Goal: Task Accomplishment & Management: Manage account settings

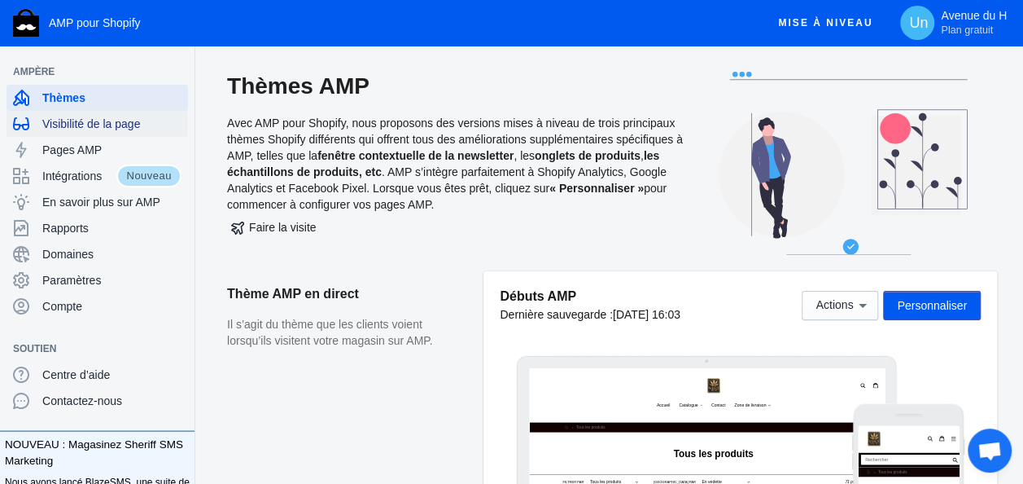
click at [129, 119] on span "Visibilité de la page" at bounding box center [111, 124] width 139 height 16
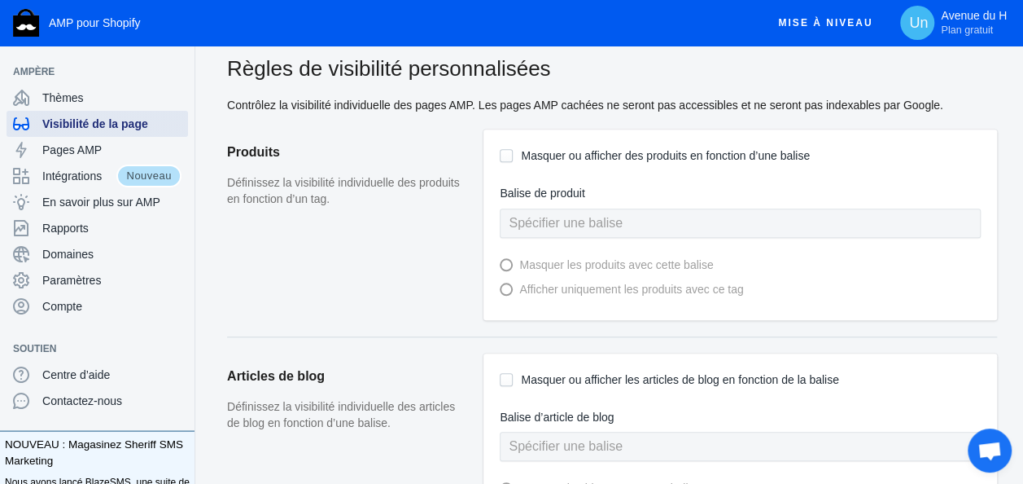
scroll to position [874, 0]
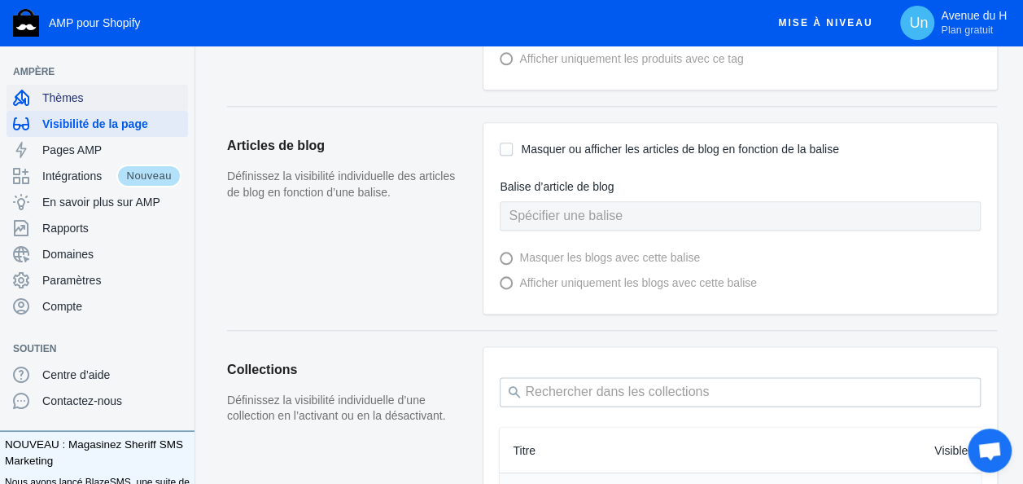
click at [75, 100] on span "Thèmes" at bounding box center [111, 98] width 139 height 16
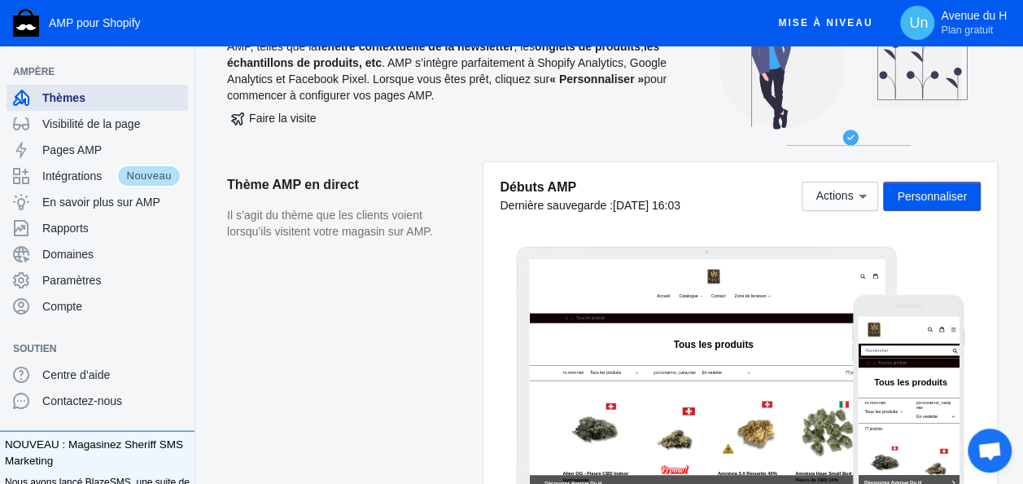
scroll to position [119, 0]
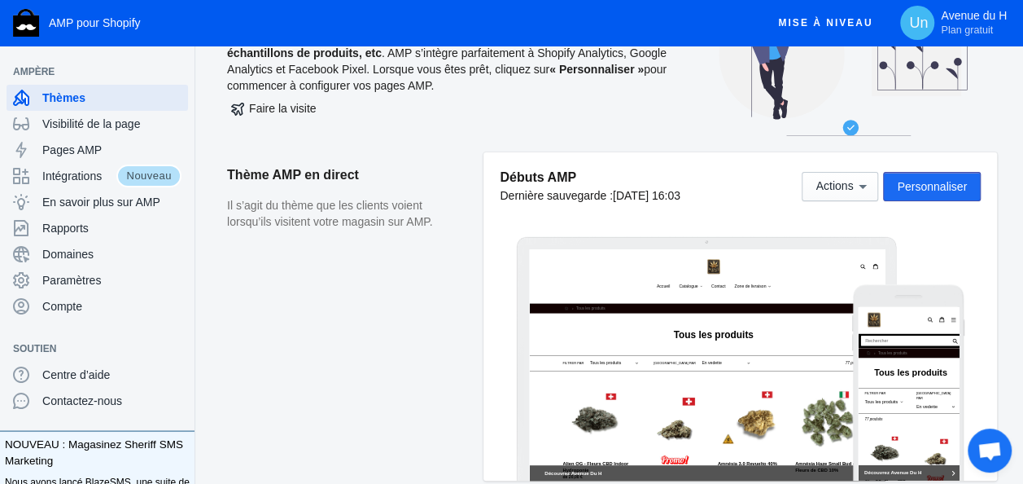
click at [944, 177] on button "Personnaliser" at bounding box center [932, 186] width 98 height 29
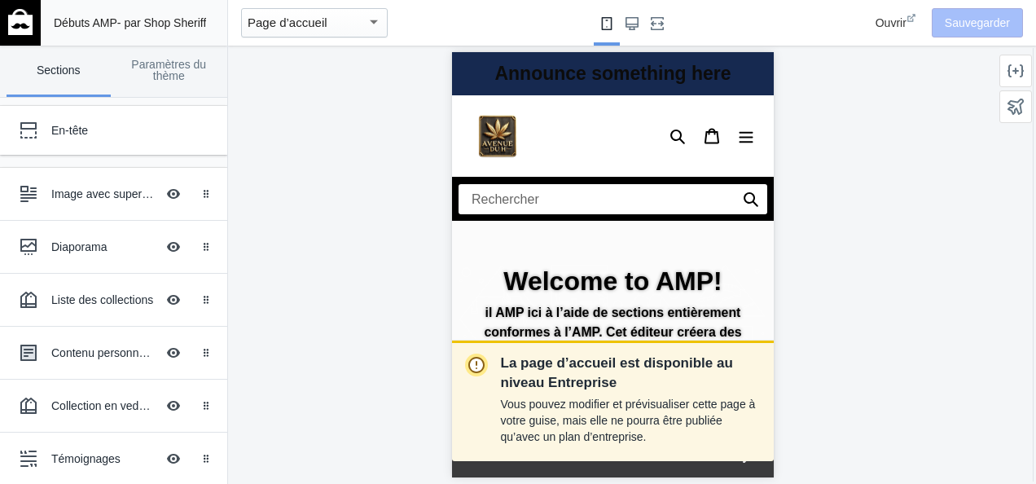
scroll to position [0, 274]
click at [164, 69] on link "Paramètres du thème" at bounding box center [169, 71] width 104 height 51
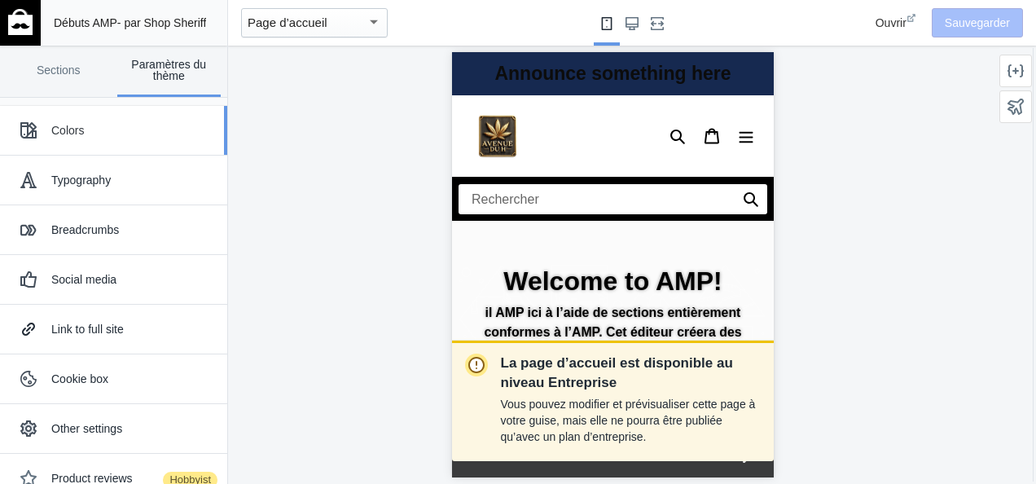
click at [82, 125] on font "Colors" at bounding box center [67, 130] width 33 height 13
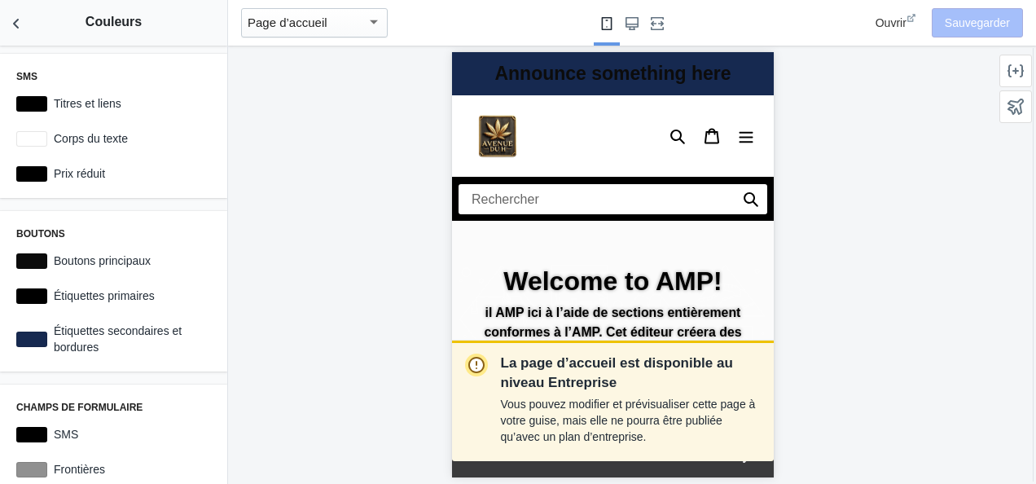
scroll to position [0, 0]
click at [30, 143] on div at bounding box center [31, 138] width 31 height 15
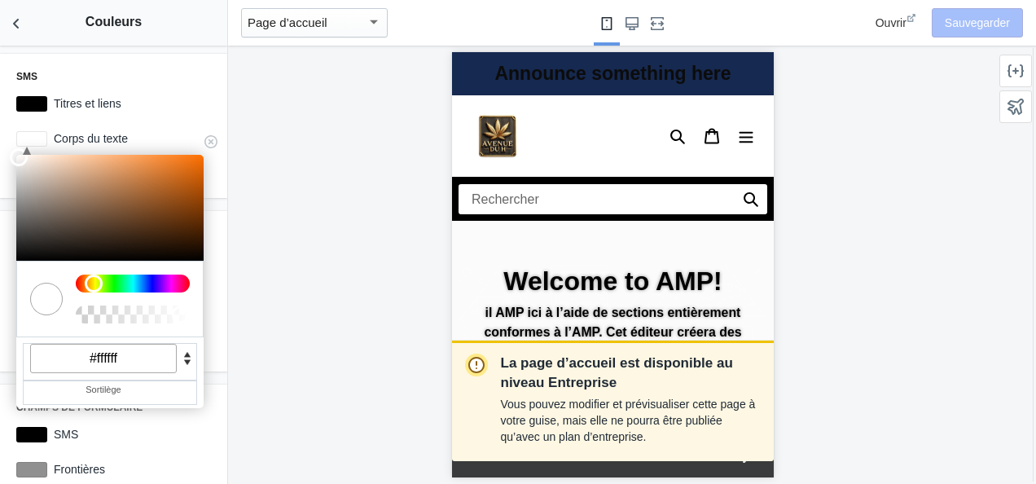
scroll to position [0, 274]
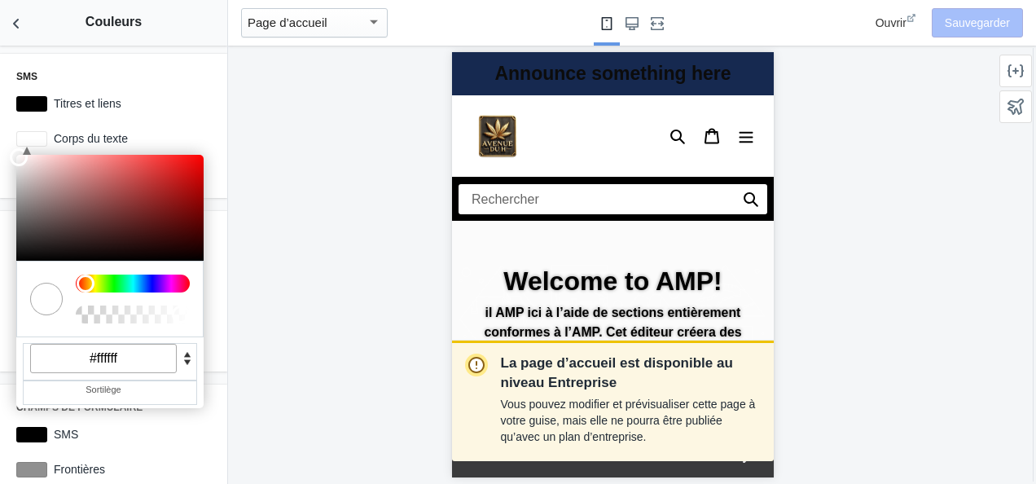
drag, startPoint x: 84, startPoint y: 287, endPoint x: 1, endPoint y: 252, distance: 90.4
click at [1, 252] on div "SMS Titres et liens #000000 C M Y K A 0 100 100 1 H S L A 255 255 255 1 R G B A…" at bounding box center [113, 265] width 227 height 438
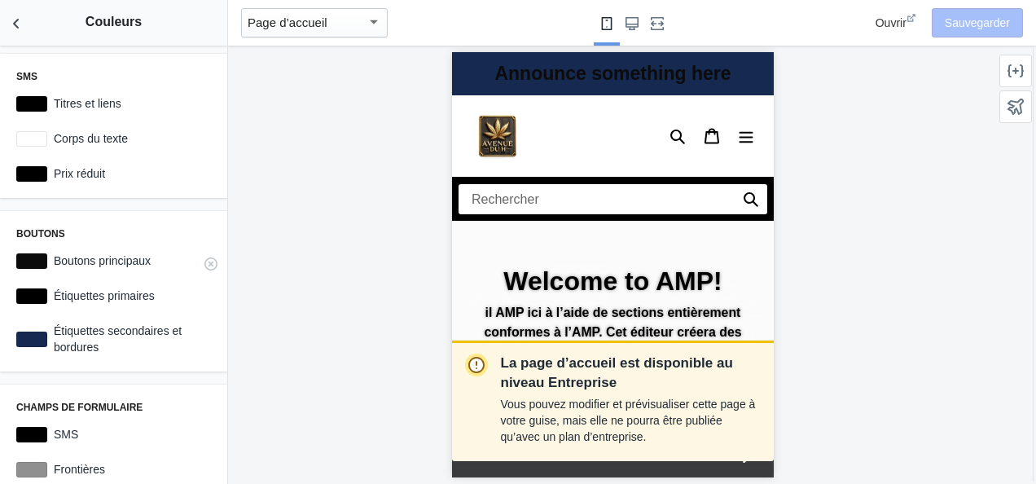
scroll to position [0, 0]
click at [33, 139] on div at bounding box center [31, 138] width 31 height 15
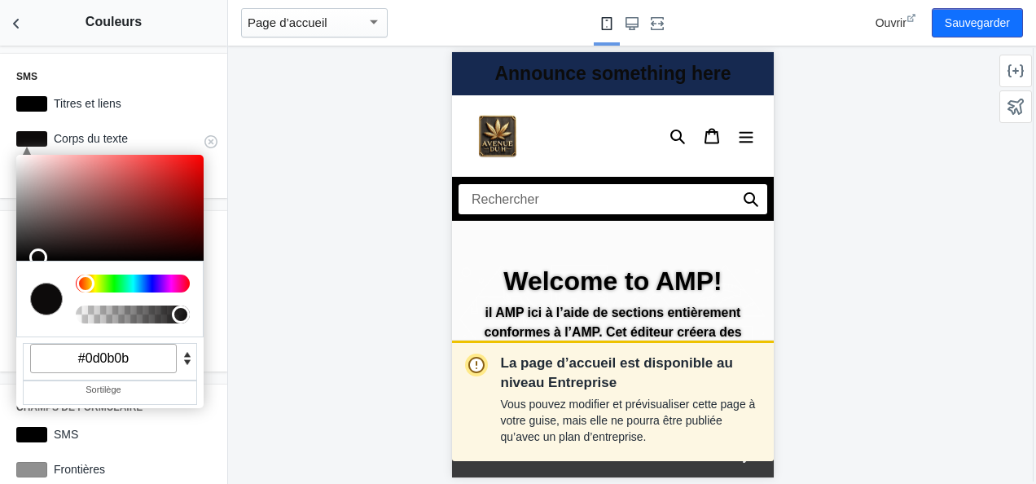
click at [36, 255] on div at bounding box center [109, 208] width 187 height 106
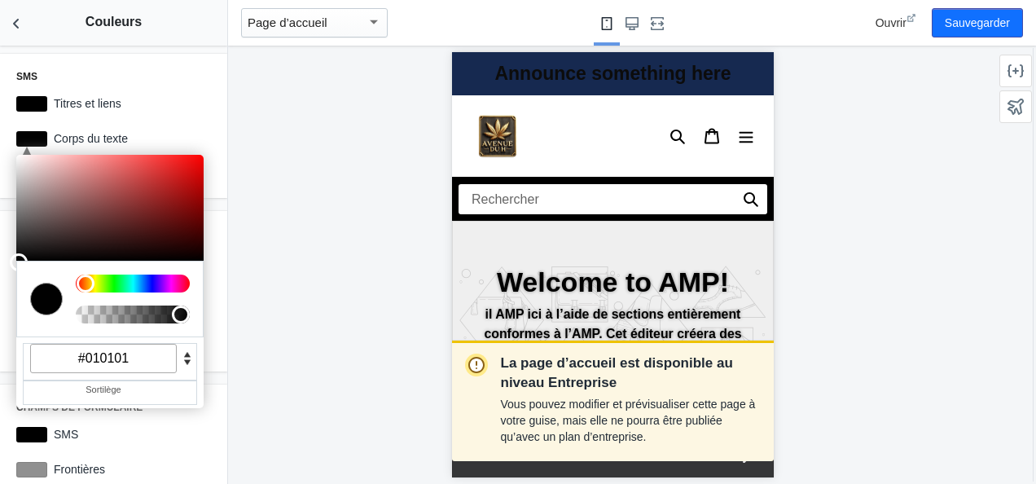
type input "#000000"
drag, startPoint x: 36, startPoint y: 254, endPoint x: 5, endPoint y: 262, distance: 32.0
click at [5, 262] on div "SMS Titres et liens #000000 C M Y K A 0 0 0 1 H S L A 0 0 0 1 R G B A #000000 S…" at bounding box center [113, 265] width 227 height 438
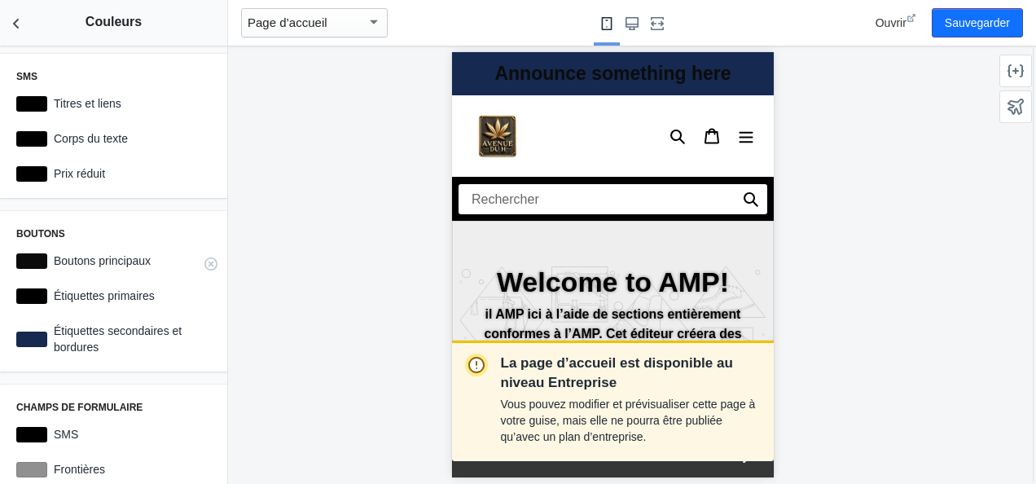
click at [103, 262] on label "Boutons principaux" at bounding box center [129, 260] width 164 height 16
click at [16, 259] on div at bounding box center [31, 260] width 31 height 15
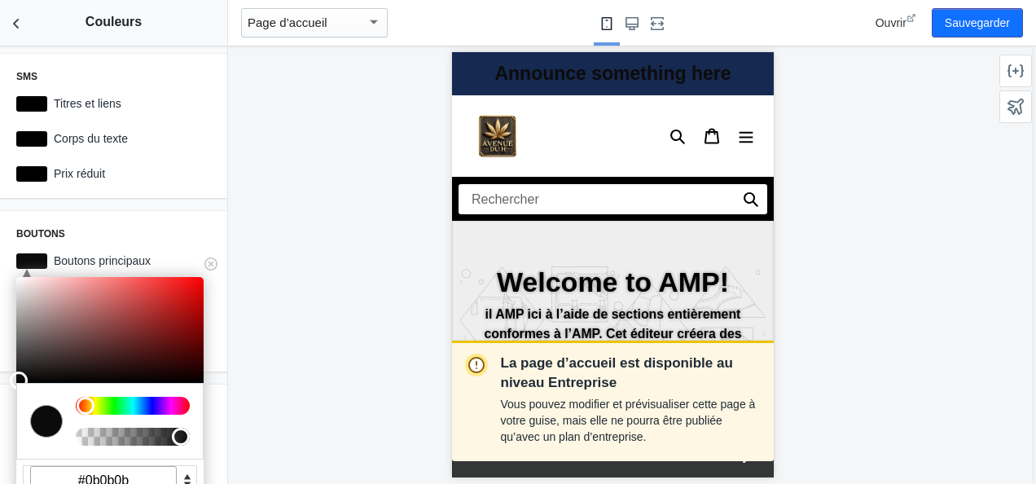
click at [132, 480] on input "#0b0b0b" at bounding box center [103, 480] width 147 height 29
paste input "f2DEA1"
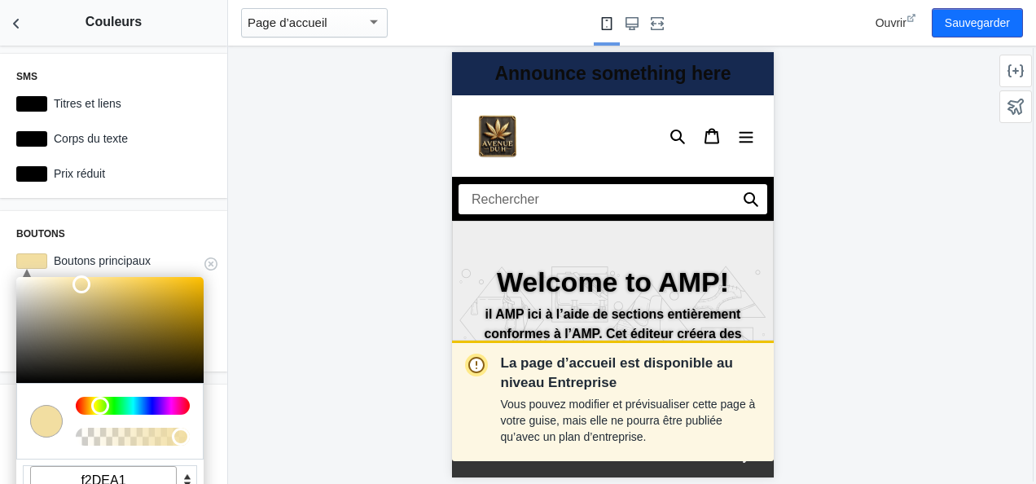
scroll to position [3, 0]
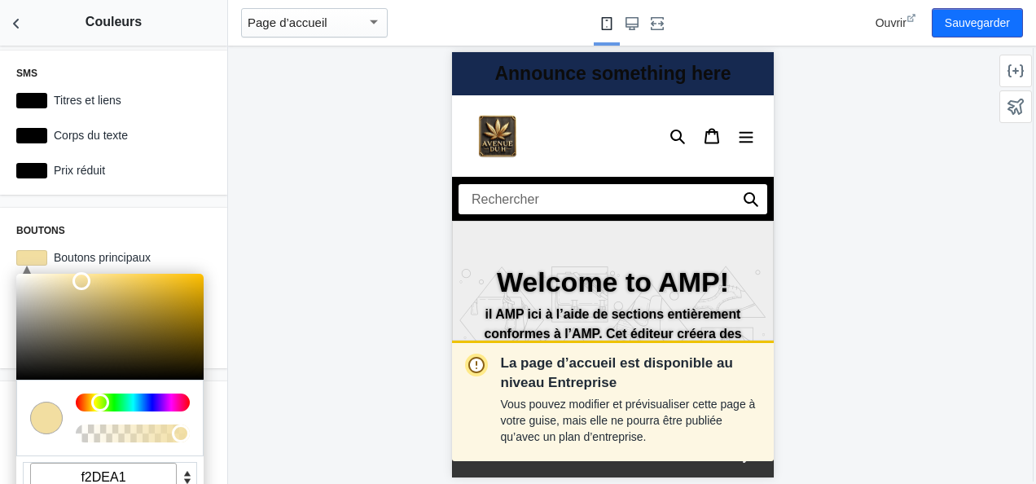
type input "#f2dea1"
click at [256, 252] on div "La page d’accueil est disponible au niveau Entreprise Vous pouvez modifier et p…" at bounding box center [612, 265] width 769 height 438
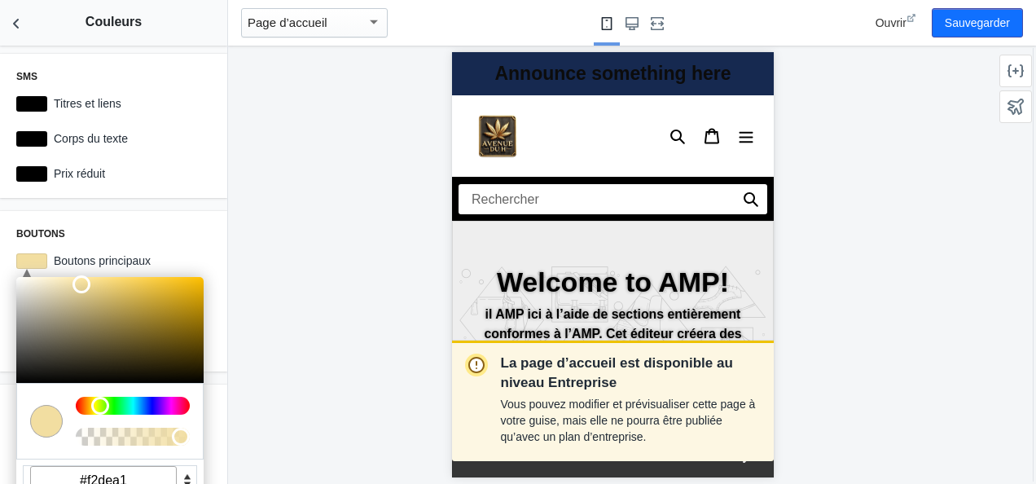
scroll to position [0, 0]
click at [331, 164] on div "La page d’accueil est disponible au niveau Entreprise Vous pouvez modifier et p…" at bounding box center [612, 265] width 769 height 438
click at [760, 91] on div "Announce something here" at bounding box center [612, 73] width 322 height 43
drag, startPoint x: 765, startPoint y: 91, endPoint x: 1246, endPoint y: 90, distance: 481.2
drag, startPoint x: 228, startPoint y: 140, endPoint x: 231, endPoint y: 200, distance: 60.3
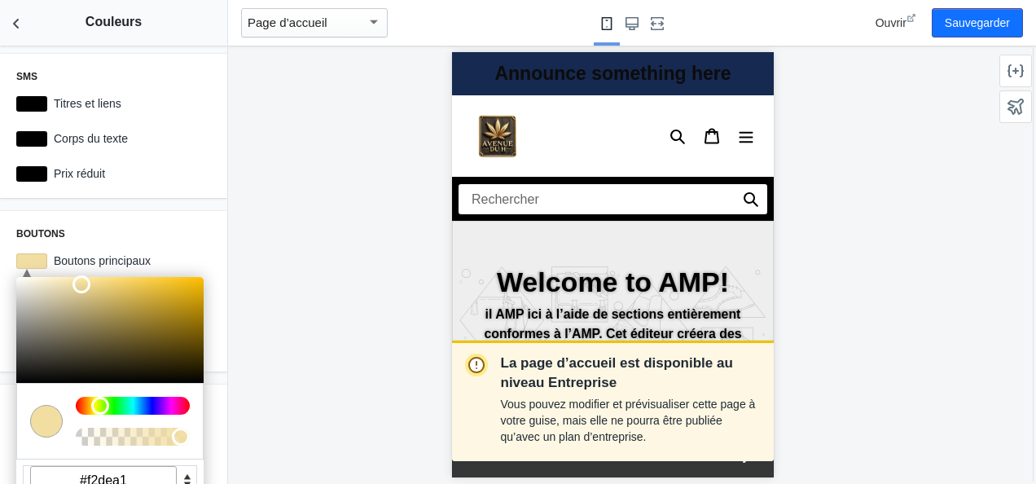
click at [231, 200] on div "La page d’accueil est disponible au niveau Entreprise Vous pouvez modifier et p…" at bounding box center [612, 265] width 769 height 438
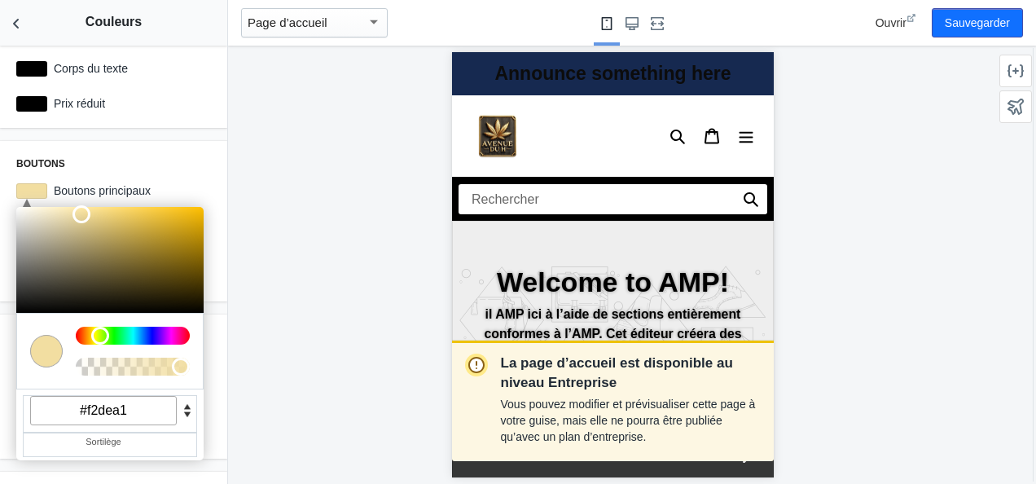
scroll to position [68, 0]
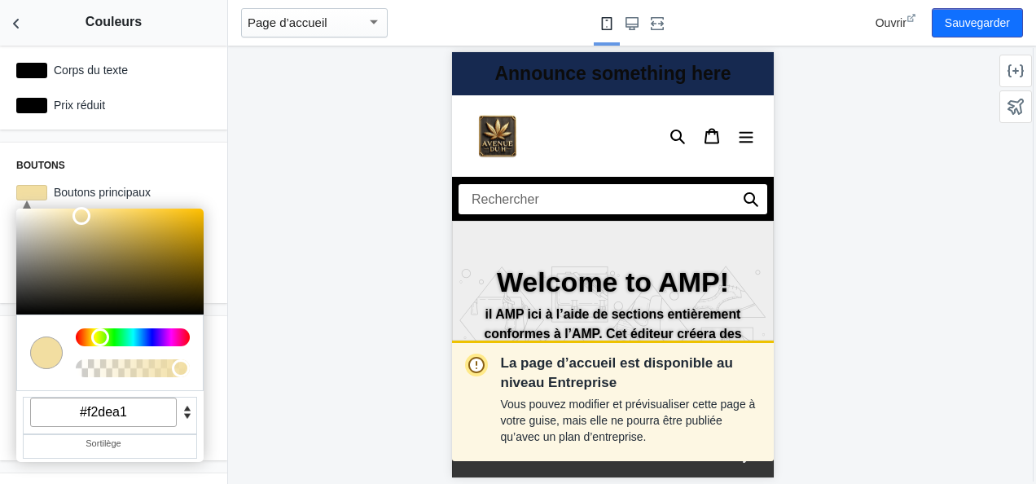
click at [83, 160] on h3 "Boutons" at bounding box center [113, 165] width 195 height 13
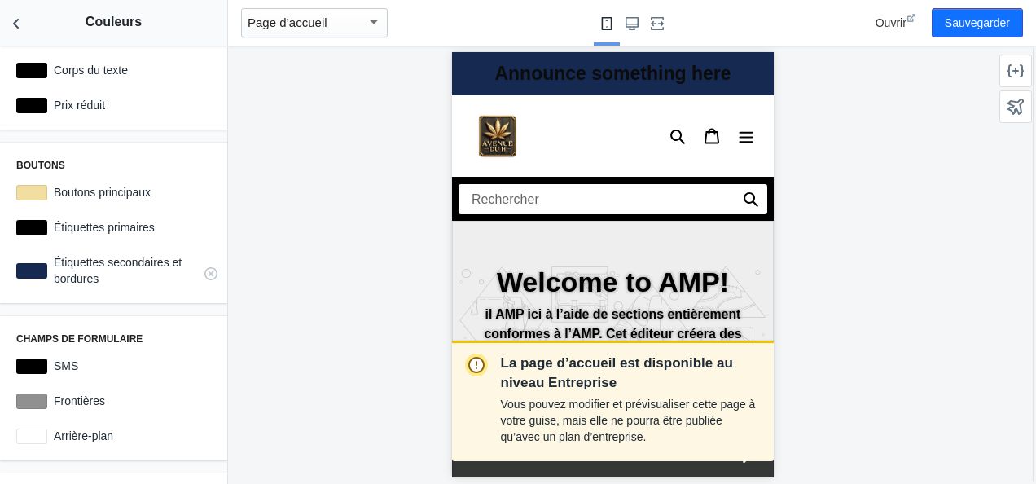
click at [34, 264] on div at bounding box center [31, 270] width 31 height 15
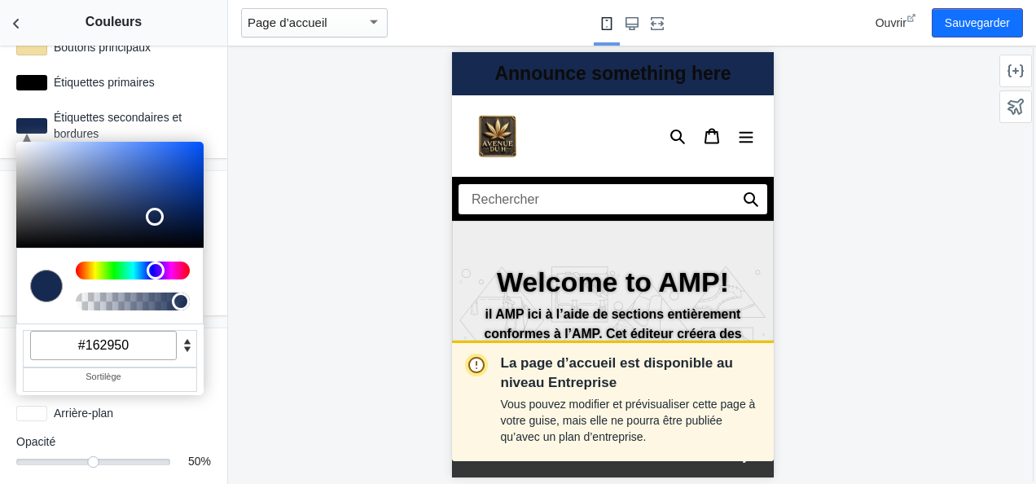
scroll to position [215, 0]
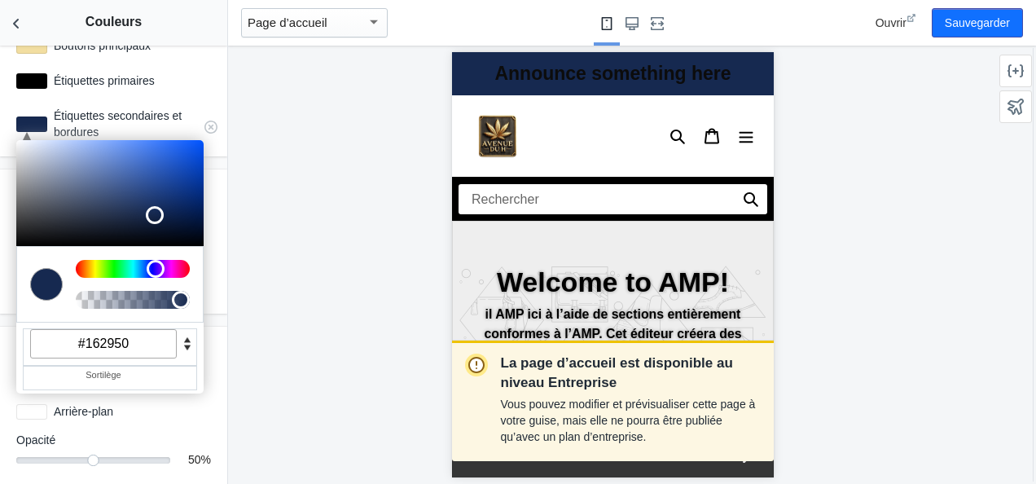
click at [144, 340] on input "#162950" at bounding box center [103, 343] width 147 height 29
drag, startPoint x: 153, startPoint y: 404, endPoint x: 129, endPoint y: 336, distance: 71.6
paste input "f2DEA1"
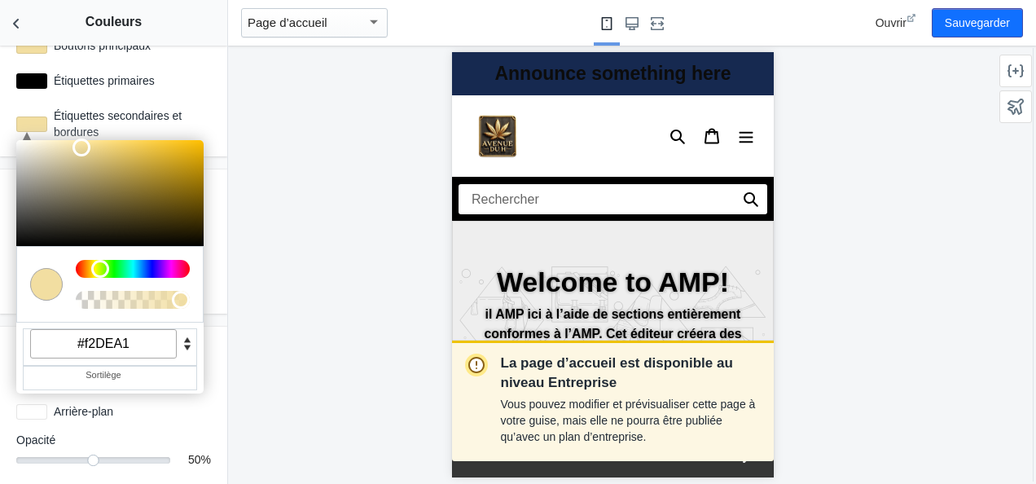
type input "#f2dea1"
click at [280, 239] on div "La page d’accueil est disponible au niveau Entreprise Vous pouvez modifier et p…" at bounding box center [612, 265] width 769 height 438
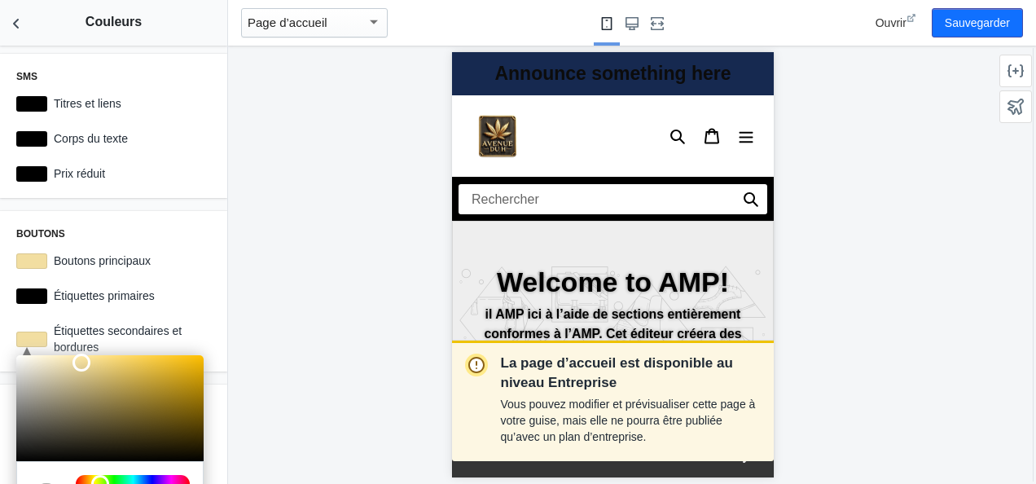
click at [193, 233] on h3 "Boutons" at bounding box center [113, 233] width 195 height 13
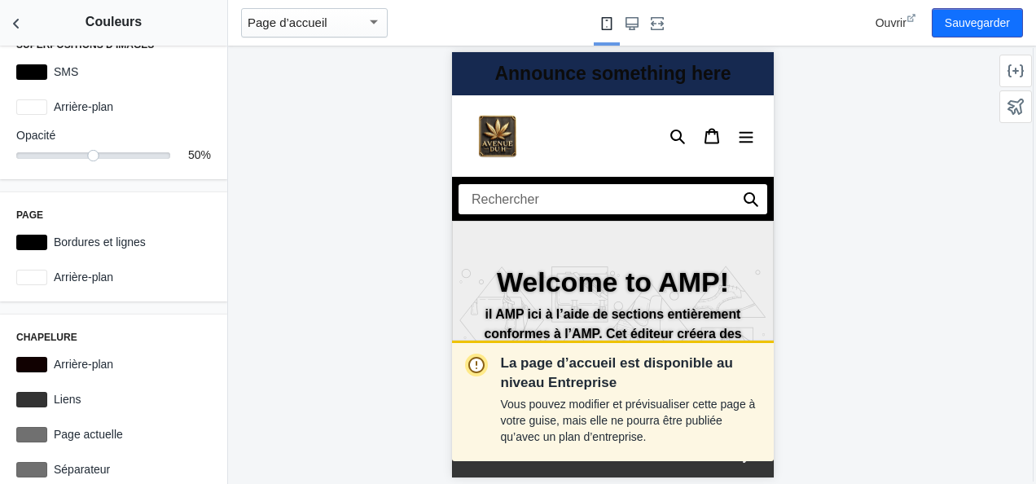
scroll to position [537, 0]
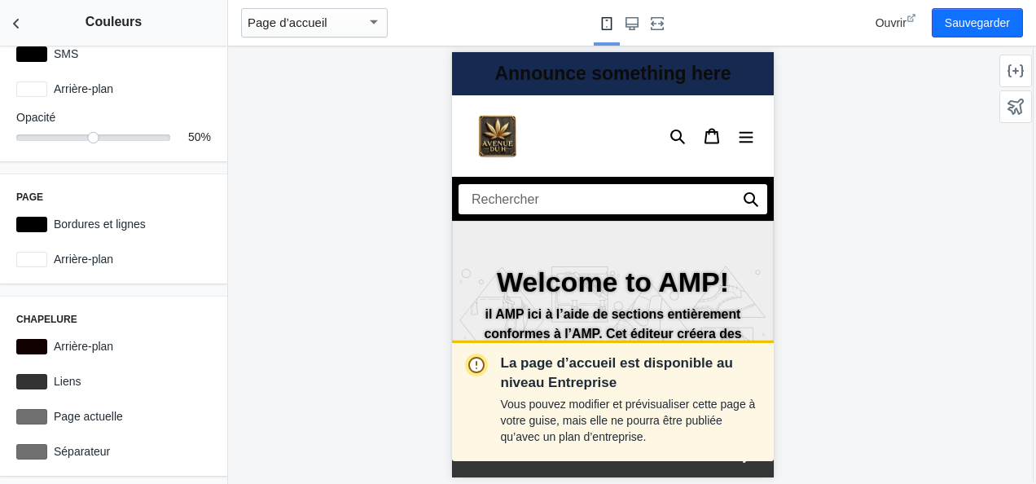
click at [608, 71] on div "Announce something here" at bounding box center [612, 73] width 322 height 43
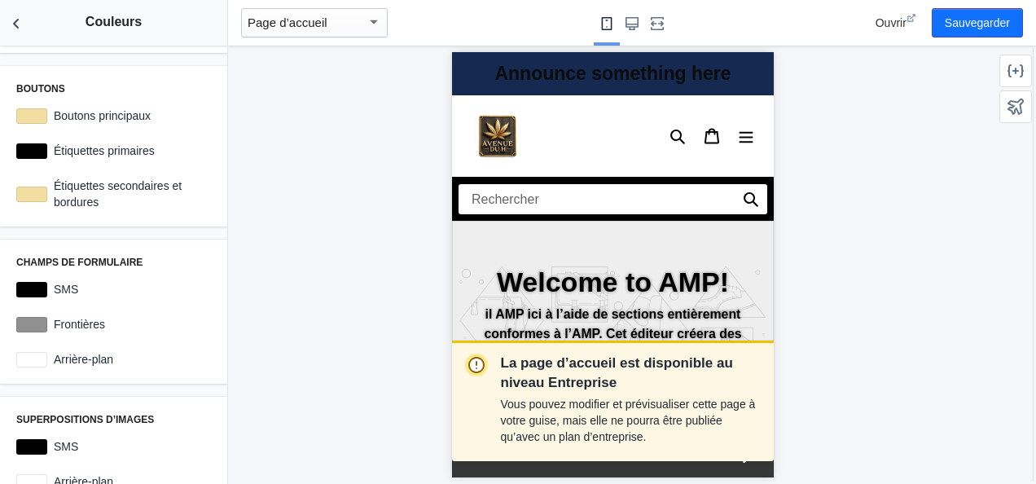
scroll to position [0, 0]
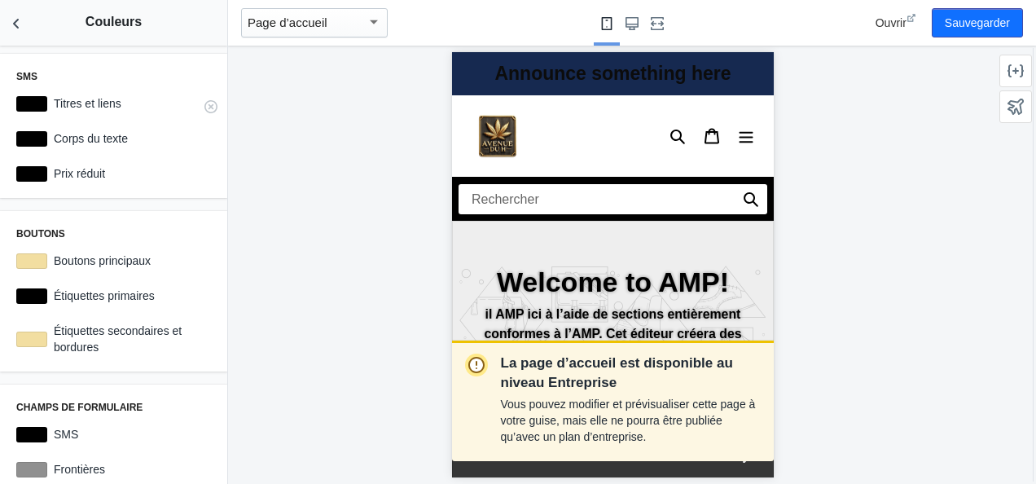
click at [37, 107] on div at bounding box center [31, 103] width 31 height 15
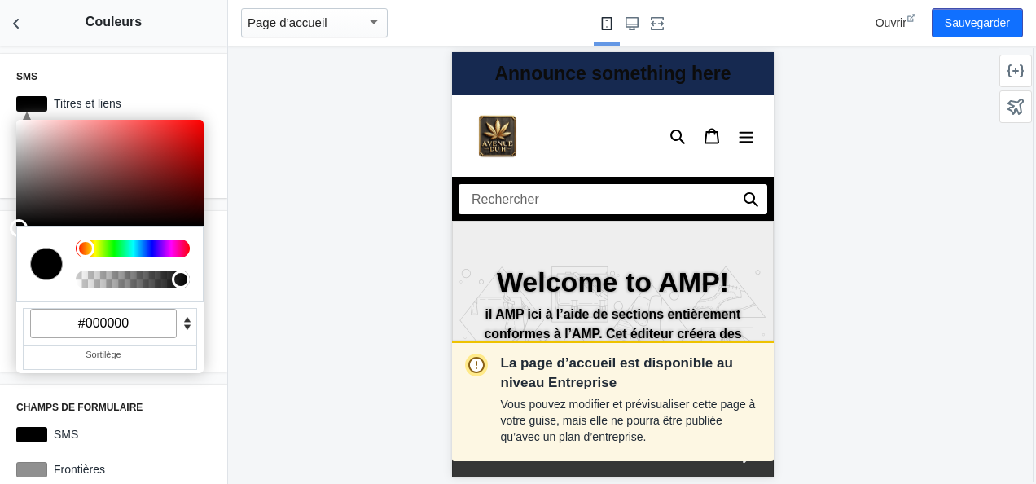
click at [171, 76] on h3 "SMS" at bounding box center [113, 76] width 195 height 13
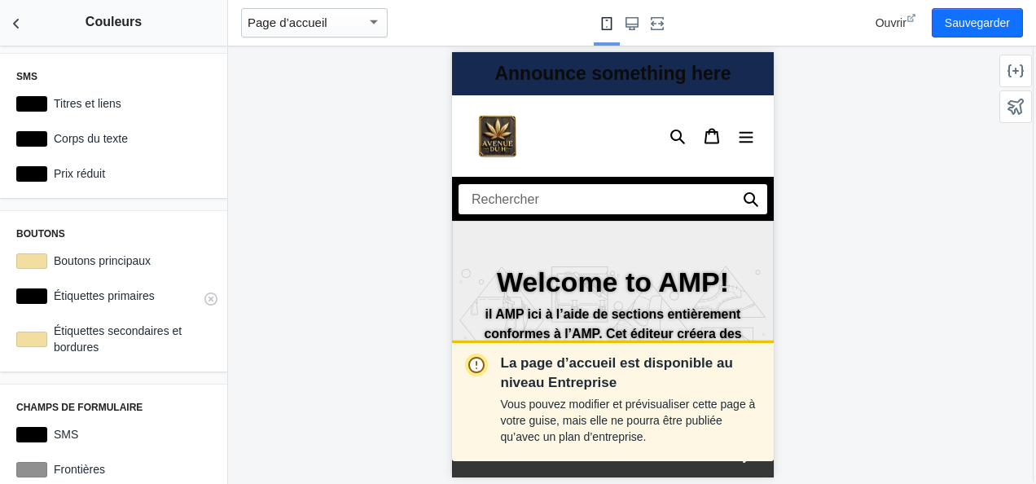
click at [72, 295] on label "Étiquettes primaires" at bounding box center [129, 295] width 164 height 16
click at [37, 291] on div at bounding box center [31, 295] width 31 height 15
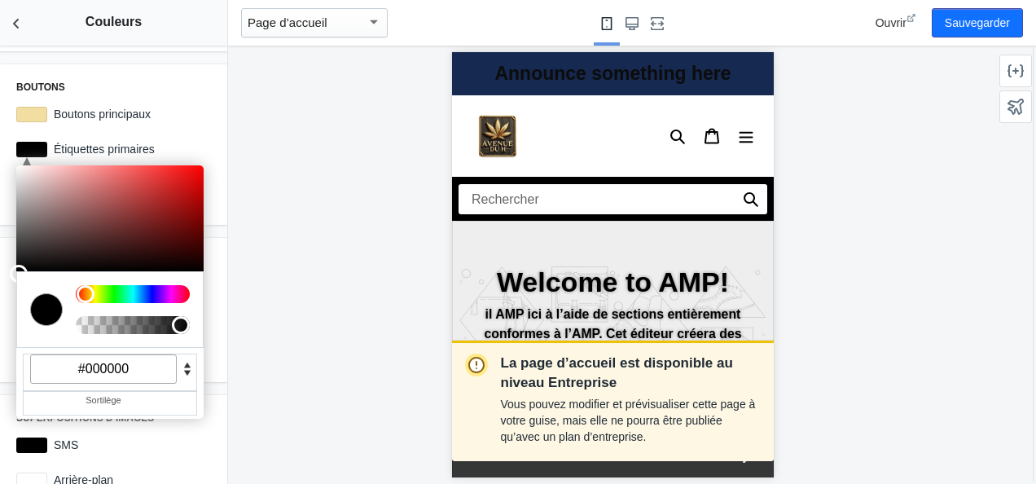
scroll to position [148, 0]
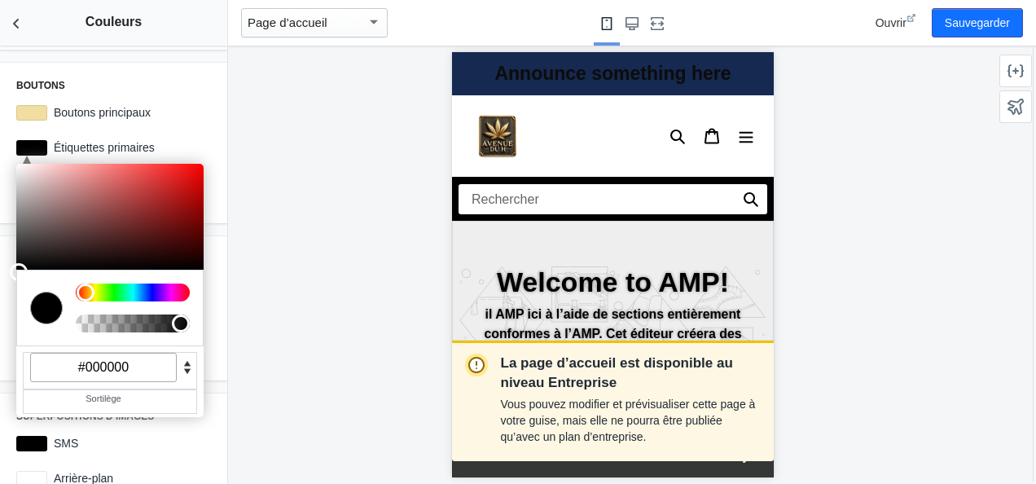
click at [252, 210] on div "La page d’accueil est disponible au niveau Entreprise Vous pouvez modifier et p…" at bounding box center [612, 265] width 769 height 438
click at [204, 118] on icon at bounding box center [210, 115] width 13 height 13
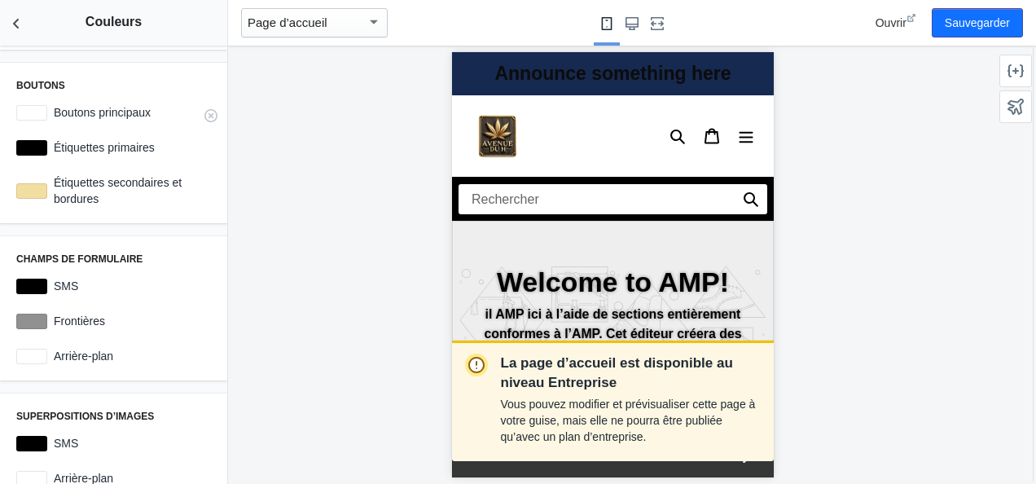
click at [37, 116] on div at bounding box center [31, 112] width 31 height 15
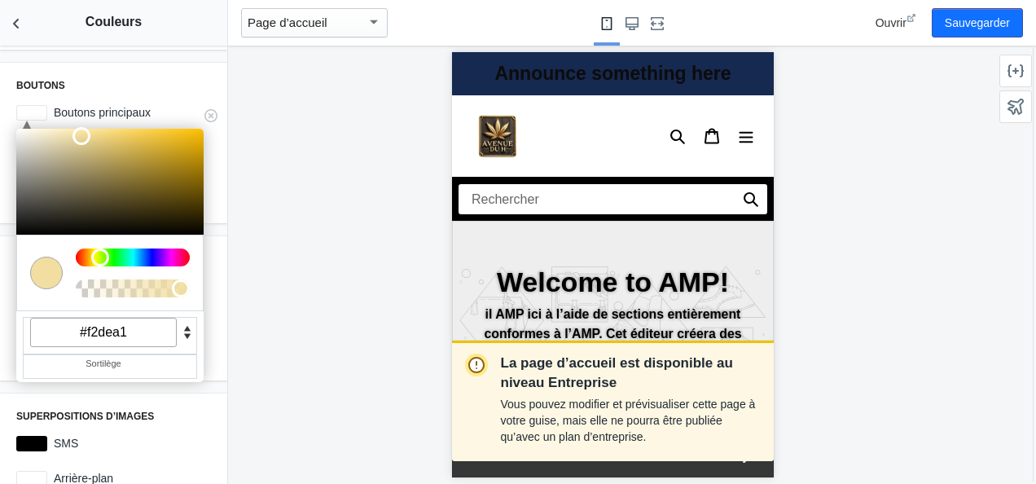
click at [44, 272] on div at bounding box center [46, 272] width 33 height 33
click at [124, 339] on input "#f2dea1" at bounding box center [103, 332] width 147 height 29
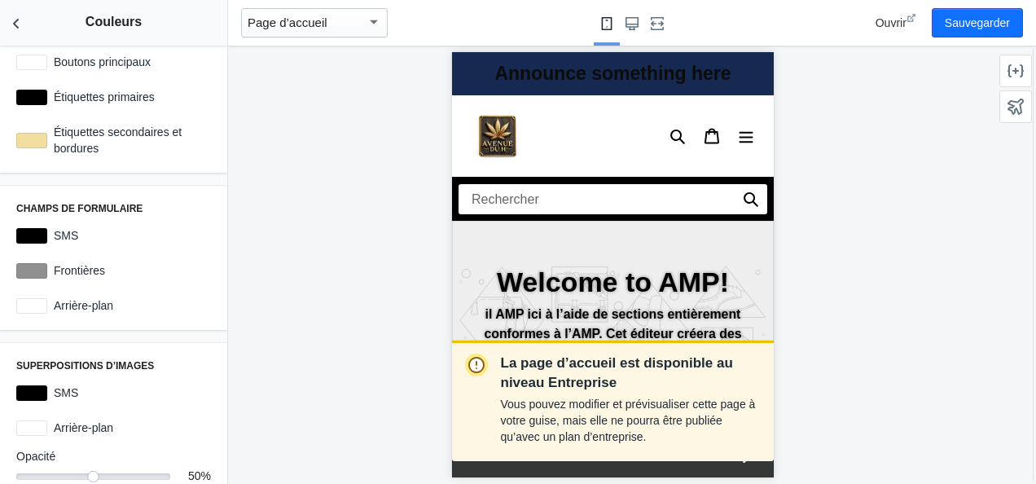
scroll to position [199, 0]
click at [638, 28] on icon "Grand écran" at bounding box center [631, 23] width 13 height 13
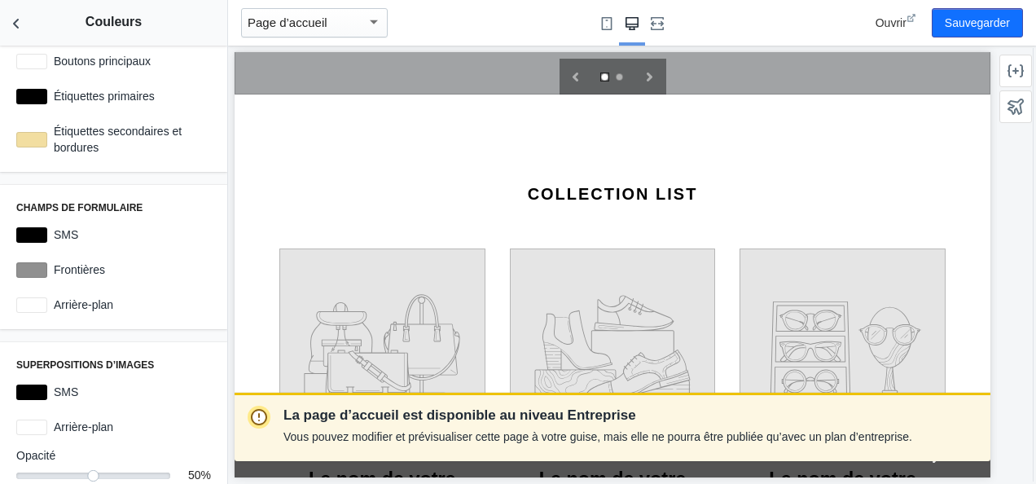
scroll to position [1045, 0]
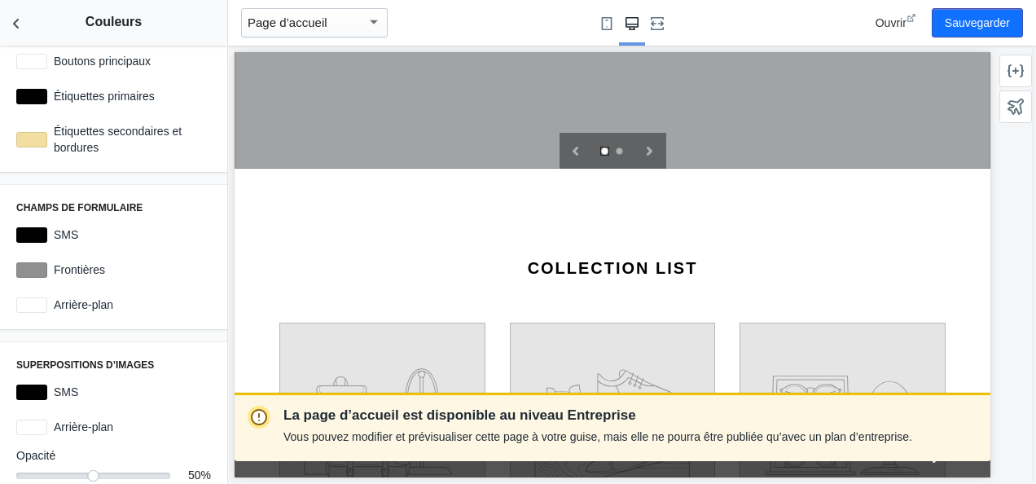
click at [375, 16] on div "button" at bounding box center [373, 22] width 15 height 20
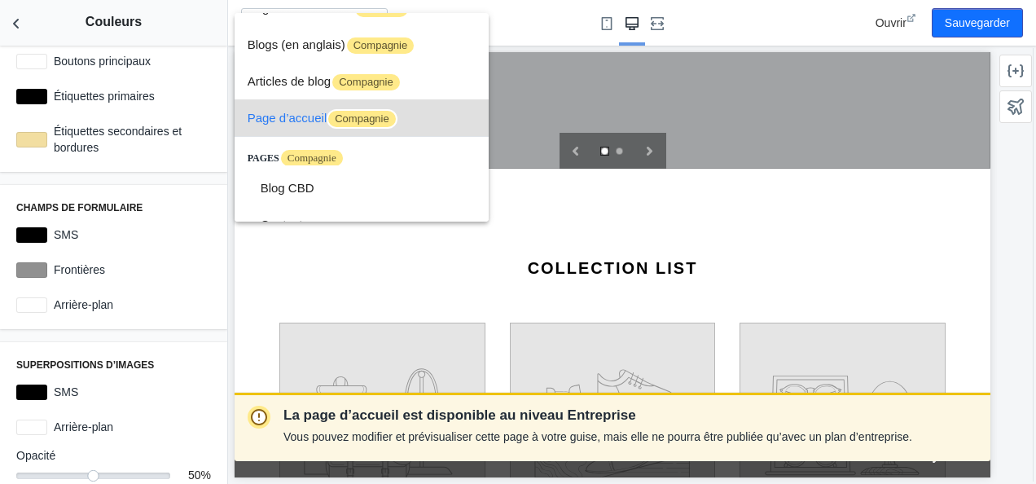
scroll to position [0, 0]
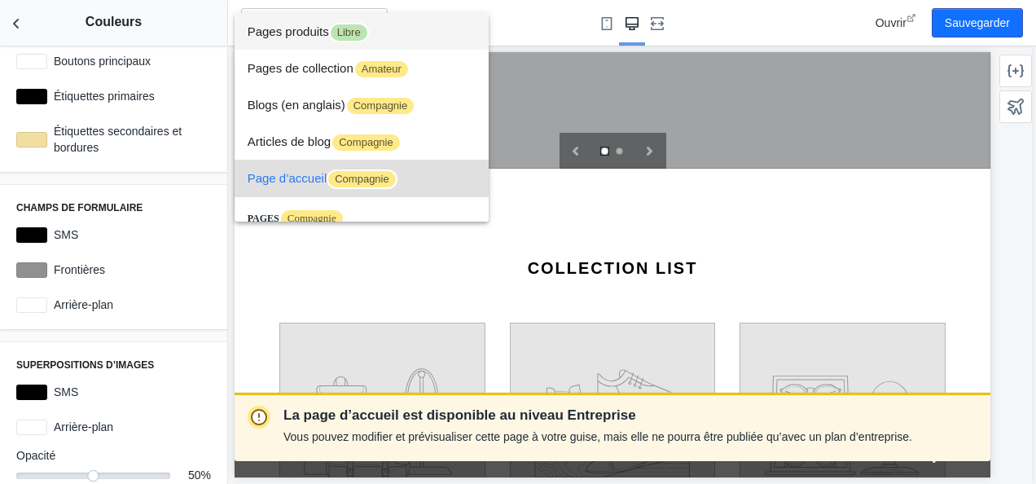
click at [301, 26] on font "Pages produits" at bounding box center [288, 31] width 81 height 14
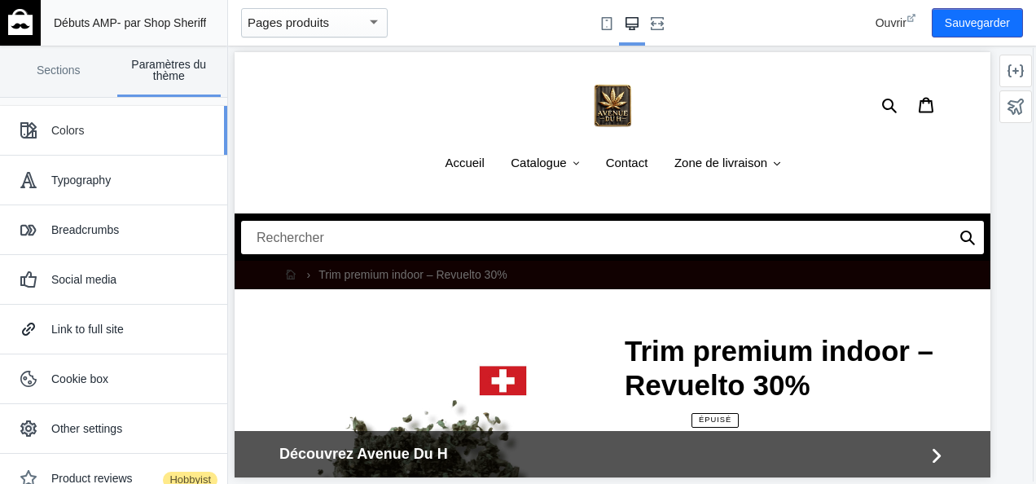
click at [96, 142] on div "Colors" at bounding box center [113, 130] width 203 height 33
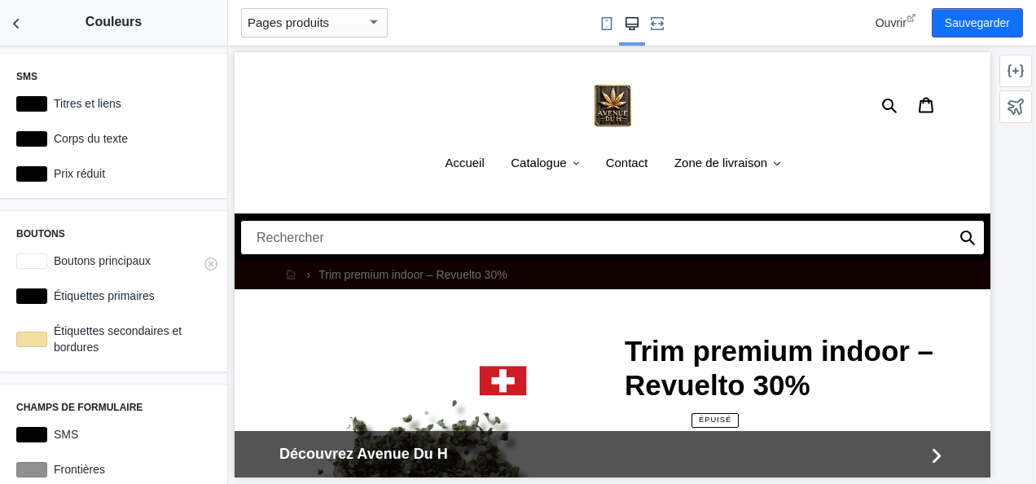
click at [39, 256] on div at bounding box center [31, 260] width 31 height 15
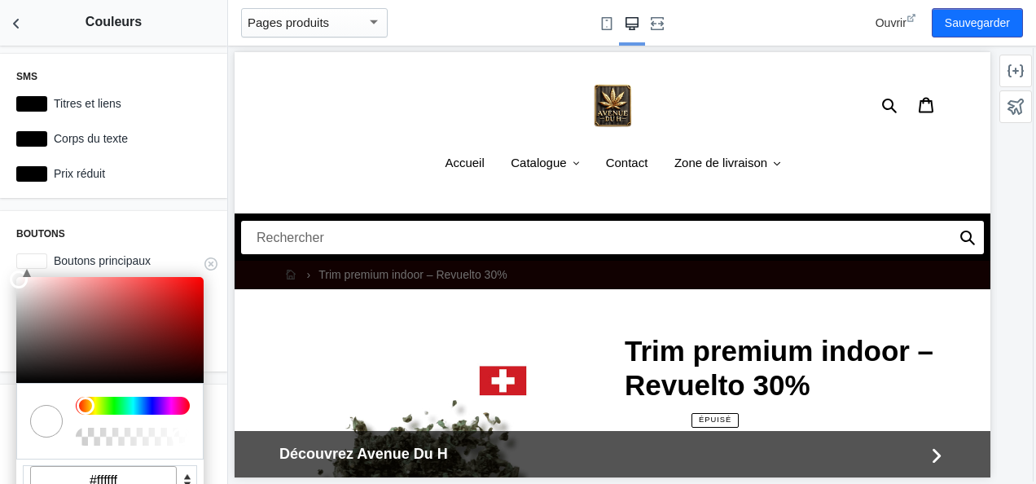
click at [137, 477] on input "#ffffff" at bounding box center [103, 480] width 147 height 29
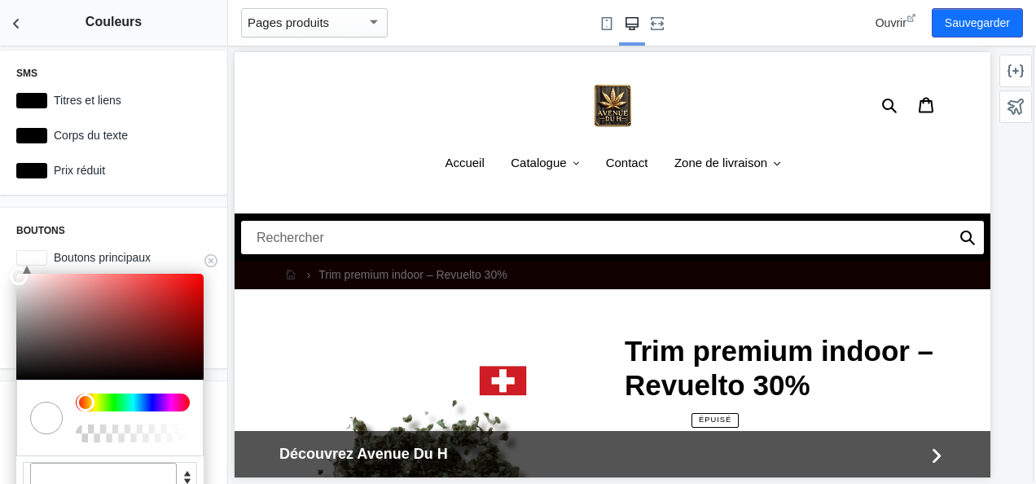
paste input "f2DEA1"
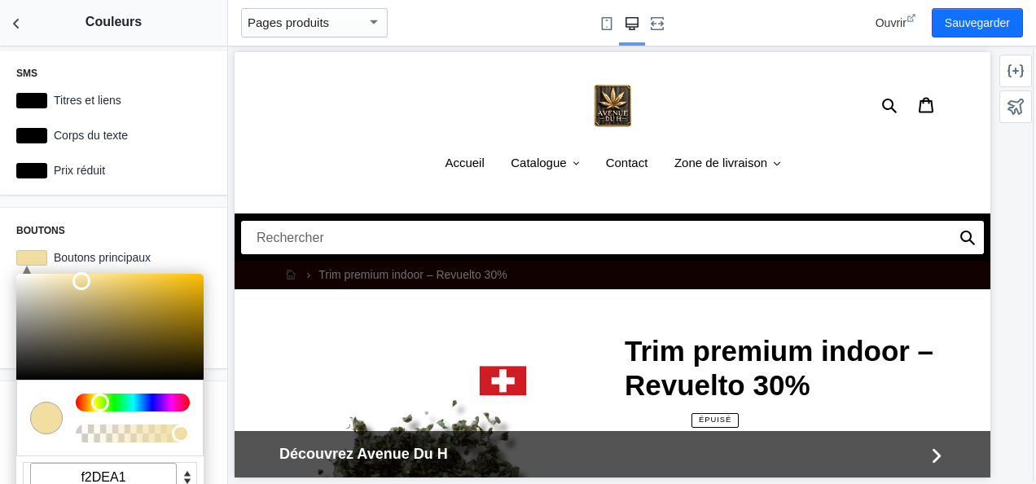
type input "#f2dea1"
click at [233, 217] on div at bounding box center [612, 265] width 769 height 438
click at [132, 226] on h3 "Boutons" at bounding box center [113, 230] width 195 height 13
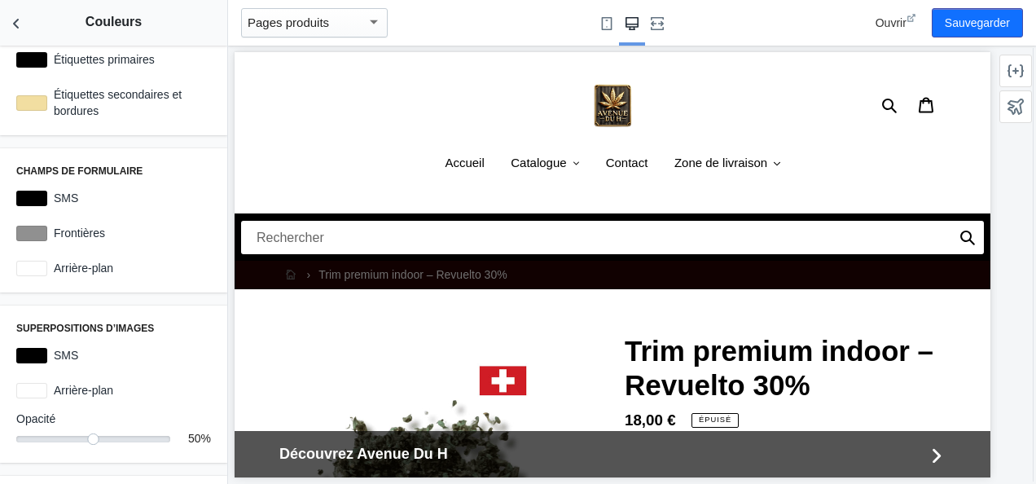
scroll to position [0, 0]
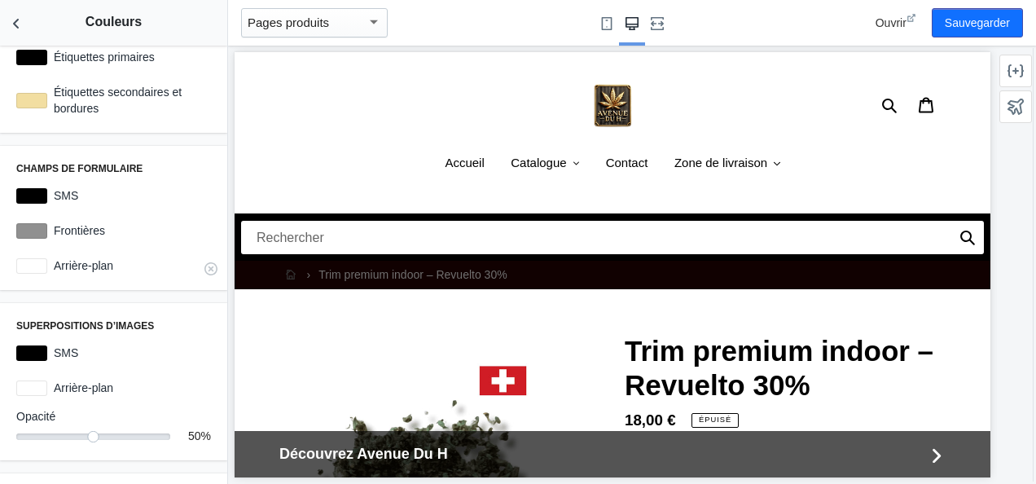
click at [62, 267] on label "Arrière-plan" at bounding box center [129, 265] width 164 height 16
click at [40, 267] on div at bounding box center [31, 265] width 31 height 15
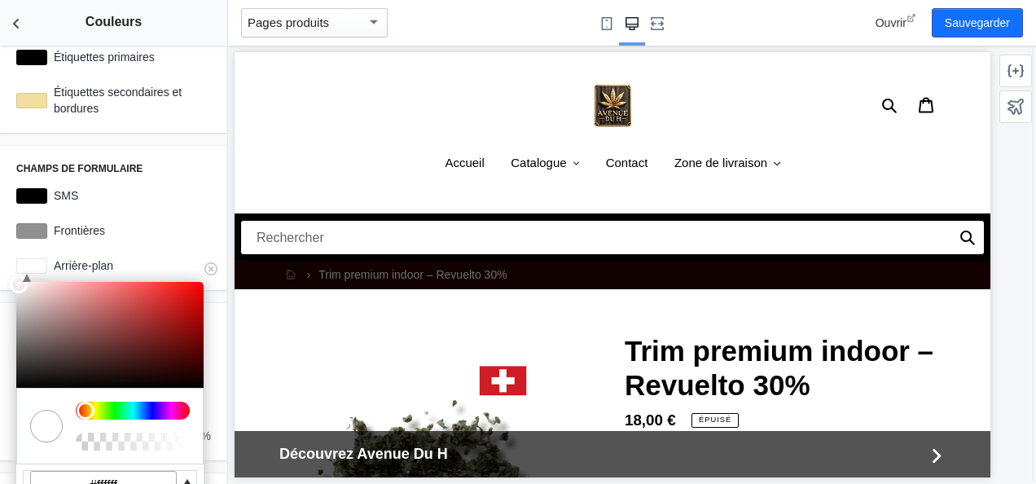
click at [121, 480] on input "#ffffff" at bounding box center [103, 485] width 147 height 29
drag, startPoint x: 137, startPoint y: 474, endPoint x: 68, endPoint y: 469, distance: 68.6
click at [68, 471] on input "#ffffff" at bounding box center [103, 485] width 147 height 29
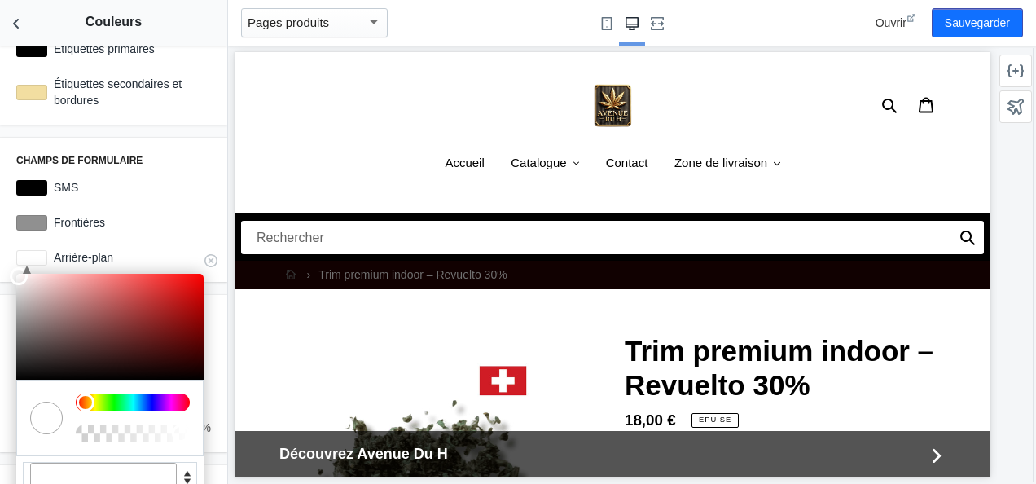
paste input "f2DEA1"
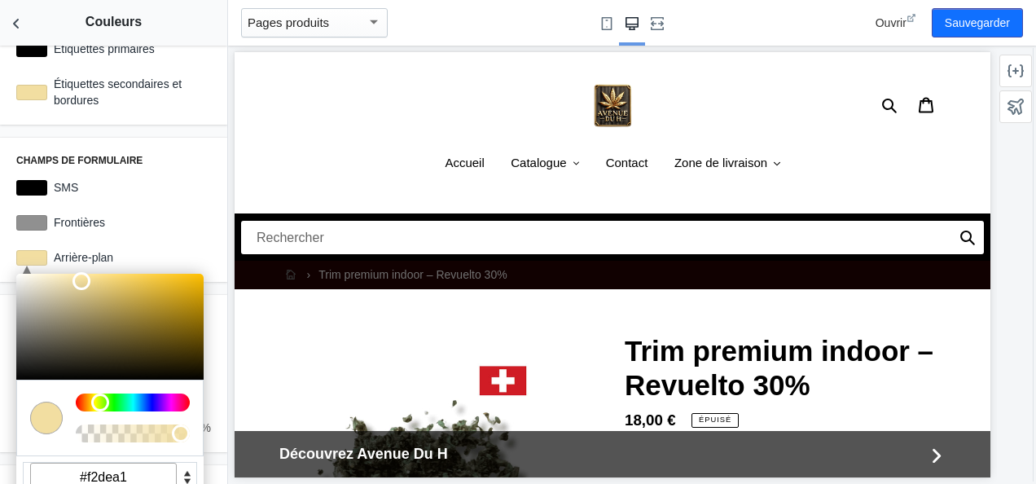
click at [269, 154] on ul "Accueil Catalogue .cls-1{fill:#231f20} Bon plan du mois Fleurs CBD Hash Résines…" at bounding box center [612, 173] width 756 height 39
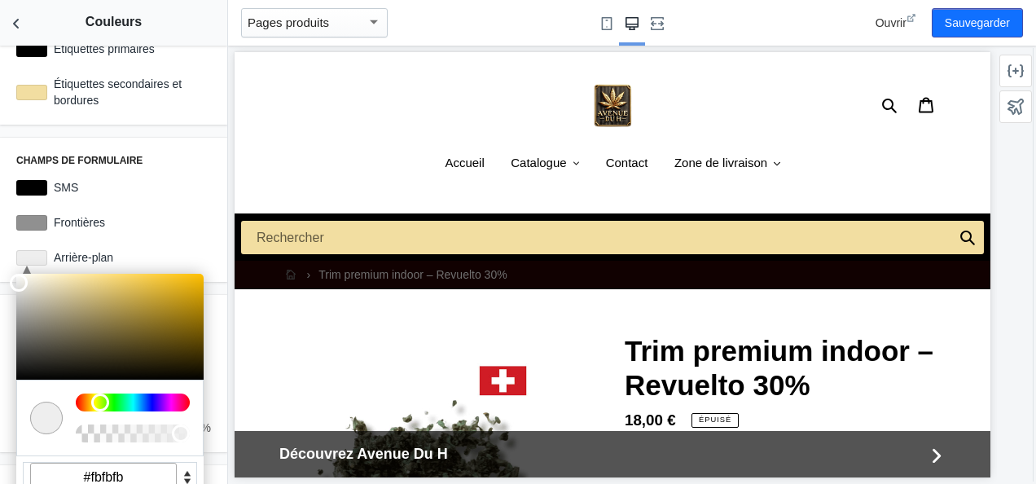
type input "#ffffff"
drag, startPoint x: 80, startPoint y: 282, endPoint x: 5, endPoint y: 264, distance: 77.0
click at [5, 264] on div "Champs de formulaire SMS #000000 Frontières #909090 C M Y K A 45 100 100 1 H S …" at bounding box center [113, 210] width 227 height 144
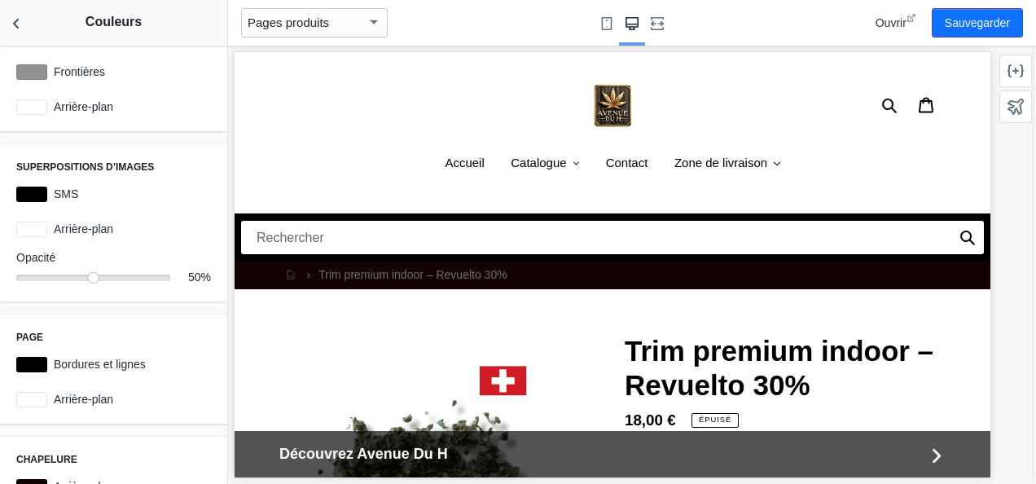
scroll to position [407, 0]
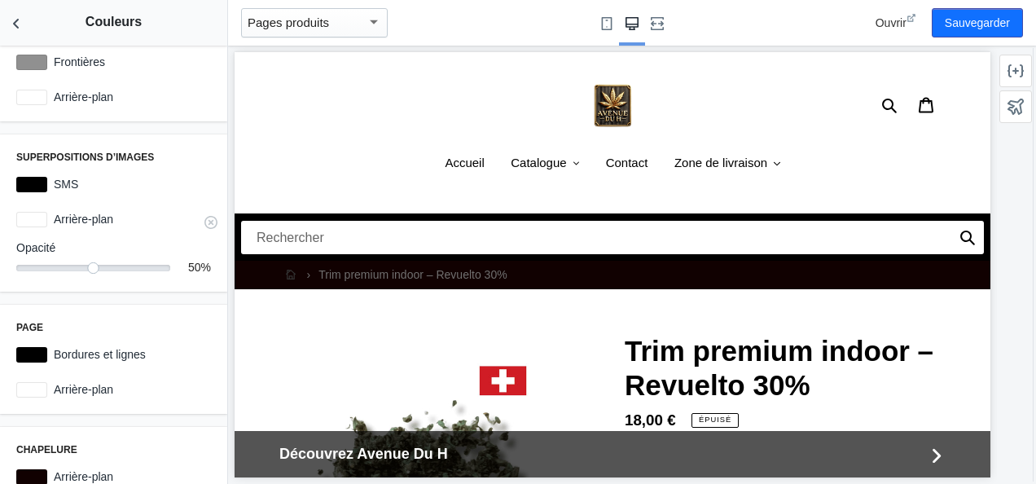
click at [42, 220] on div at bounding box center [31, 219] width 31 height 15
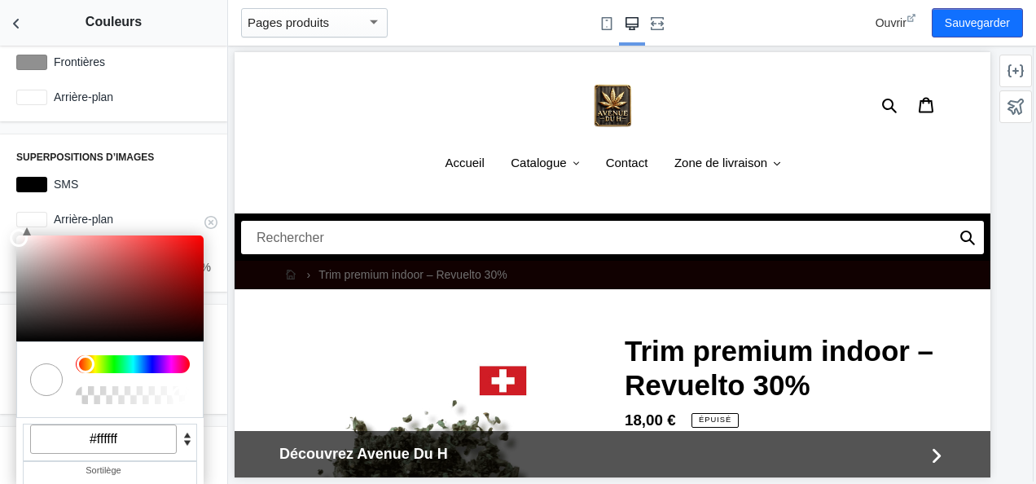
drag, startPoint x: 125, startPoint y: 437, endPoint x: 68, endPoint y: 432, distance: 58.1
click at [68, 432] on input "#ffffff" at bounding box center [103, 438] width 147 height 29
paste input "f2DEA1"
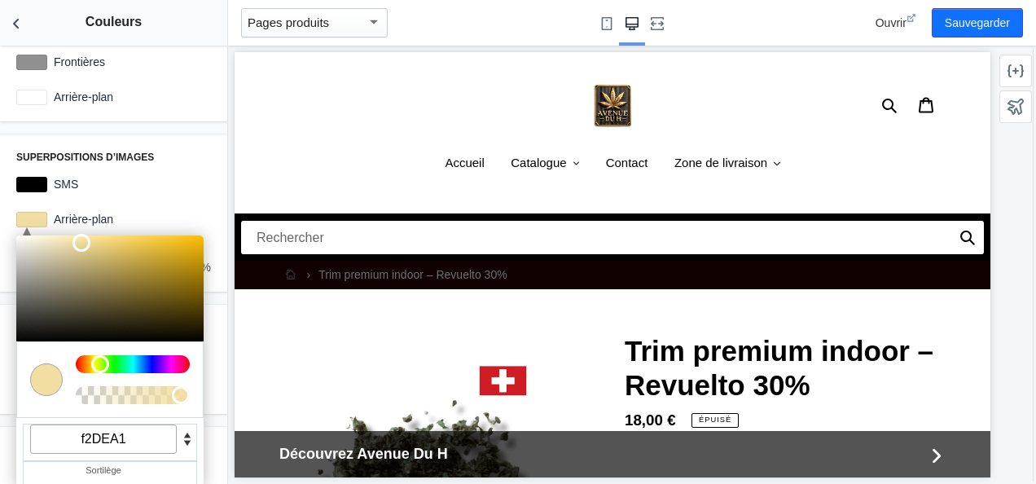
type input "#f2dea1"
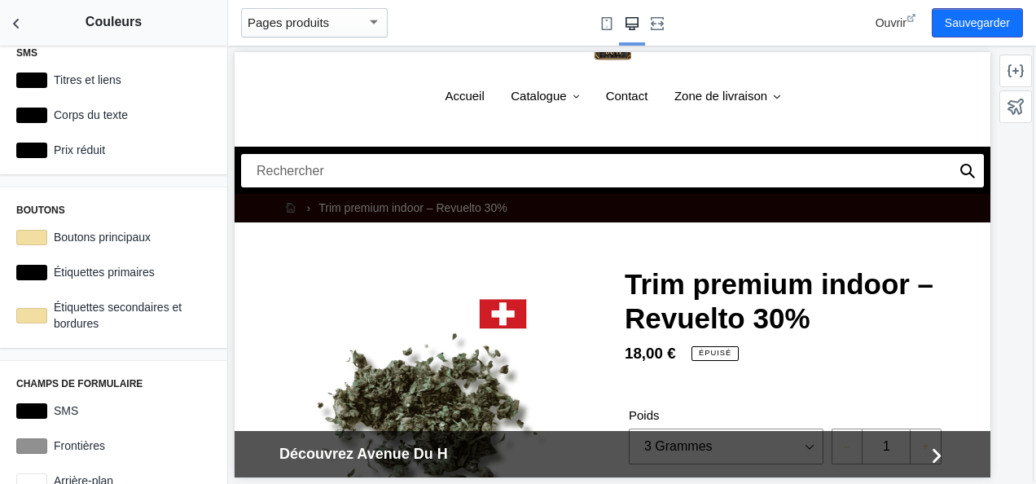
scroll to position [0, 0]
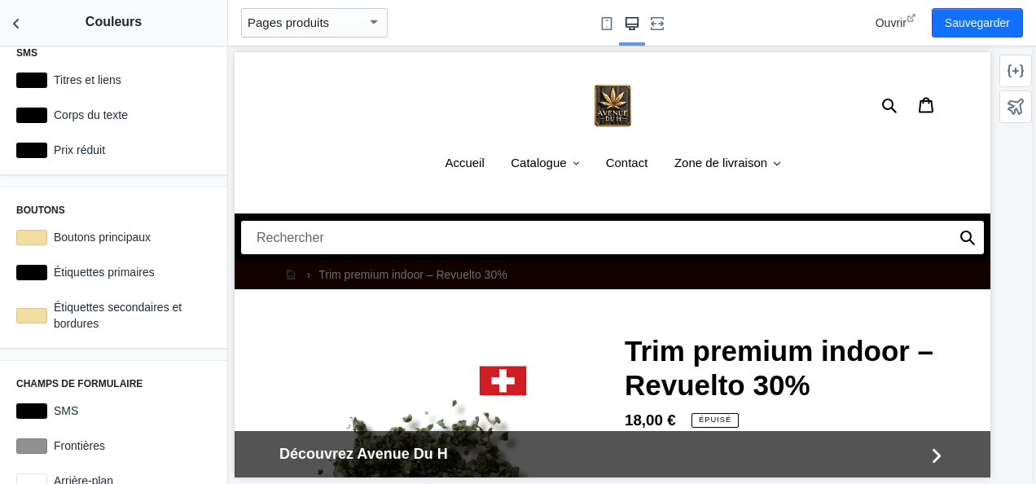
drag, startPoint x: 980, startPoint y: 90, endPoint x: 1247, endPoint y: 115, distance: 267.4
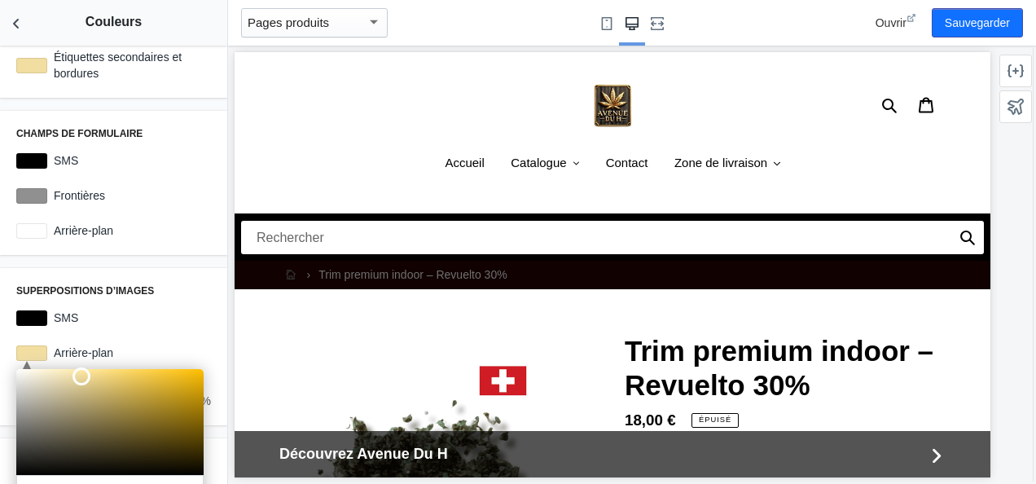
scroll to position [279, 0]
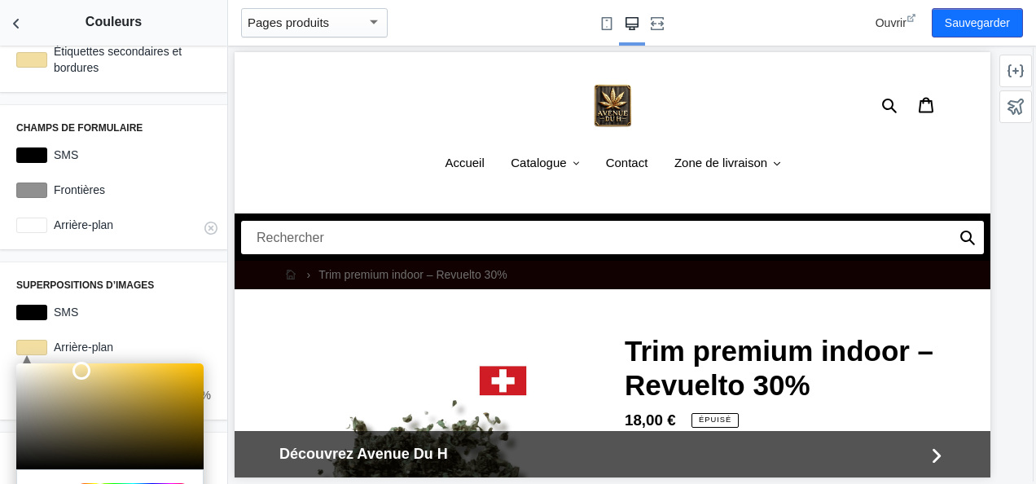
click at [34, 226] on div at bounding box center [31, 224] width 31 height 15
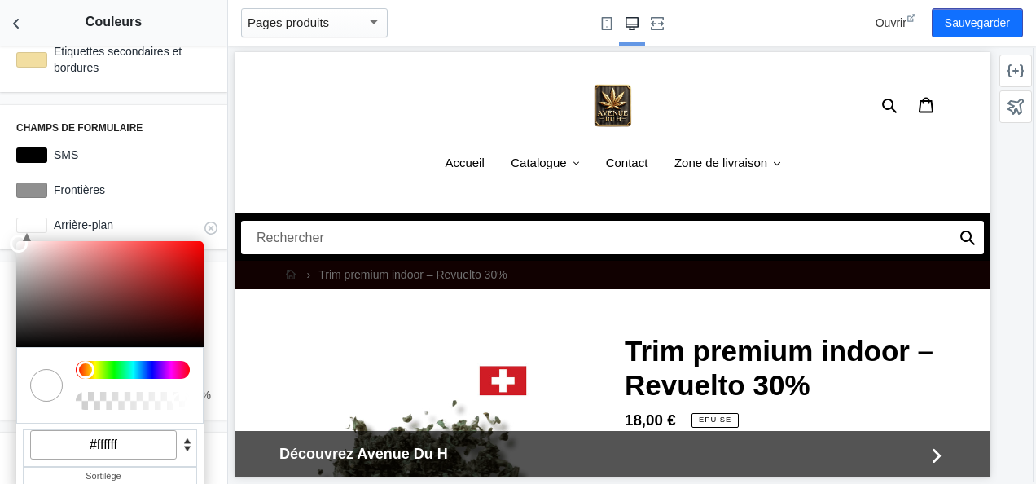
click at [120, 368] on div at bounding box center [133, 370] width 114 height 18
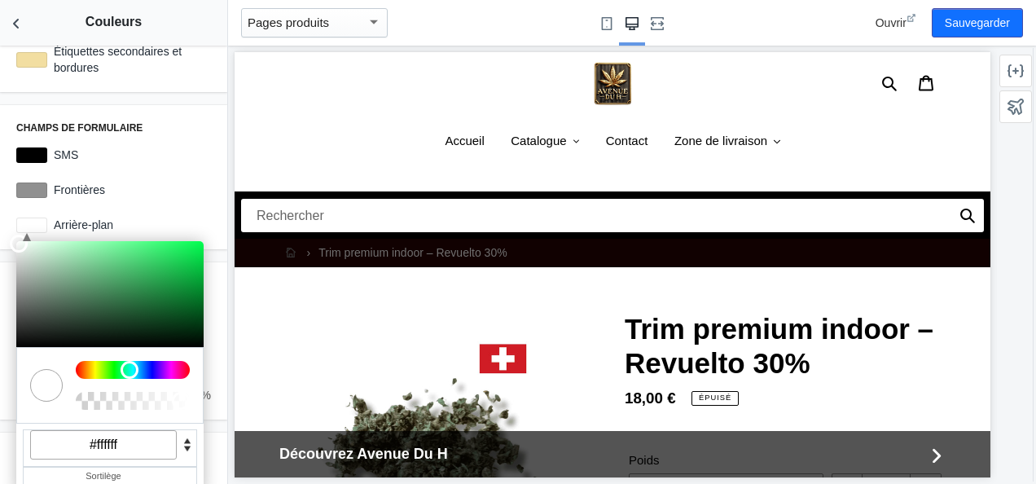
scroll to position [0, 0]
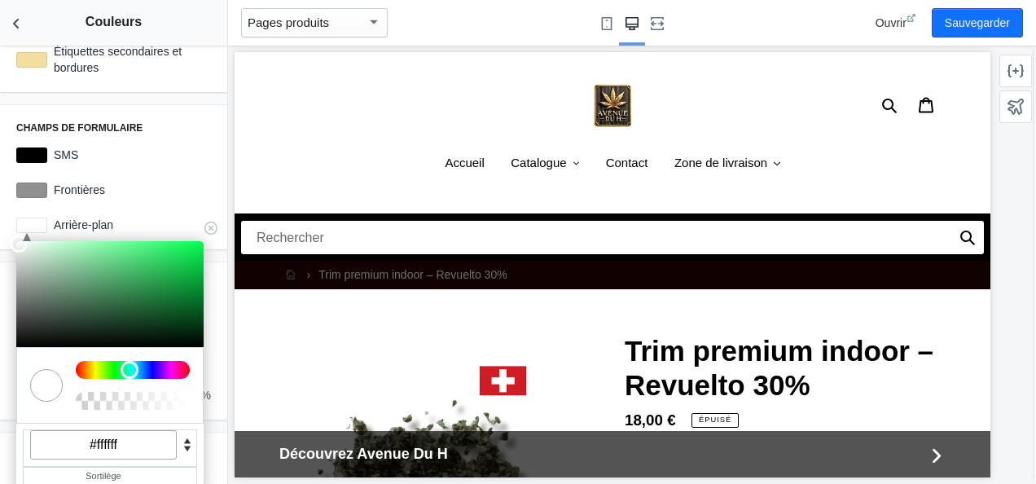
click at [116, 436] on input "#ffffff" at bounding box center [103, 444] width 147 height 29
paste input "f2DEA1"
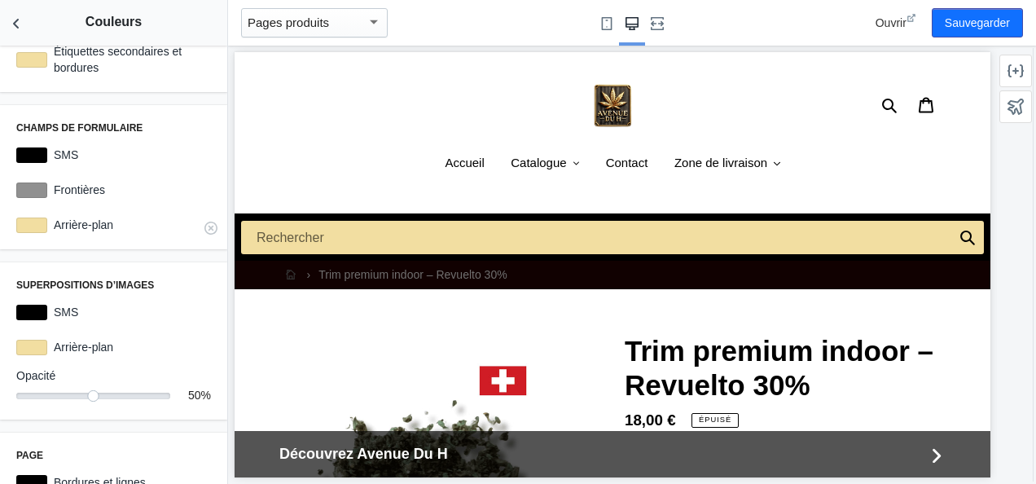
click at [38, 221] on div at bounding box center [31, 224] width 31 height 15
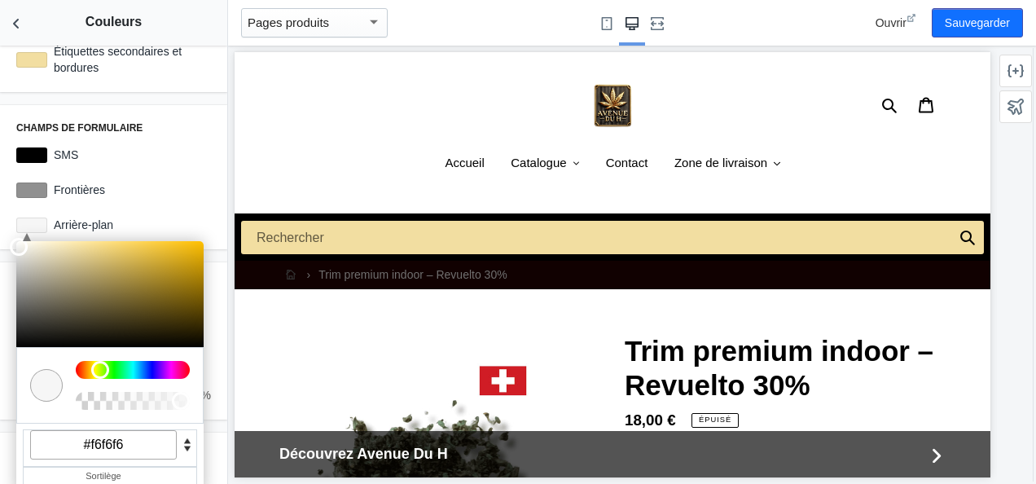
drag, startPoint x: 88, startPoint y: 247, endPoint x: -2, endPoint y: 244, distance: 89.6
click at [0, 244] on html "Chargement de votre thème AMP Cet éditeur génère des pages Shopify entièrement …" at bounding box center [518, 242] width 1036 height 484
type input "#ffffff"
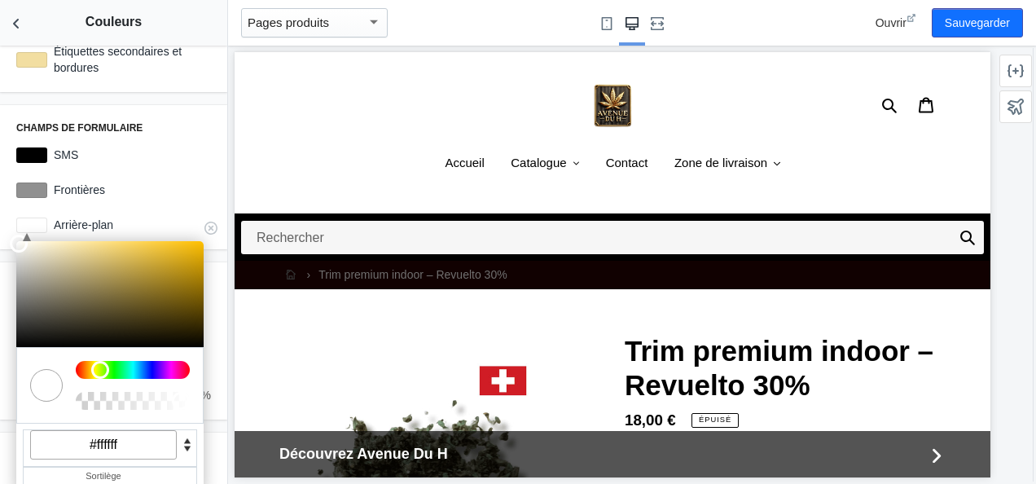
click at [13, 234] on div "C M Y K A 45 100 100 1 H S L A 255 255 255 1 R G B A #ffffff Sortilège Arrière-…" at bounding box center [114, 224] width 208 height 29
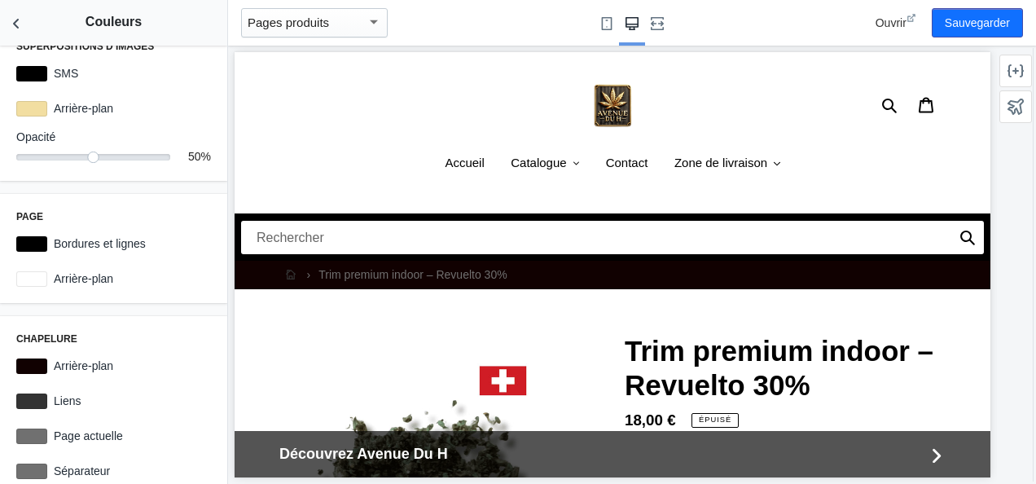
scroll to position [537, 0]
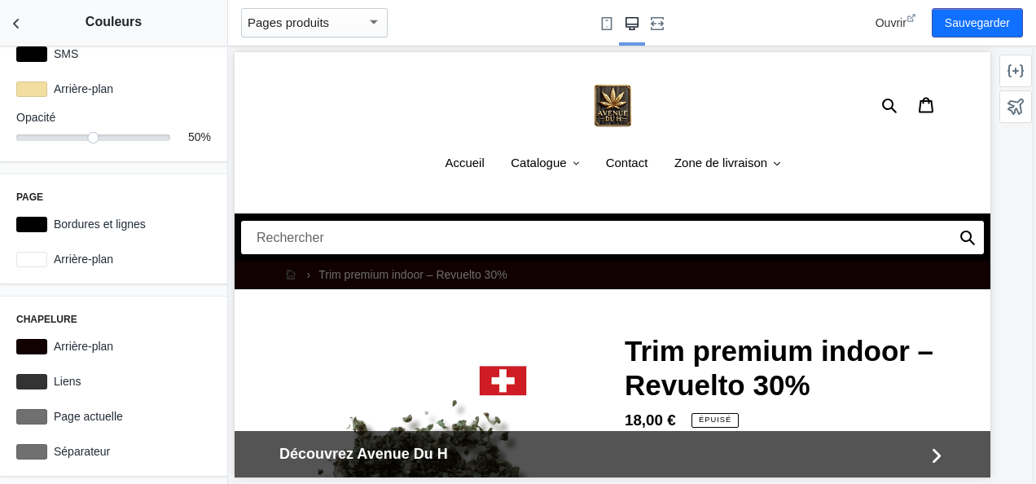
drag, startPoint x: 228, startPoint y: 353, endPoint x: 232, endPoint y: 417, distance: 63.6
click at [232, 417] on div at bounding box center [612, 265] width 769 height 438
click at [1005, 33] on button "Sauvegarder" at bounding box center [976, 22] width 91 height 29
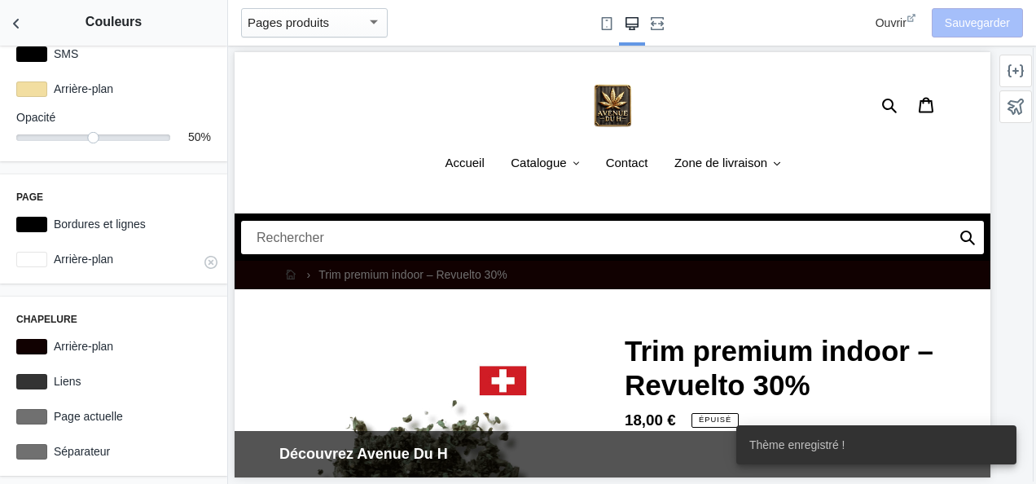
click at [41, 259] on div at bounding box center [31, 259] width 31 height 15
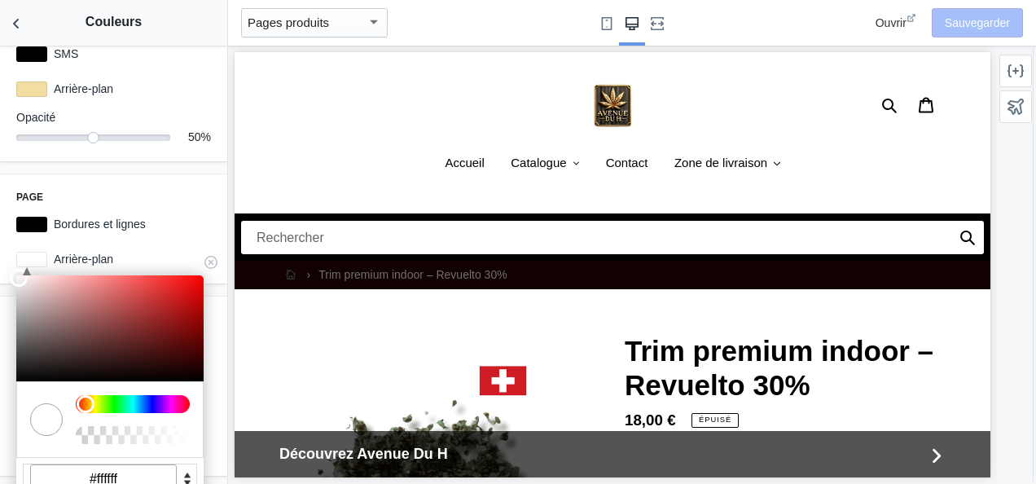
click at [119, 398] on div at bounding box center [133, 404] width 114 height 18
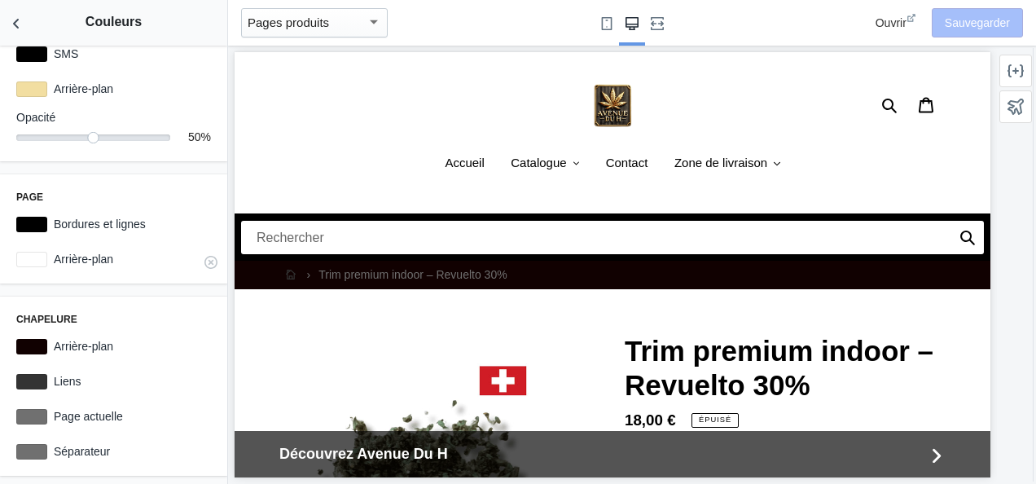
click at [31, 259] on div at bounding box center [31, 259] width 31 height 15
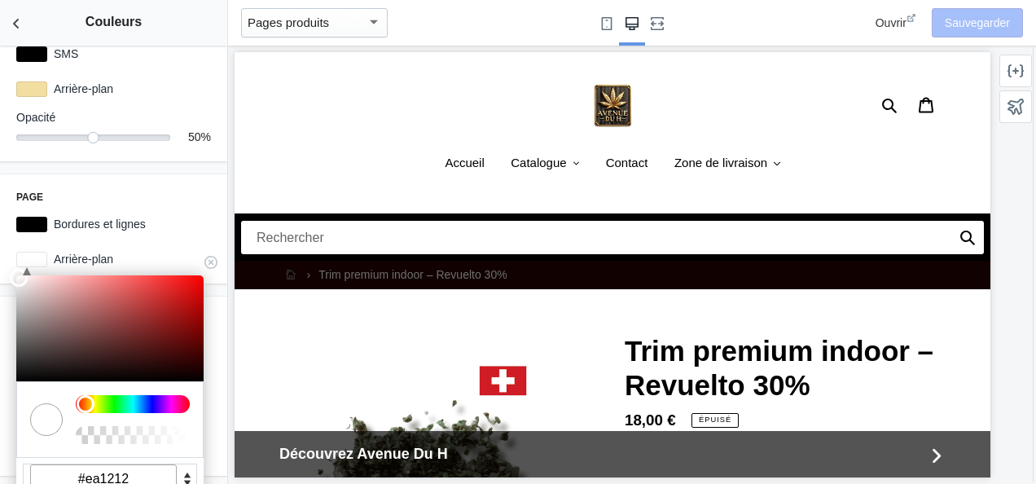
click at [189, 283] on div at bounding box center [109, 328] width 187 height 106
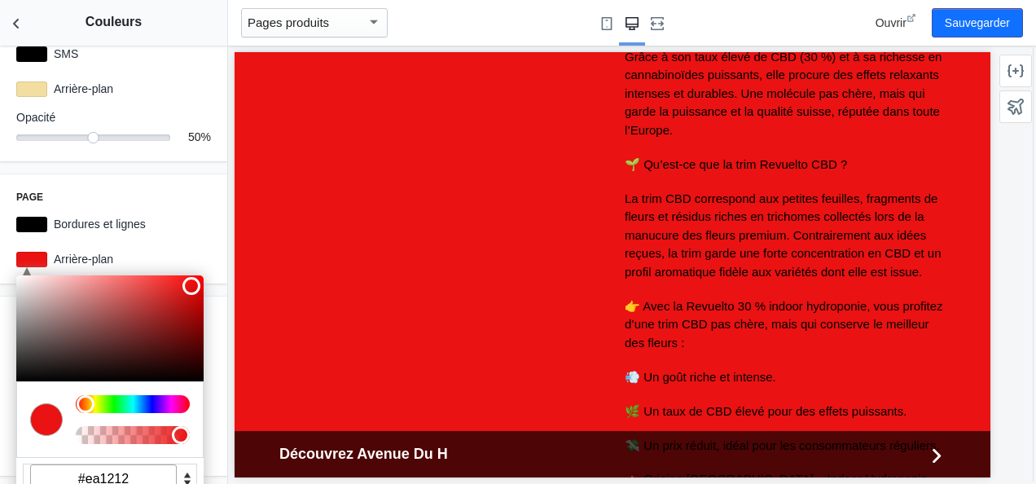
scroll to position [0, 0]
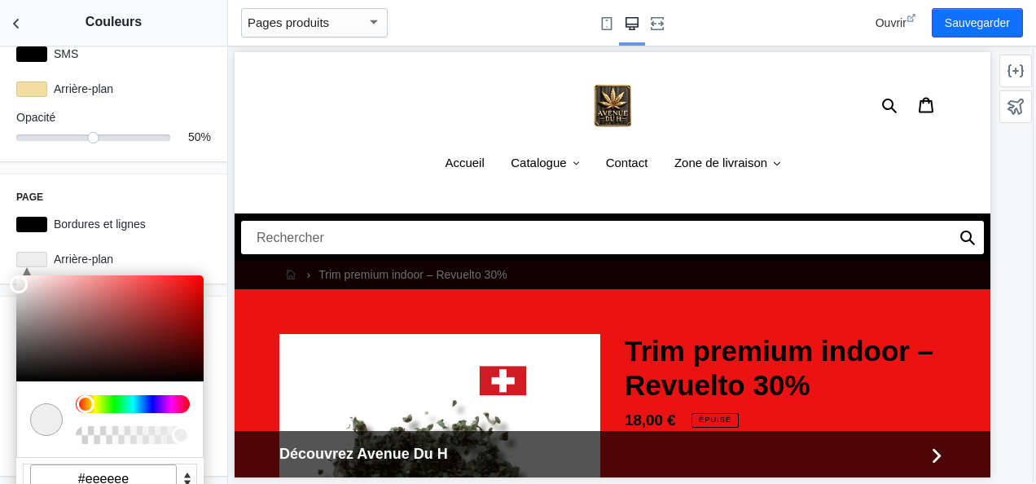
drag, startPoint x: 191, startPoint y: 287, endPoint x: -3, endPoint y: 282, distance: 193.8
click at [0, 282] on html "Chargement de votre thème AMP Cet éditeur génère des pages Shopify entièrement …" at bounding box center [518, 242] width 1036 height 484
type input "#ffffff"
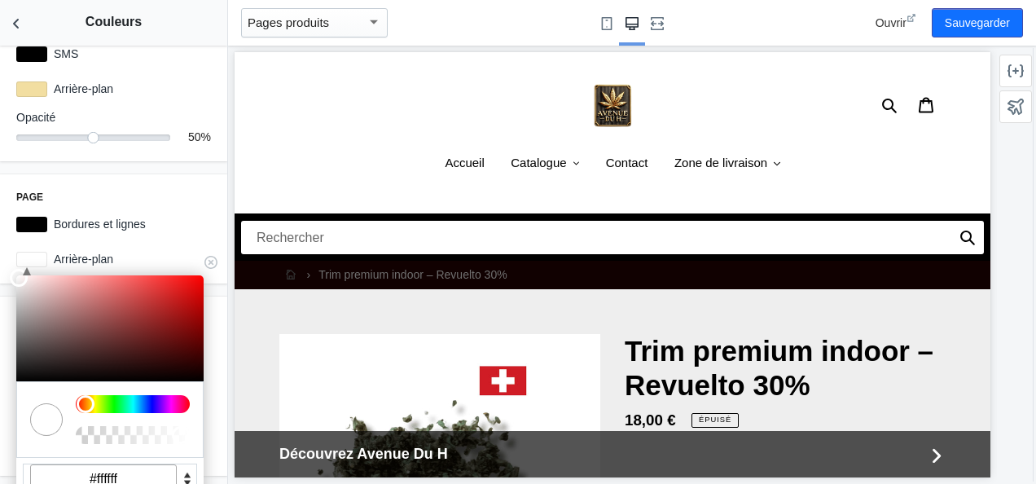
drag, startPoint x: 15, startPoint y: 280, endPoint x: 10, endPoint y: 261, distance: 20.4
click at [10, 261] on div "C M Y K A 0 100 100 1 H S L A 255 255 255 1 R G B A #ffffff Sortilège Arrière-p…" at bounding box center [114, 258] width 208 height 29
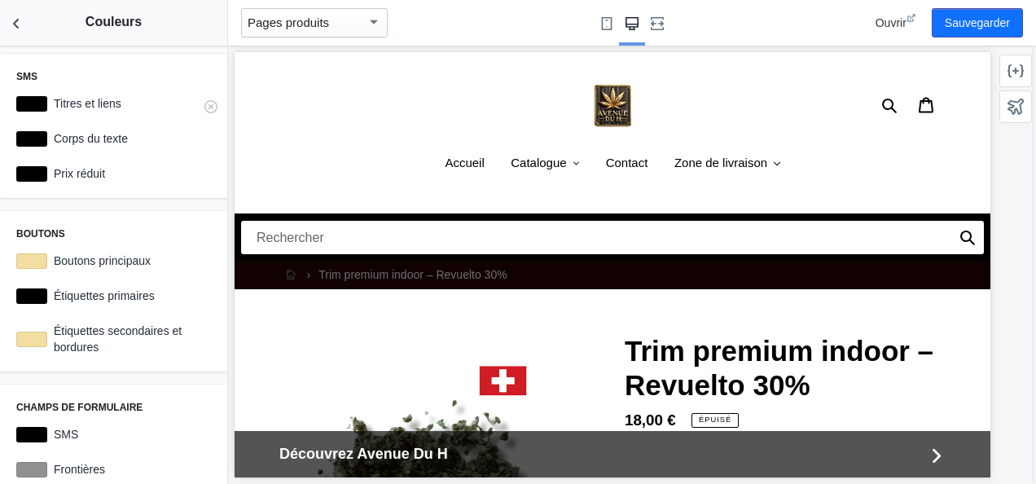
click at [37, 100] on div at bounding box center [31, 103] width 31 height 15
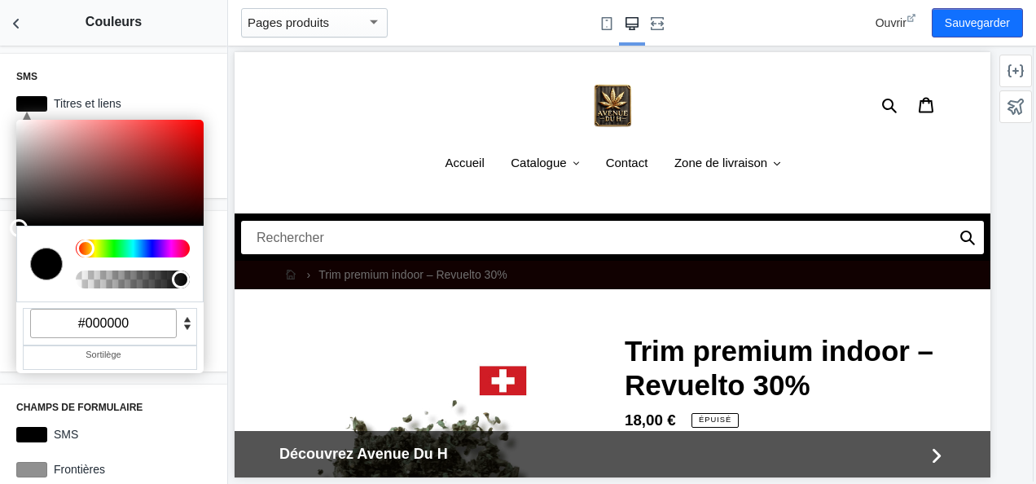
click at [169, 83] on div "SMS C M Y K A 0 0 0 1 H S L A 0 0 0 1 R G B A #000000 Sortilège Titres et liens…" at bounding box center [113, 126] width 227 height 144
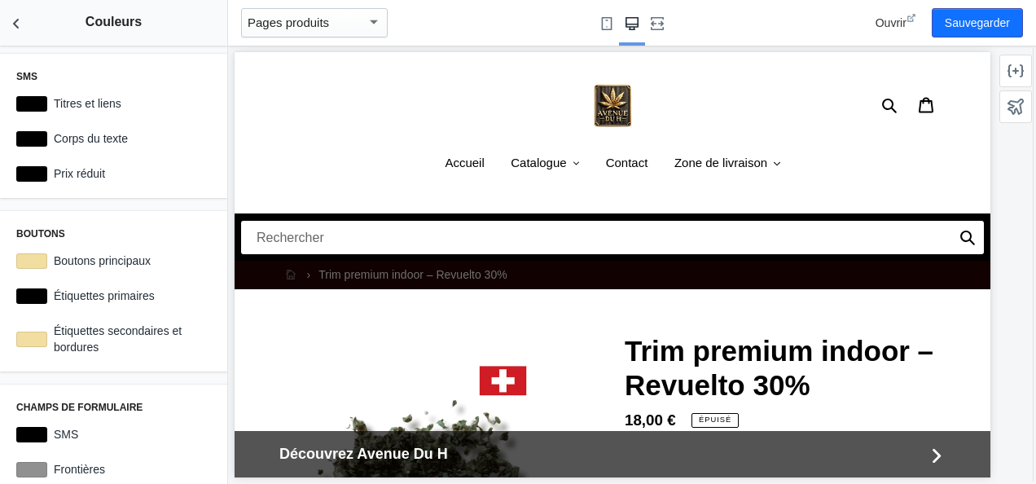
click at [741, 129] on div "Soumettre Rechercher Panier" at bounding box center [834, 105] width 222 height 57
click at [997, 24] on button "Sauvegarder" at bounding box center [976, 22] width 91 height 29
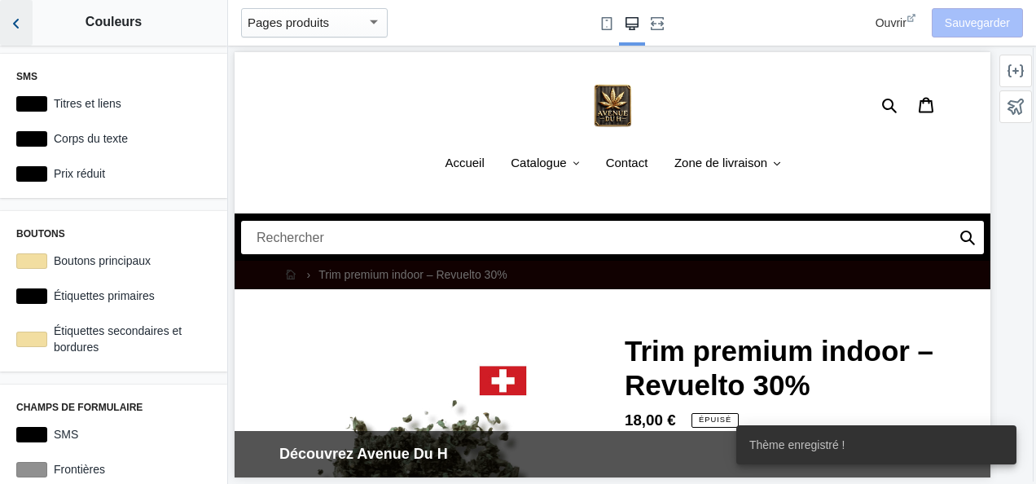
click at [22, 26] on icon "Retour aux sections" at bounding box center [16, 23] width 16 height 16
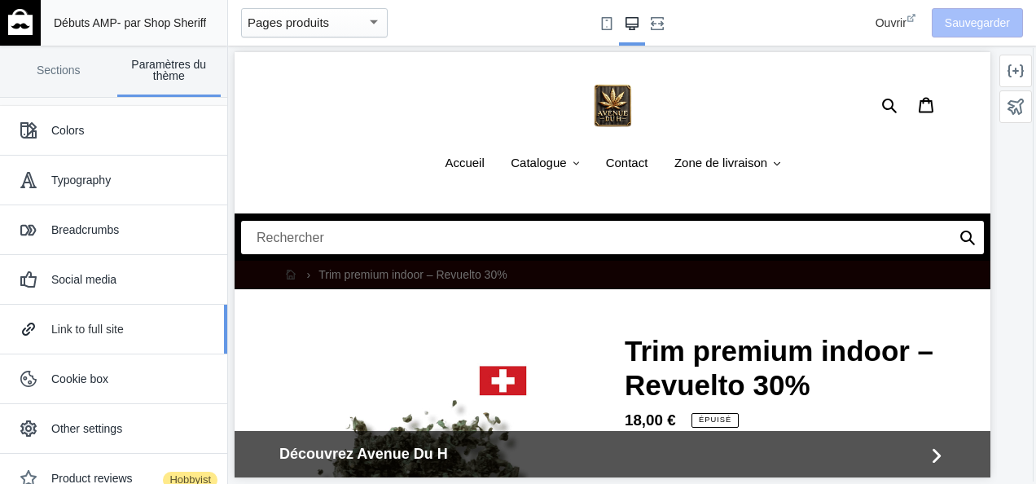
click at [99, 327] on font "Link to full site" at bounding box center [87, 328] width 72 height 13
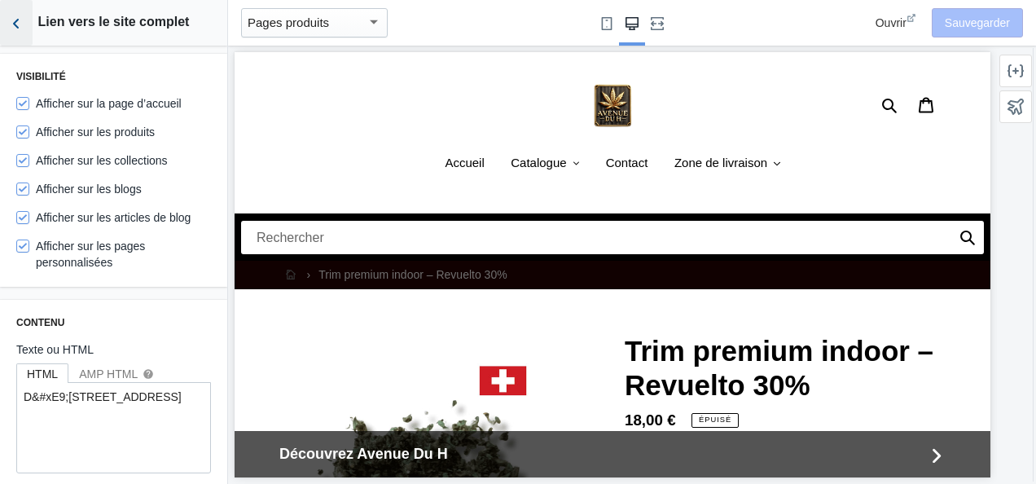
click at [14, 18] on icon "Retour aux sections" at bounding box center [16, 23] width 16 height 16
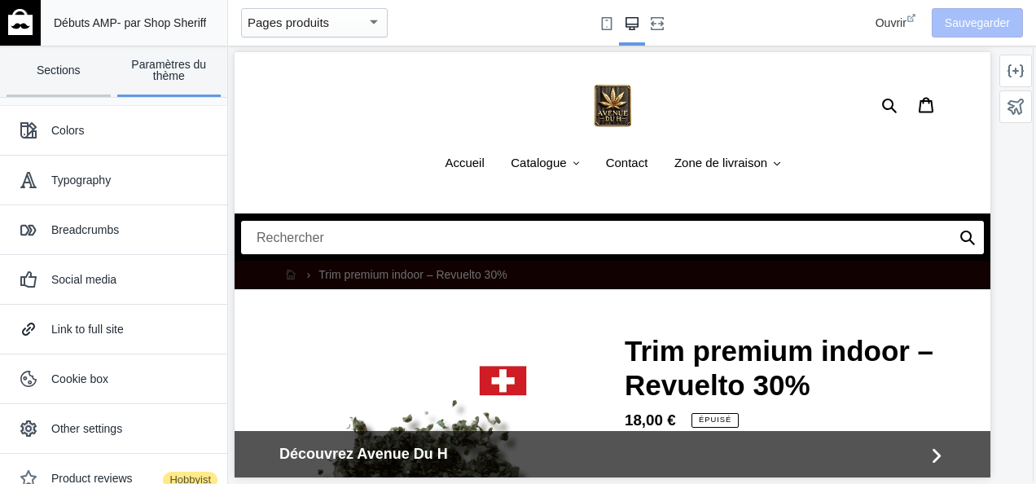
click at [59, 73] on link "Sections" at bounding box center [59, 71] width 104 height 51
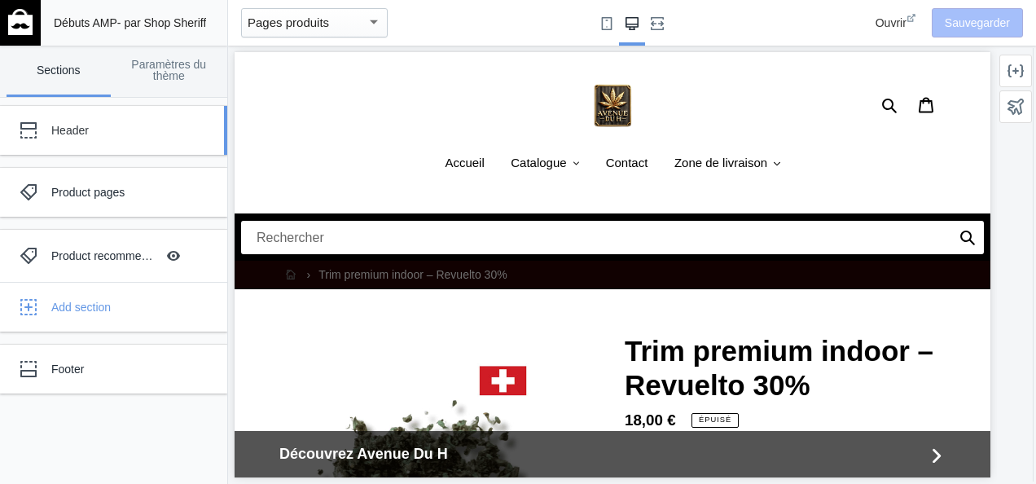
click at [117, 143] on div "Header" at bounding box center [101, 130] width 179 height 33
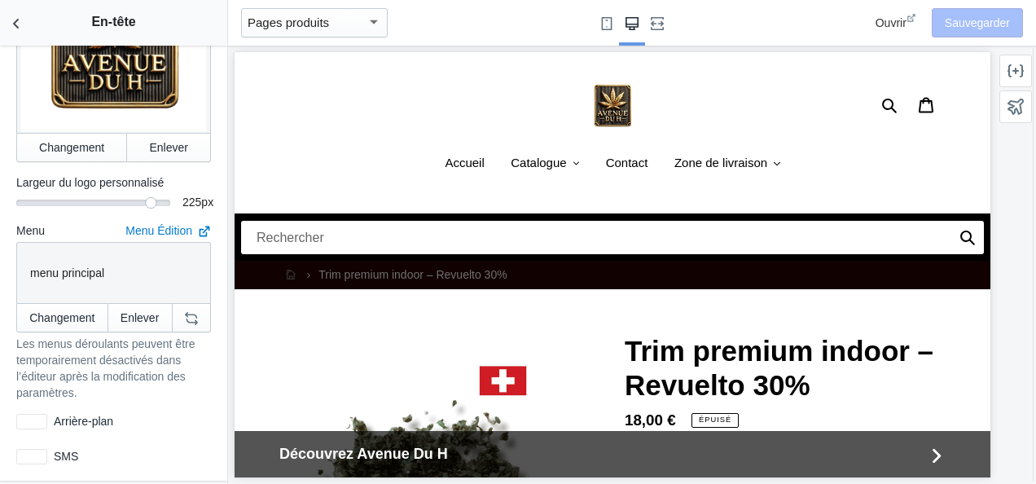
scroll to position [392, 0]
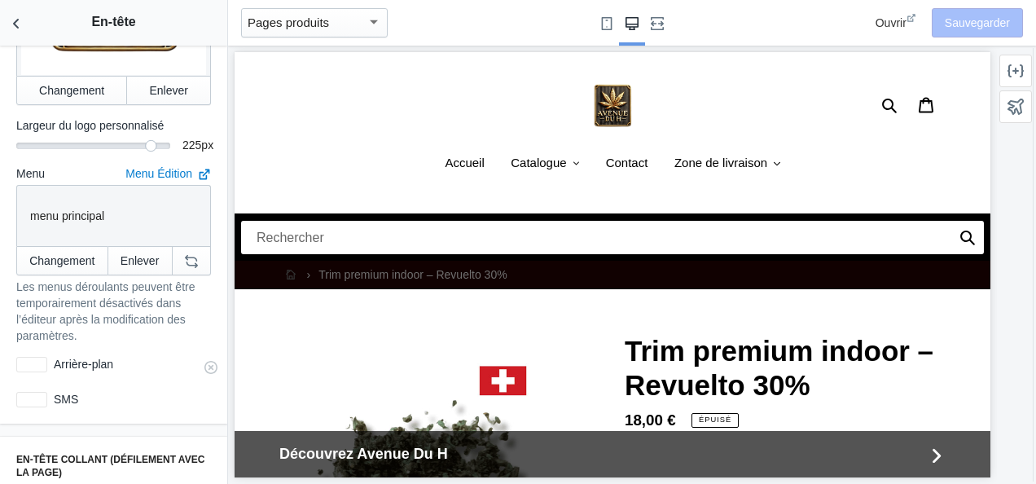
click at [46, 357] on div at bounding box center [31, 364] width 31 height 15
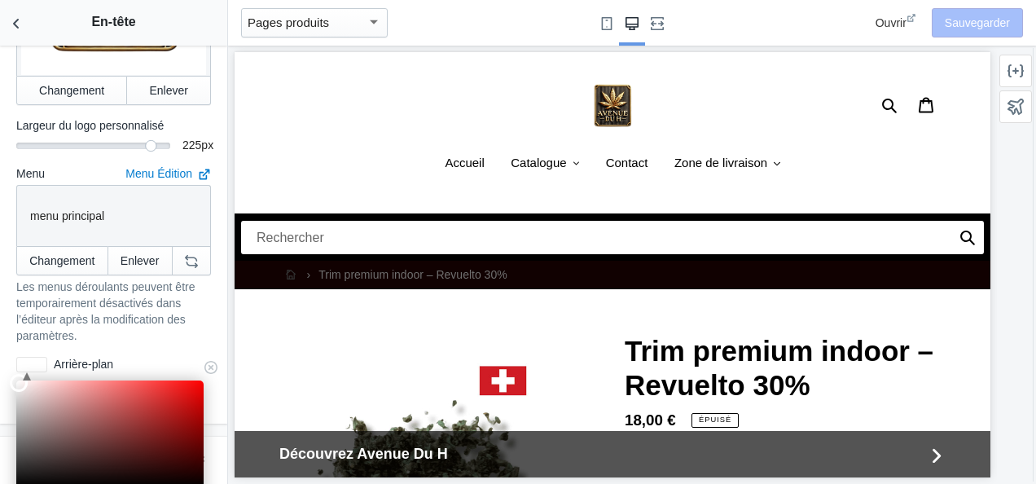
click at [191, 388] on div at bounding box center [109, 433] width 187 height 106
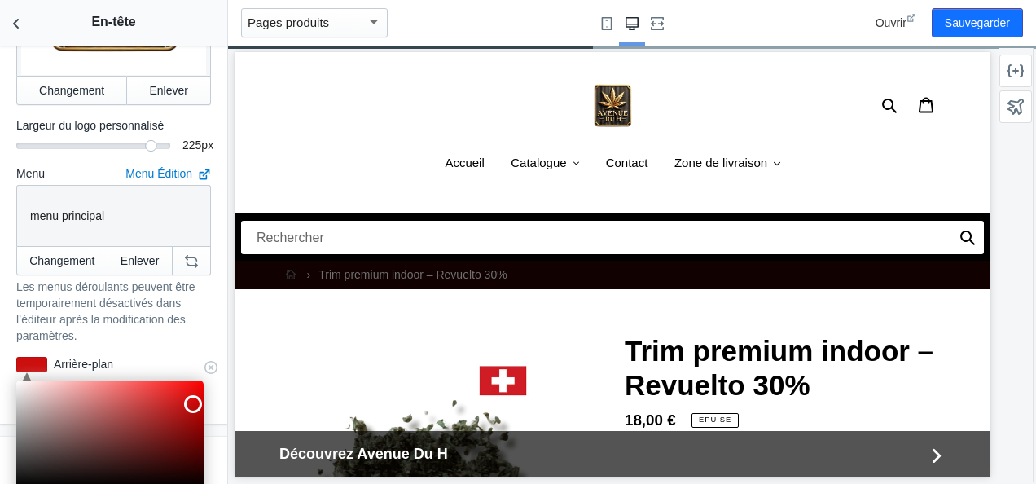
type input "#f31111"
click at [191, 380] on div at bounding box center [109, 433] width 187 height 106
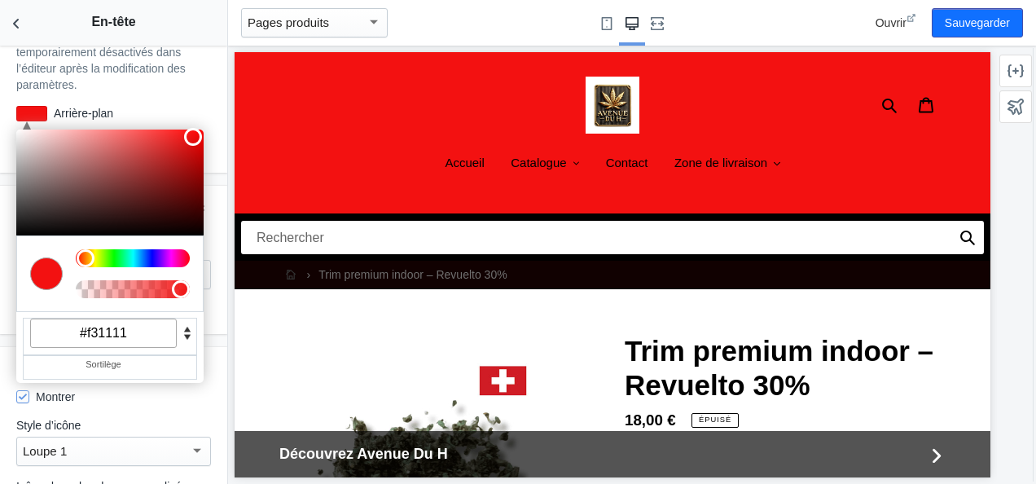
scroll to position [668, 0]
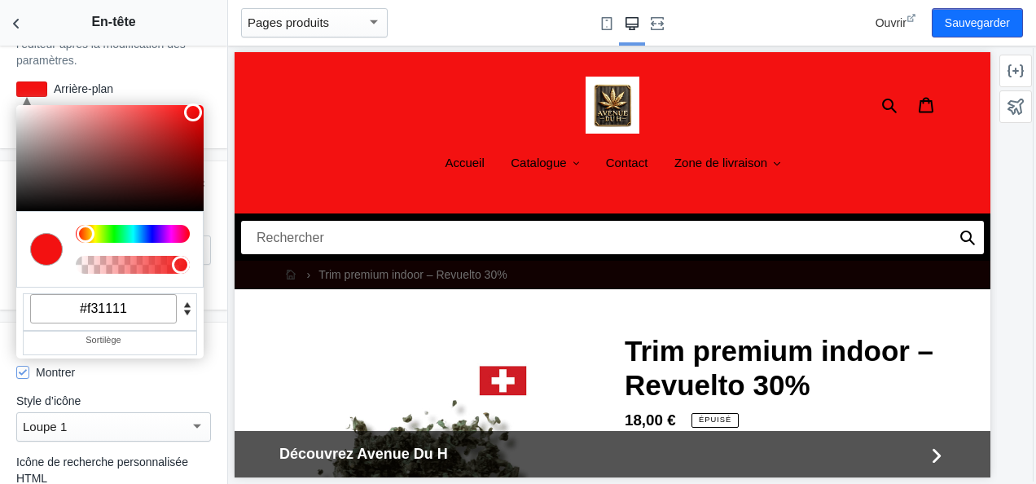
drag, startPoint x: 221, startPoint y: 125, endPoint x: 3, endPoint y: 107, distance: 218.1
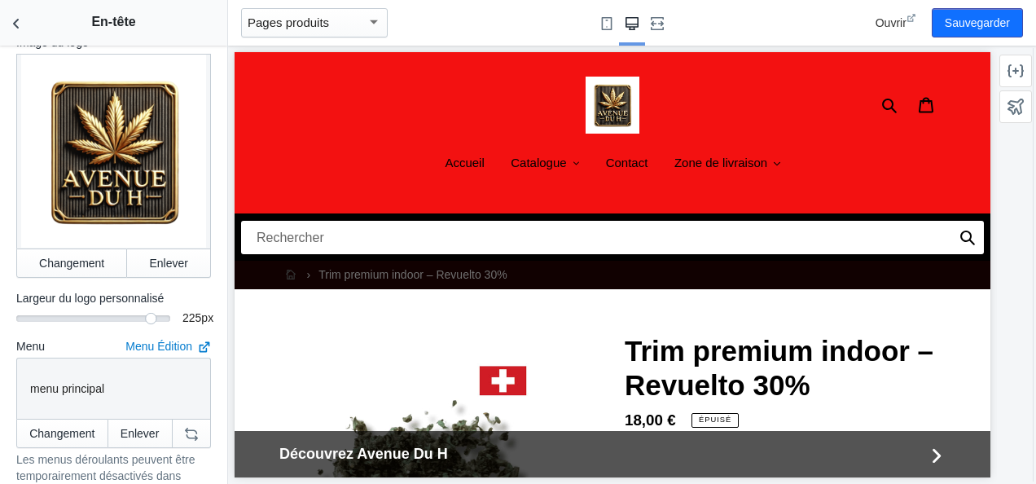
scroll to position [234, 0]
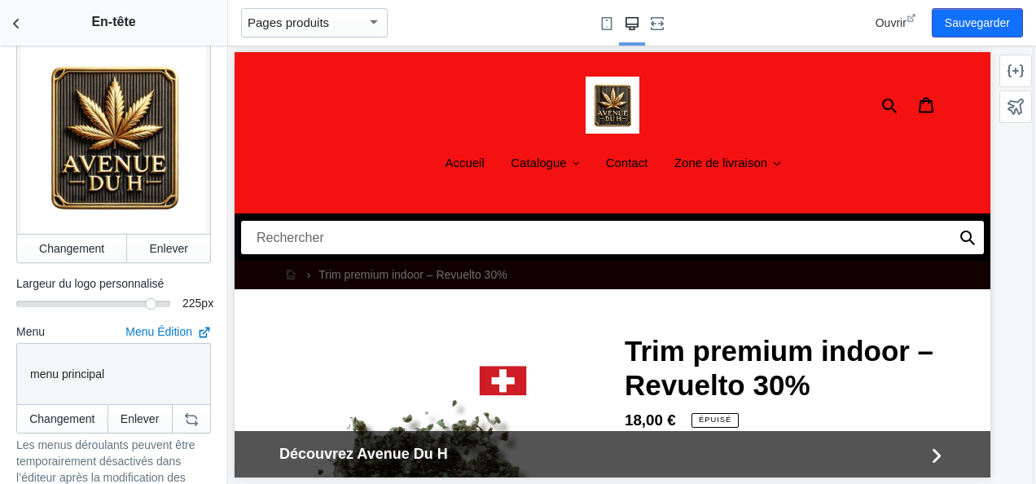
drag, startPoint x: 230, startPoint y: 109, endPoint x: 234, endPoint y: 140, distance: 31.1
click at [234, 140] on div at bounding box center [612, 265] width 769 height 438
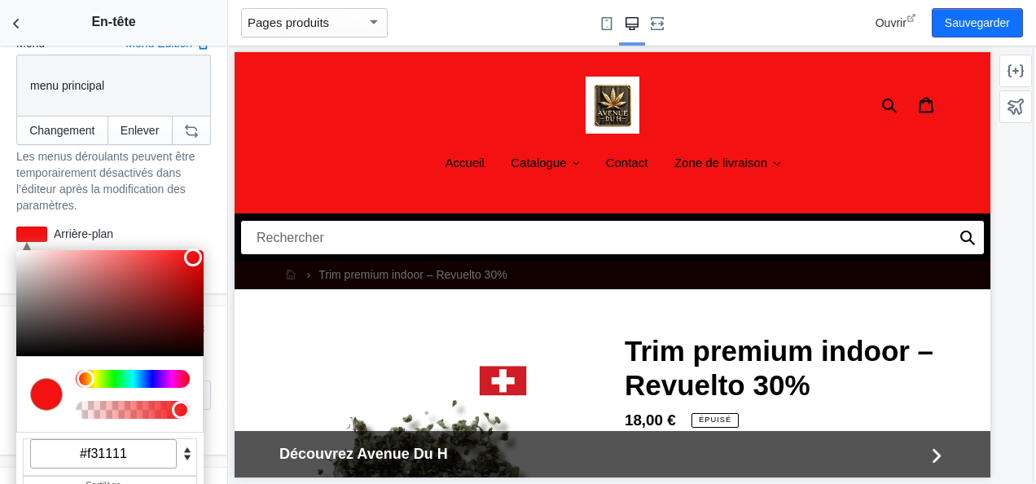
scroll to position [528, 0]
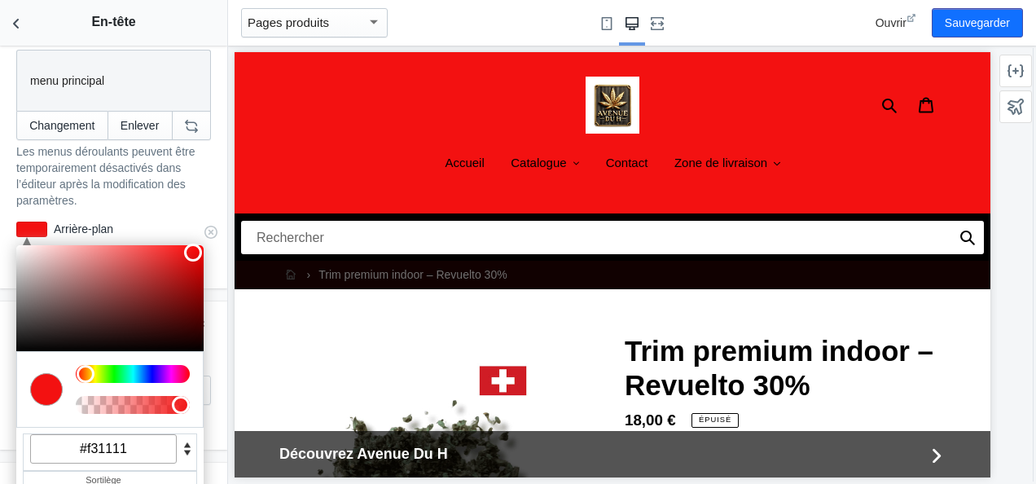
click at [136, 438] on input "#f31111" at bounding box center [103, 448] width 147 height 29
click at [136, 438] on input at bounding box center [103, 448] width 147 height 29
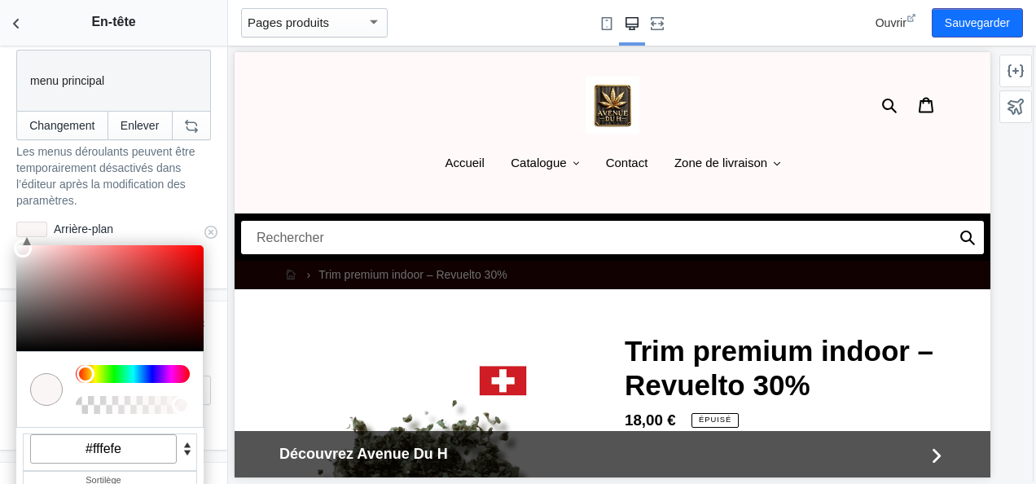
type input "#ffffff"
drag, startPoint x: 24, startPoint y: 239, endPoint x: 2, endPoint y: 208, distance: 38.0
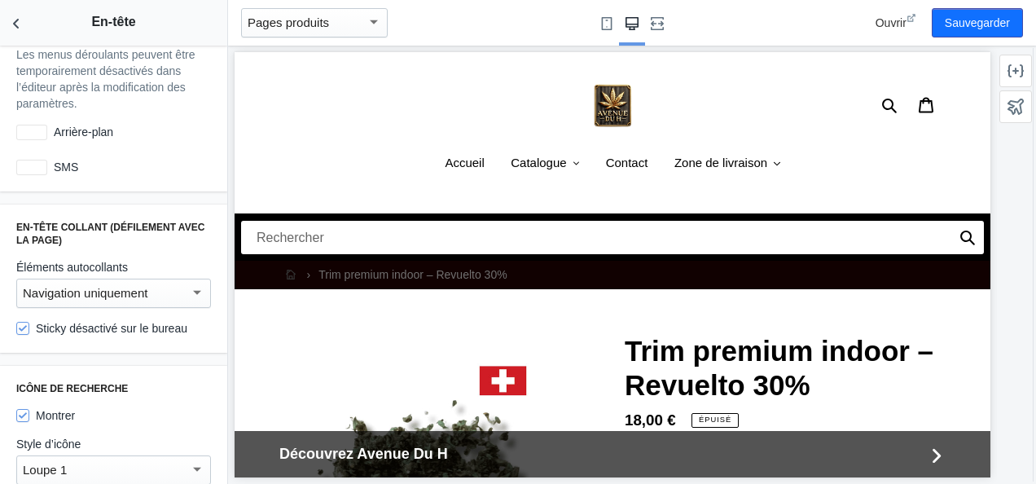
scroll to position [668, 0]
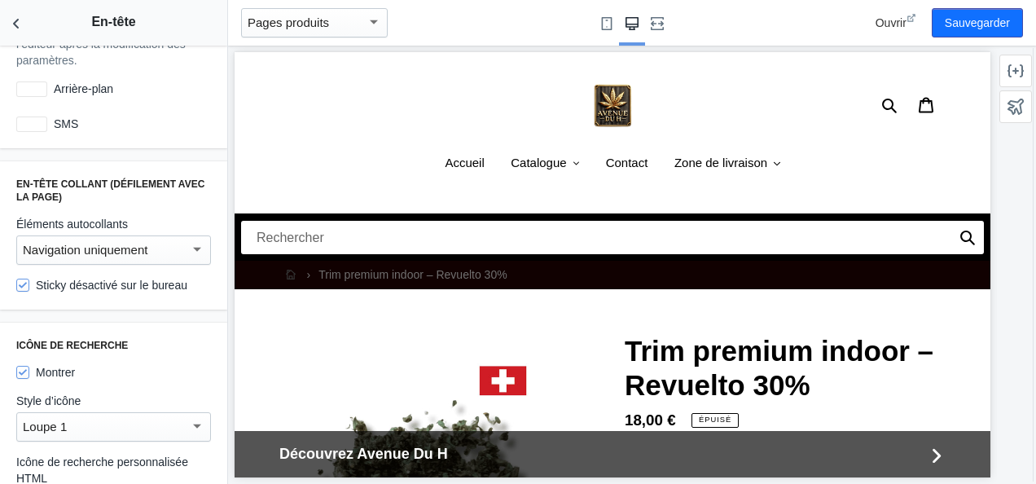
click at [123, 243] on mat-select-trigger "Navigation uniquement" at bounding box center [85, 250] width 125 height 14
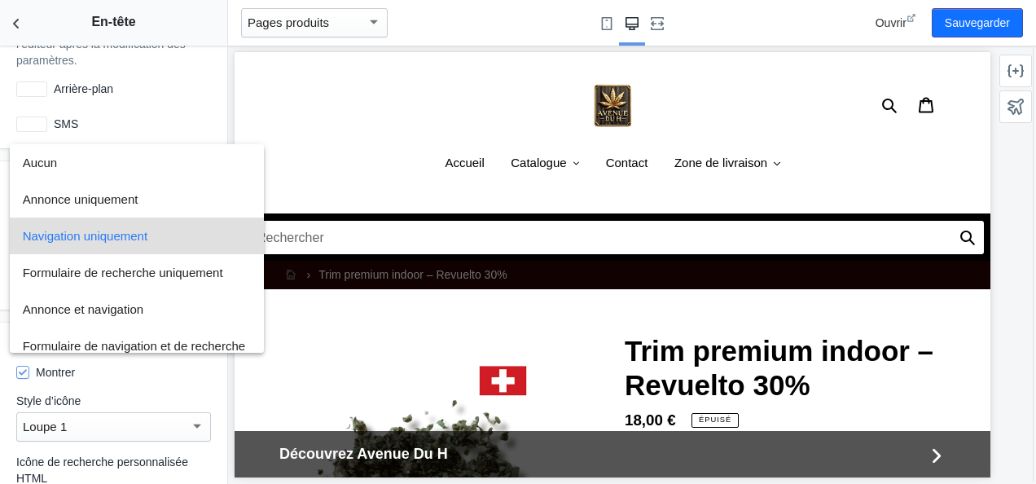
click at [252, 112] on div at bounding box center [518, 242] width 1036 height 484
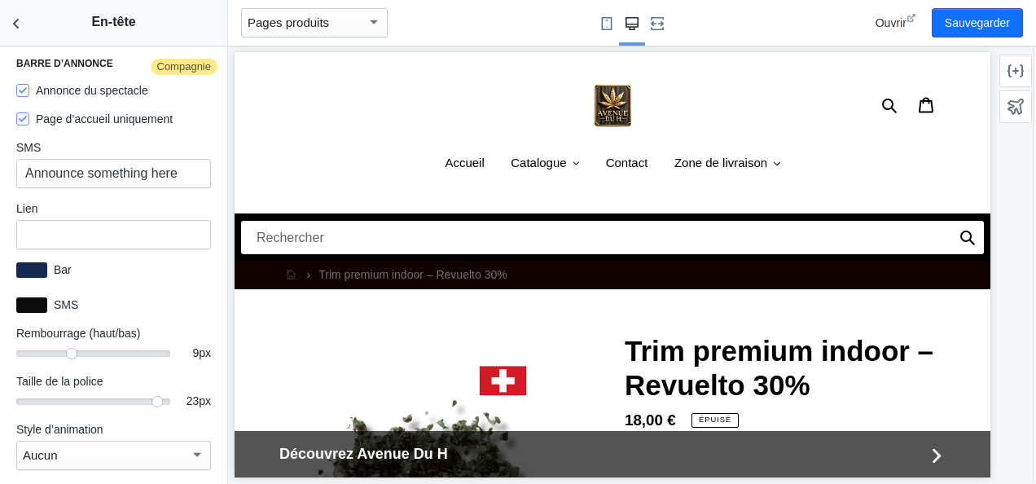
scroll to position [2938, 0]
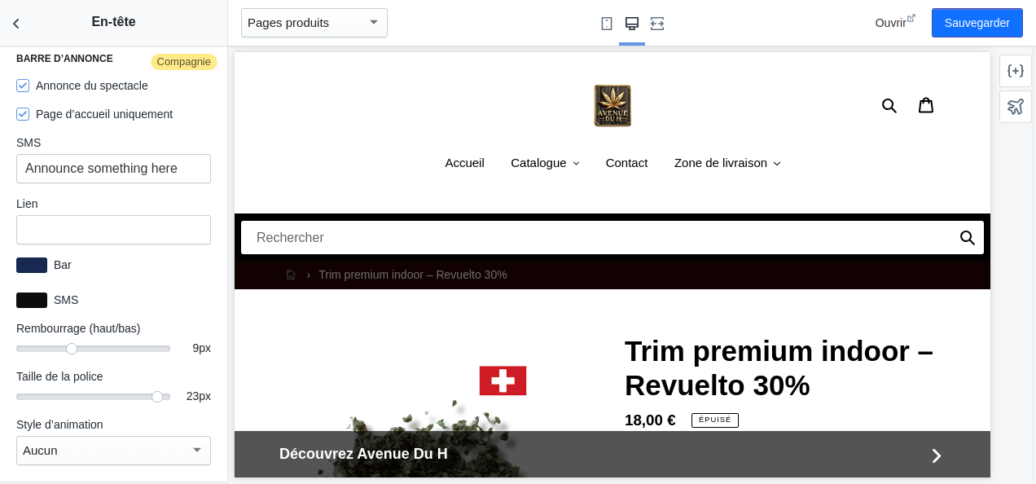
drag, startPoint x: 217, startPoint y: 168, endPoint x: 24, endPoint y: 372, distance: 280.5
click at [37, 262] on div at bounding box center [31, 264] width 31 height 15
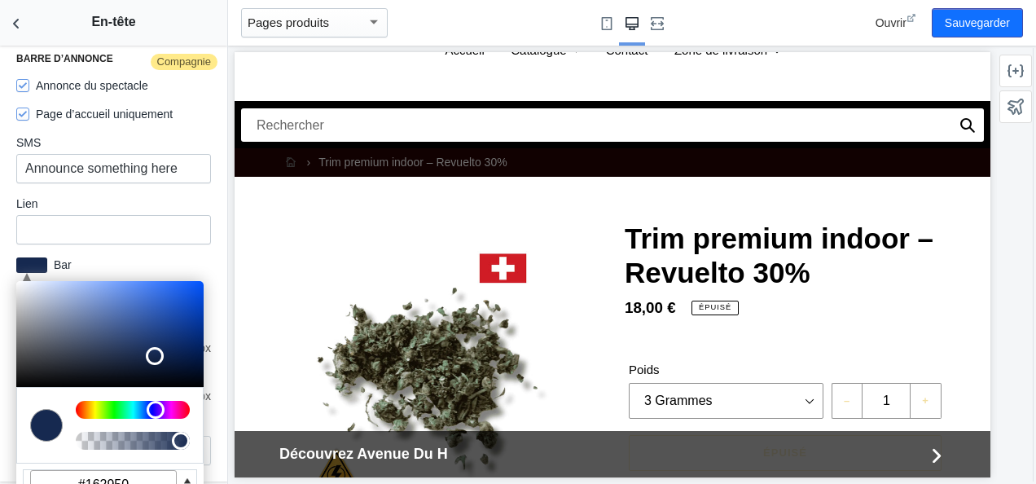
scroll to position [0, 0]
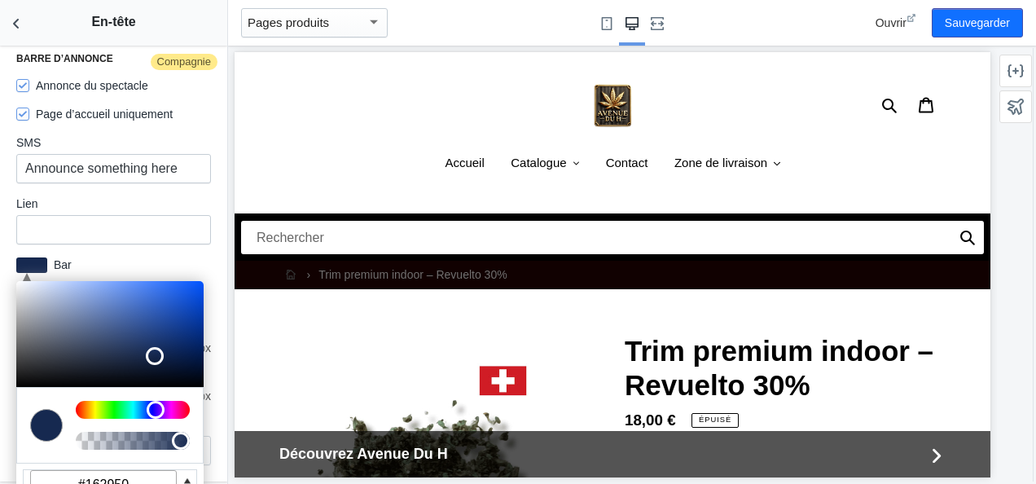
drag, startPoint x: 983, startPoint y: 93, endPoint x: 1204, endPoint y: 94, distance: 221.5
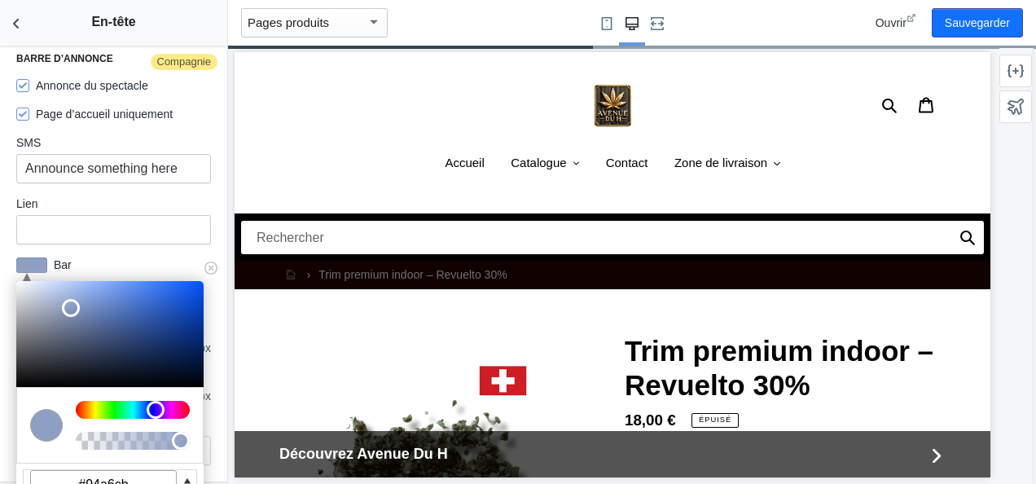
type input "#97a8cd"
drag, startPoint x: 156, startPoint y: 351, endPoint x: 66, endPoint y: 297, distance: 105.1
click at [66, 297] on div at bounding box center [68, 304] width 18 height 18
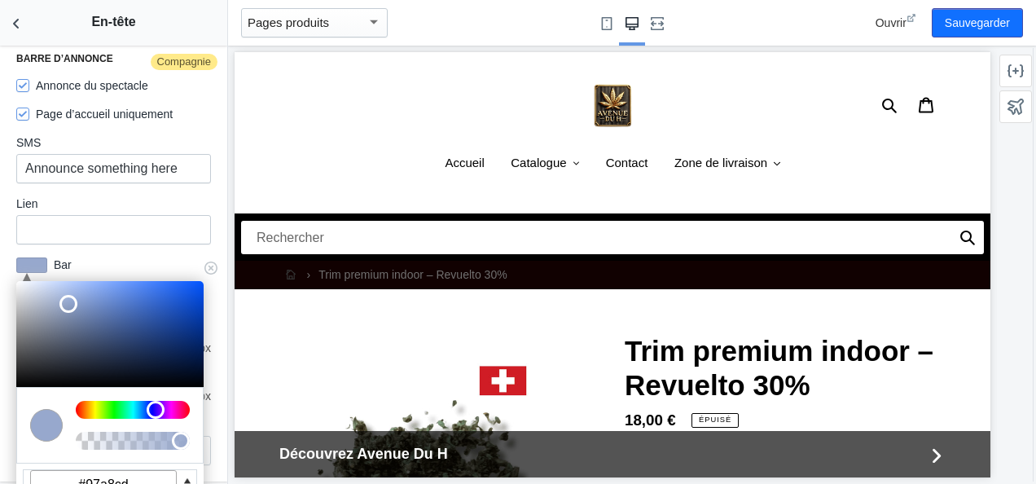
click at [127, 264] on label "Bar" at bounding box center [129, 264] width 164 height 16
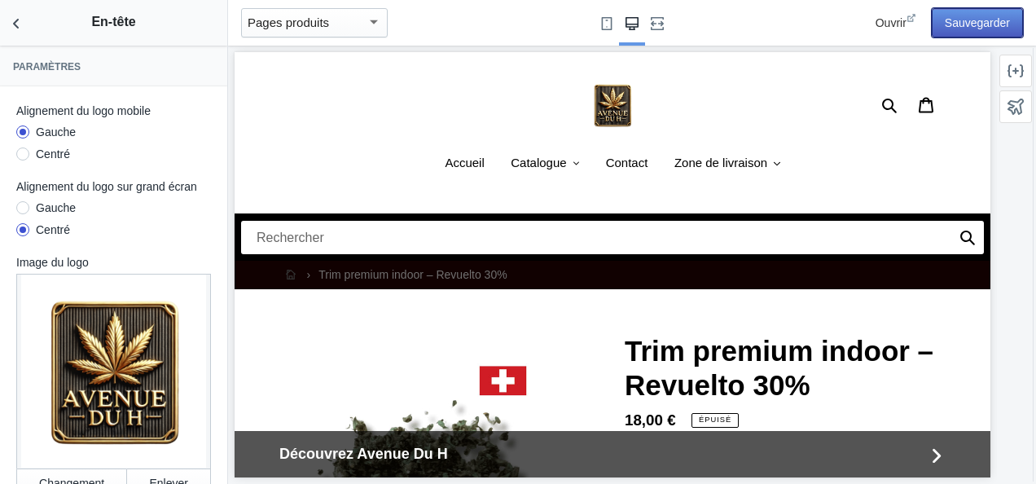
click at [944, 15] on button "Sauvegarder" at bounding box center [976, 22] width 91 height 29
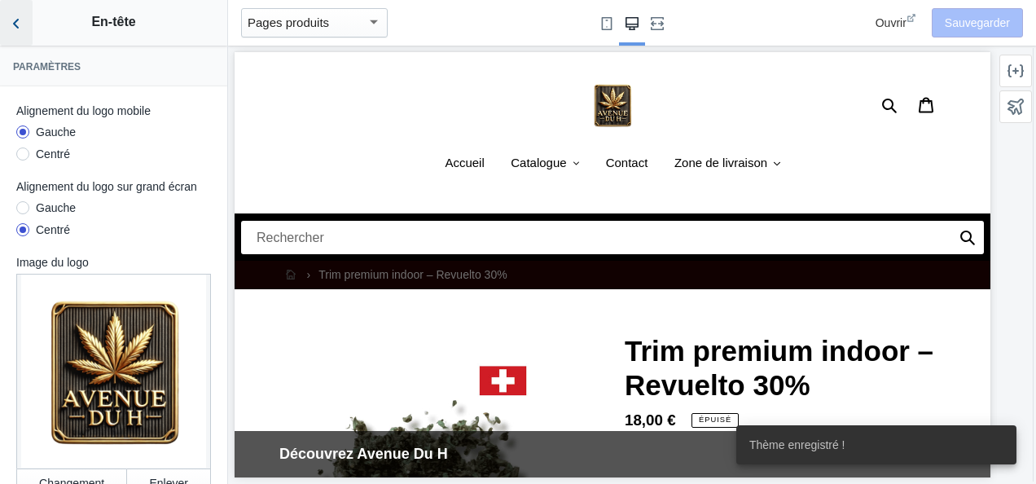
click at [10, 23] on icon "Retour aux sections" at bounding box center [16, 23] width 16 height 16
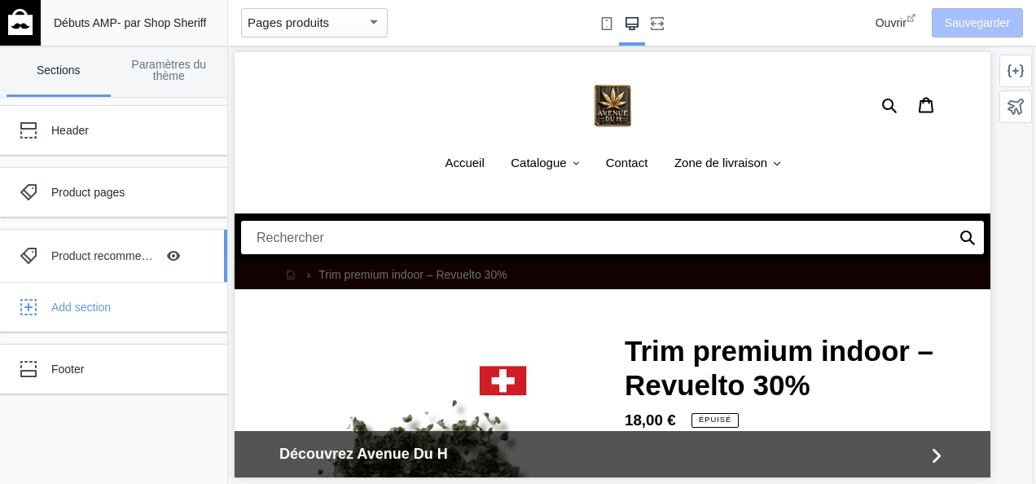
click at [105, 259] on div "Product recommendations" at bounding box center [103, 256] width 104 height 16
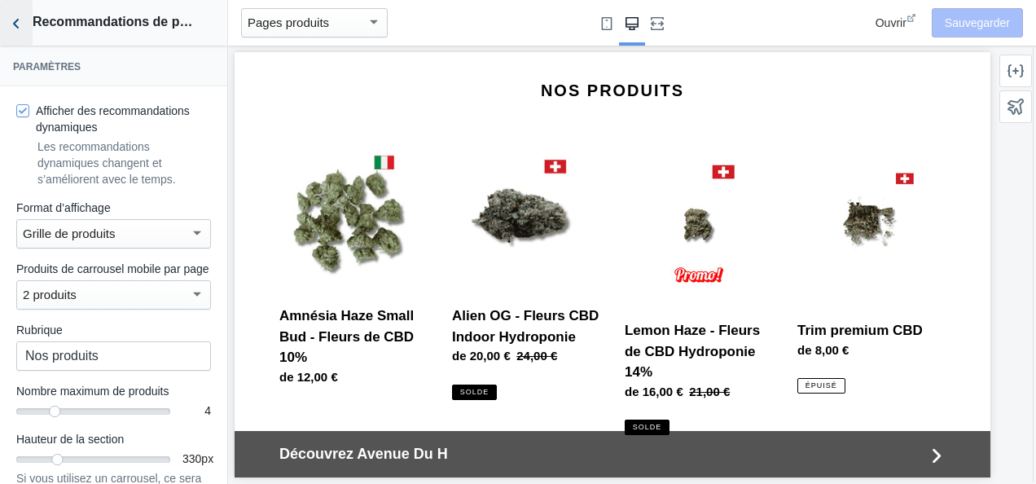
click at [21, 28] on icon "Retour aux sections" at bounding box center [16, 23] width 16 height 16
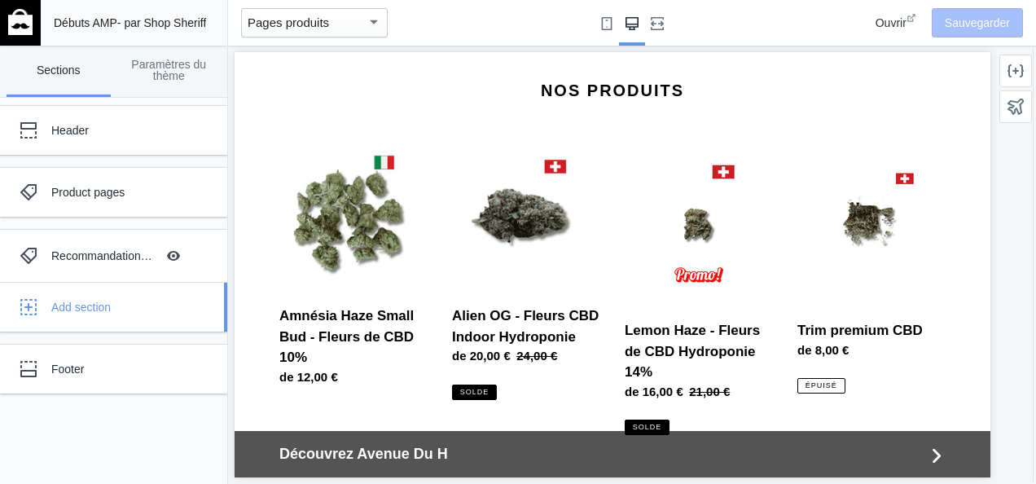
click at [70, 316] on div "Add section" at bounding box center [113, 307] width 203 height 33
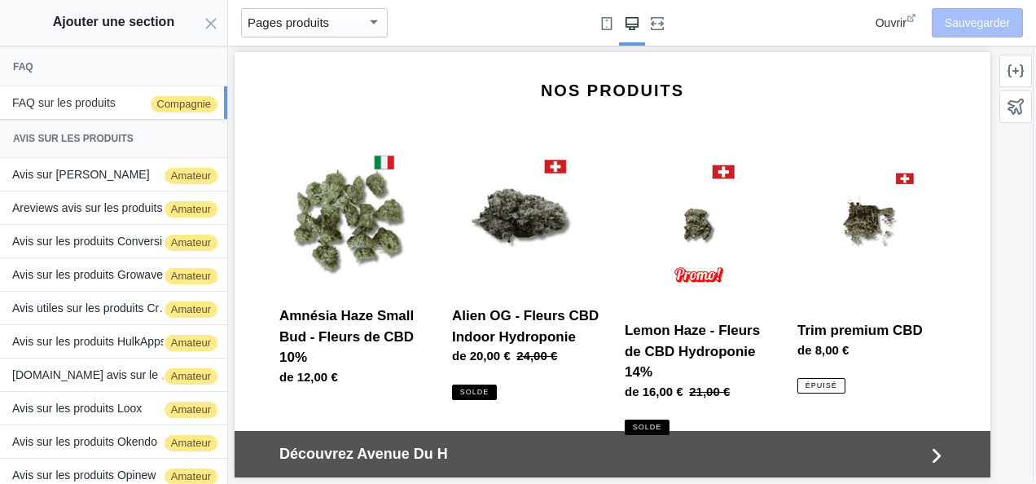
click at [172, 106] on span "Compagnie" at bounding box center [184, 104] width 71 height 20
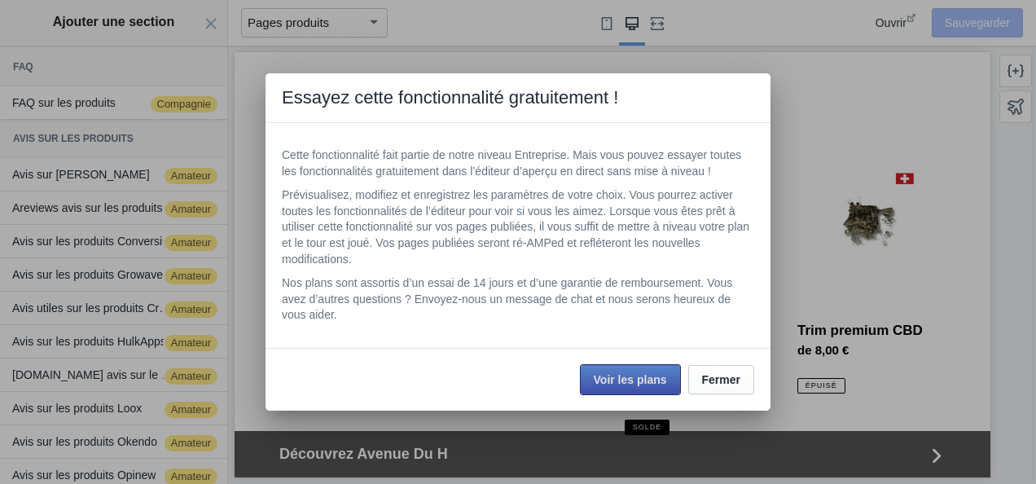
click at [628, 375] on span "Voir les plans" at bounding box center [630, 379] width 73 height 13
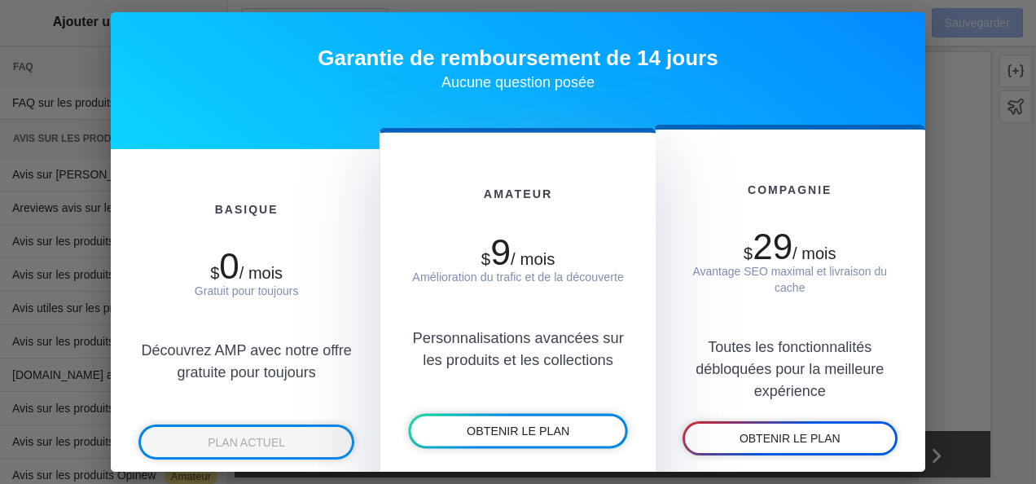
click at [513, 219] on div "$ 9 / mois Amélioration du trafic et de la découverte" at bounding box center [519, 243] width 220 height 83
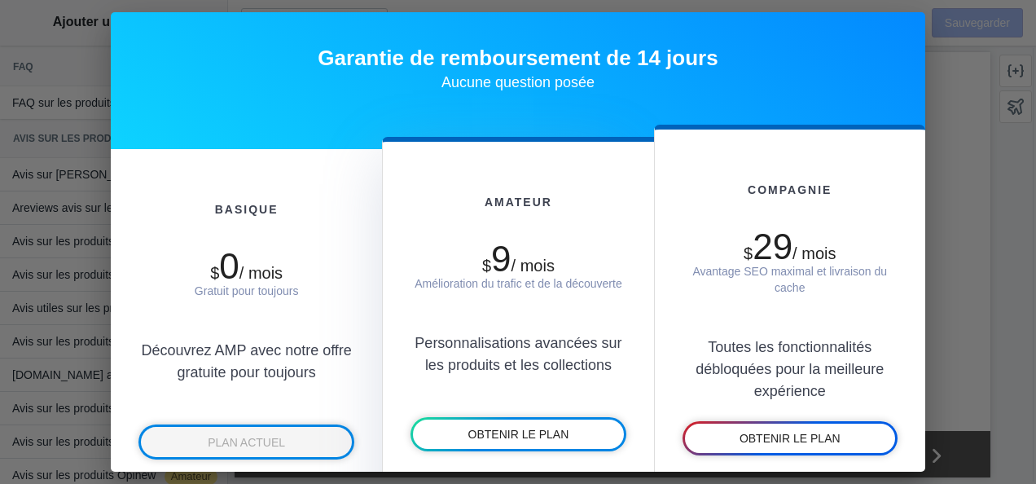
click at [951, 75] on div at bounding box center [518, 242] width 1036 height 484
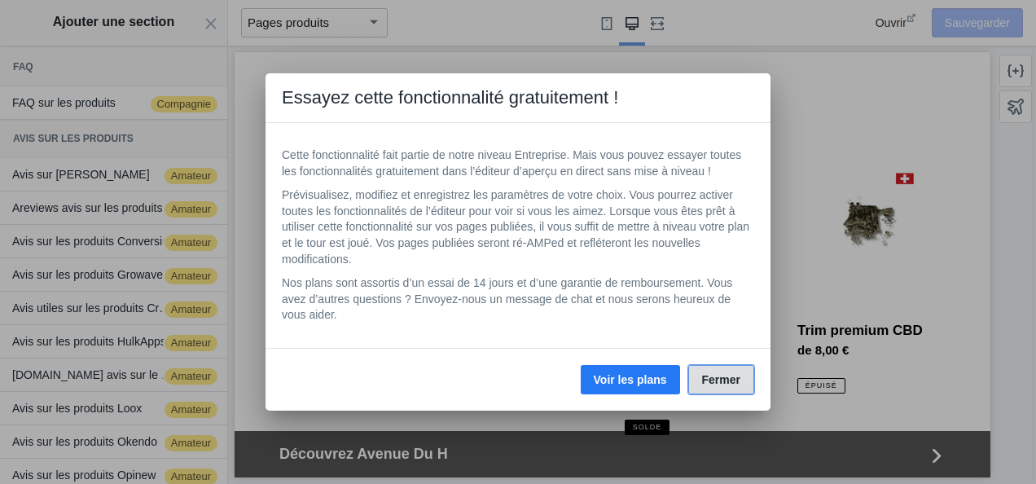
click at [744, 371] on button "Fermer" at bounding box center [721, 379] width 66 height 29
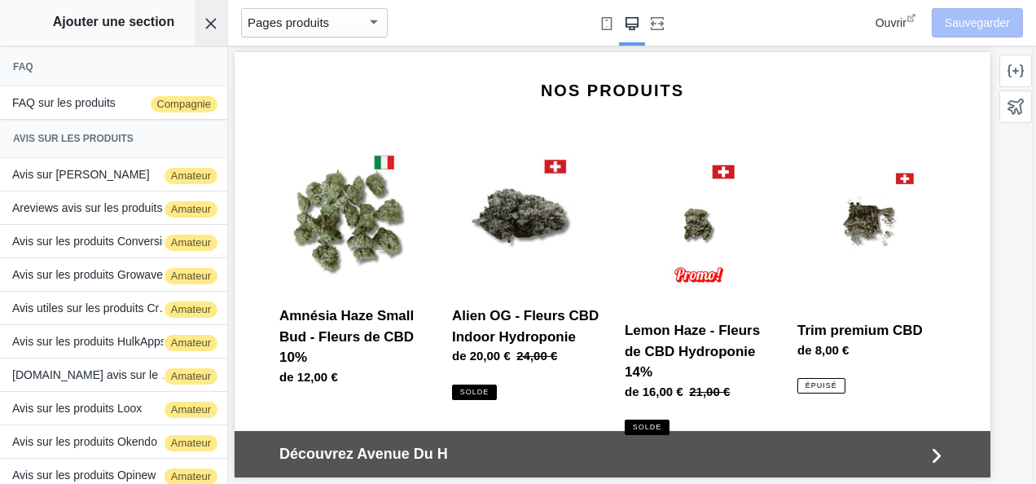
click at [216, 15] on button "Annuler l’ajout d’une section" at bounding box center [211, 23] width 33 height 46
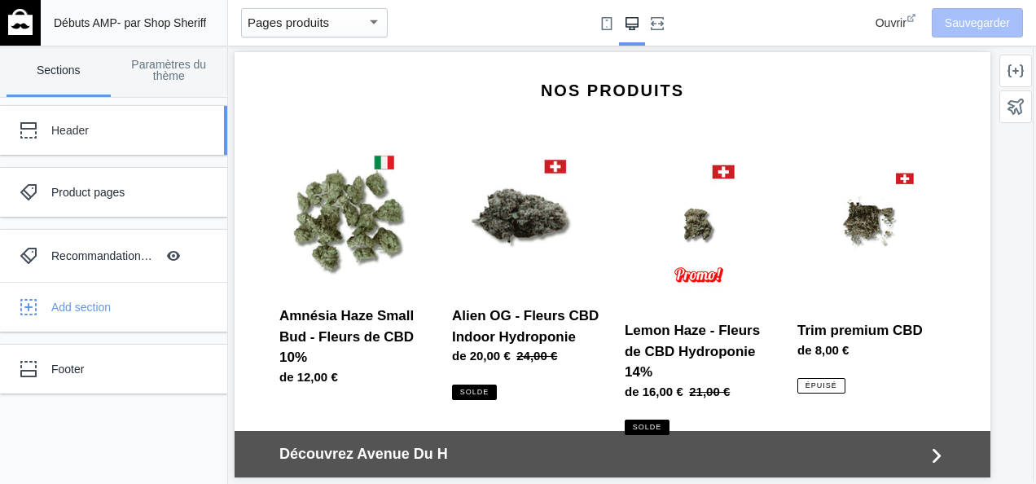
click at [75, 143] on div "Header" at bounding box center [101, 130] width 179 height 33
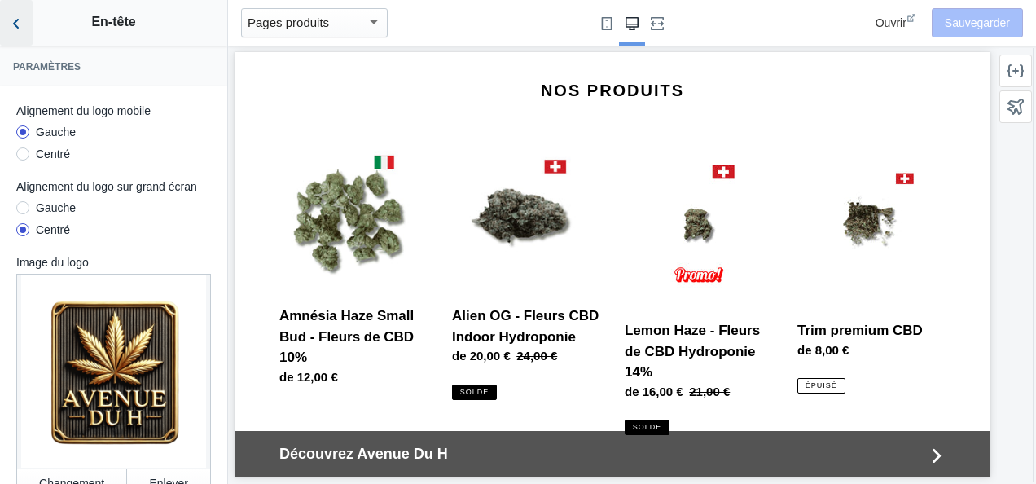
click at [23, 25] on icon "Retour aux sections" at bounding box center [16, 23] width 16 height 16
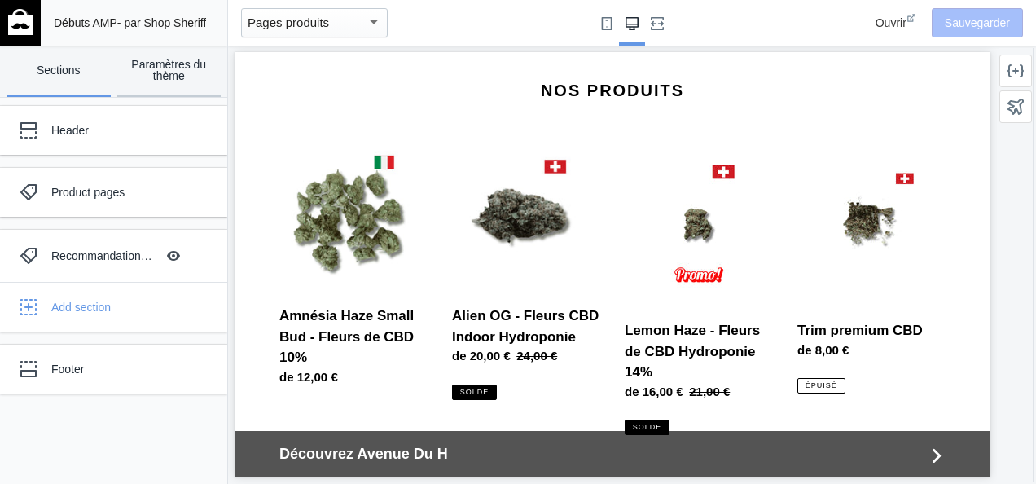
click at [171, 63] on link "Paramètres du thème" at bounding box center [169, 71] width 104 height 51
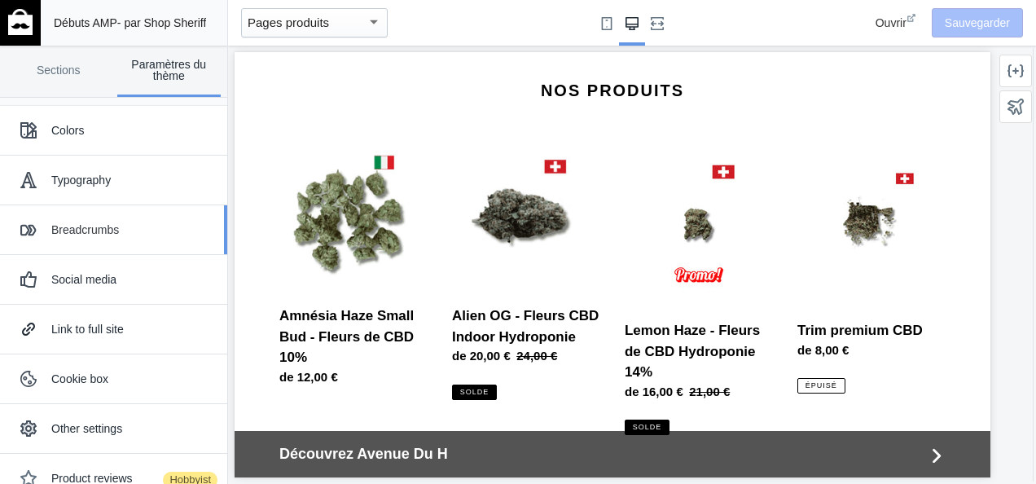
click at [98, 225] on font "Breadcrumbs" at bounding box center [85, 229] width 68 height 13
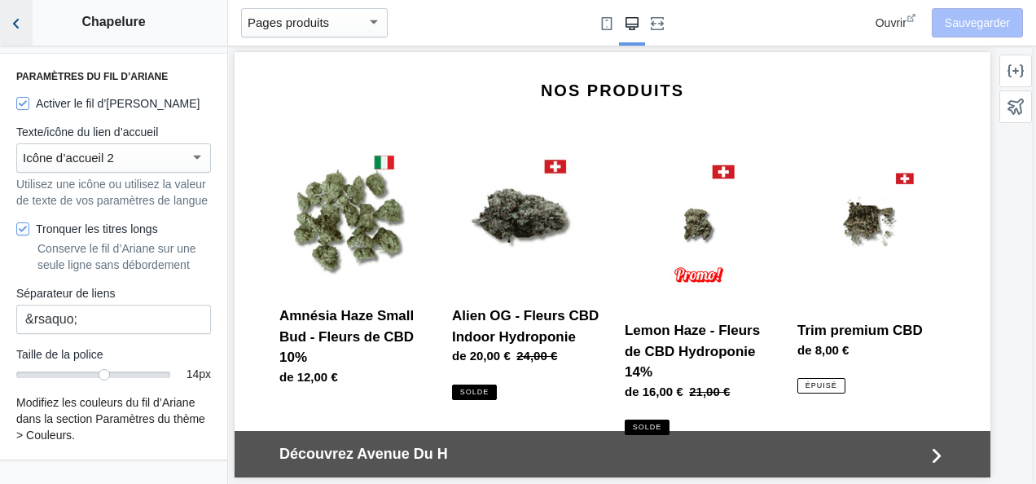
click at [17, 26] on icon "Retour aux sections" at bounding box center [16, 23] width 16 height 16
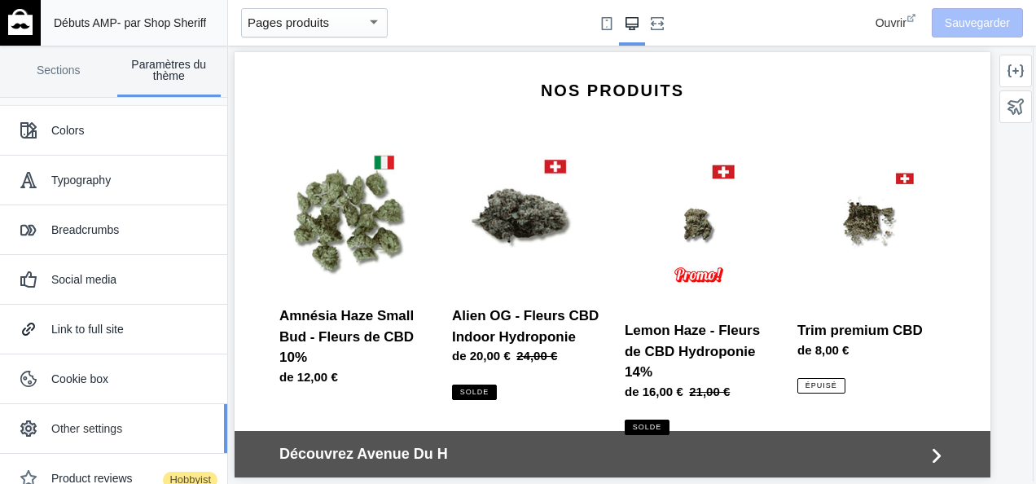
click at [112, 422] on font "Other settings" at bounding box center [86, 428] width 71 height 13
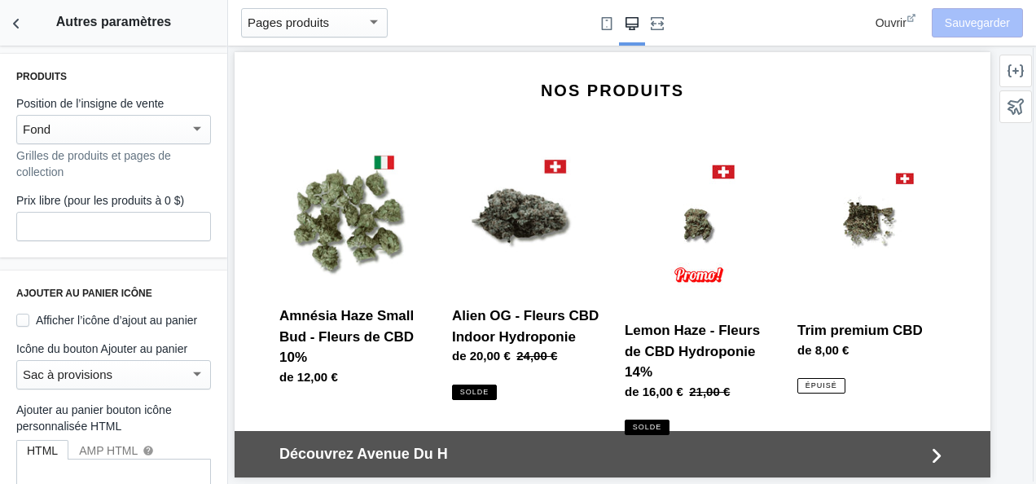
click at [193, 129] on div at bounding box center [197, 128] width 8 height 4
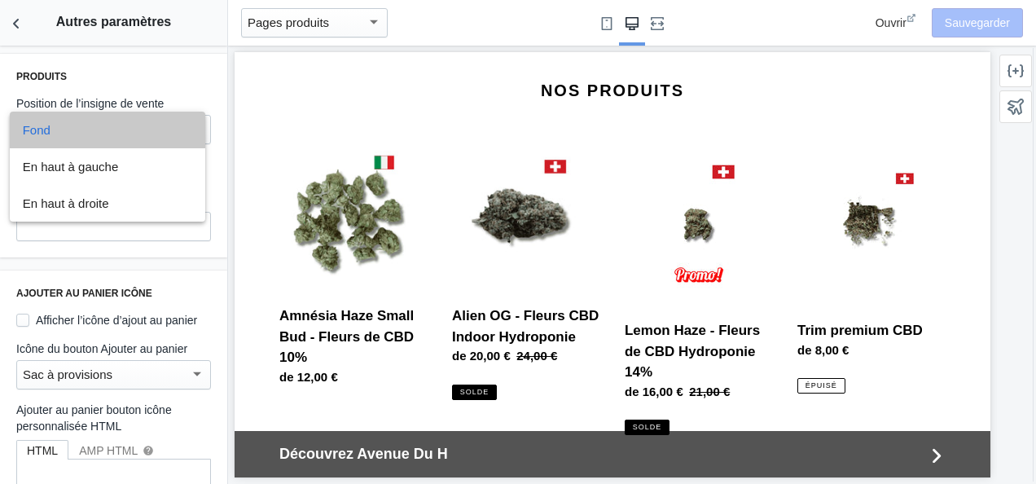
click at [183, 129] on span "Fond" at bounding box center [108, 130] width 170 height 37
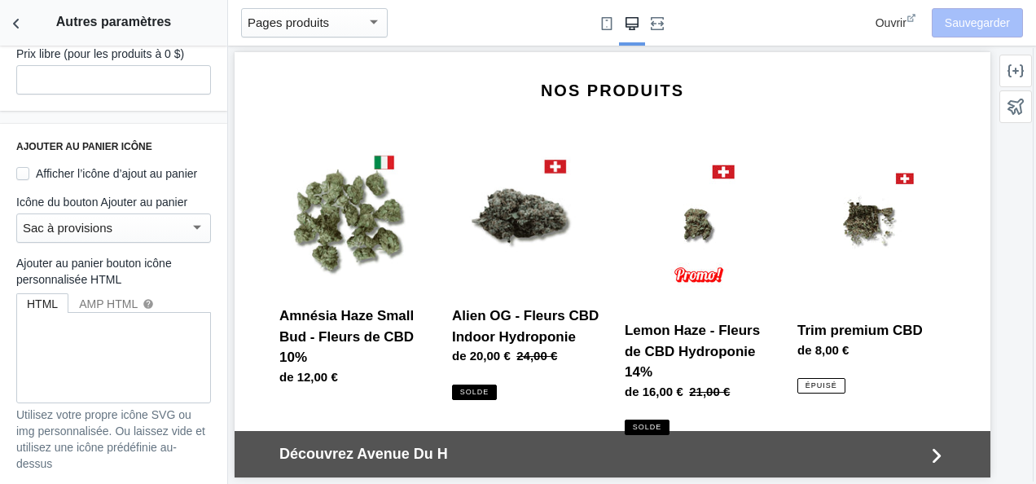
scroll to position [160, 0]
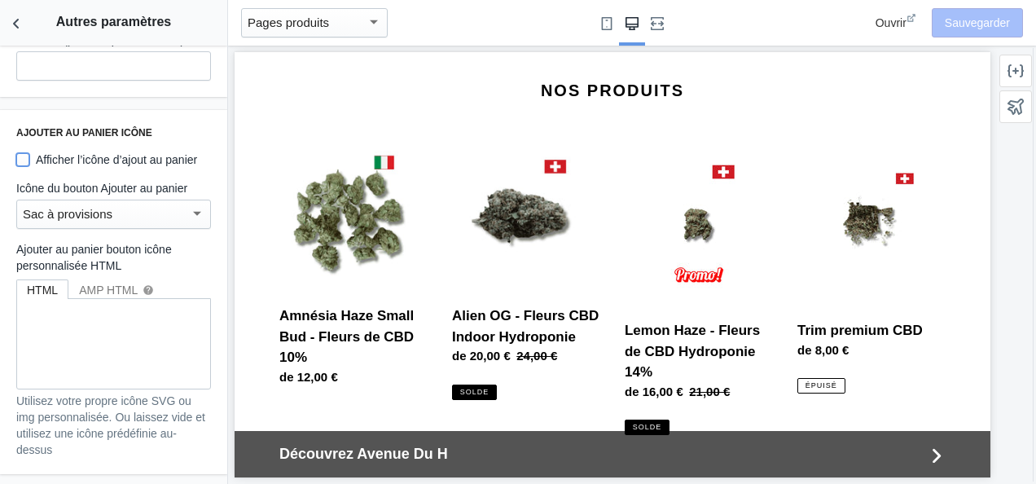
click at [20, 160] on input "Afficher l’icône d’ajout au panier" at bounding box center [22, 159] width 13 height 13
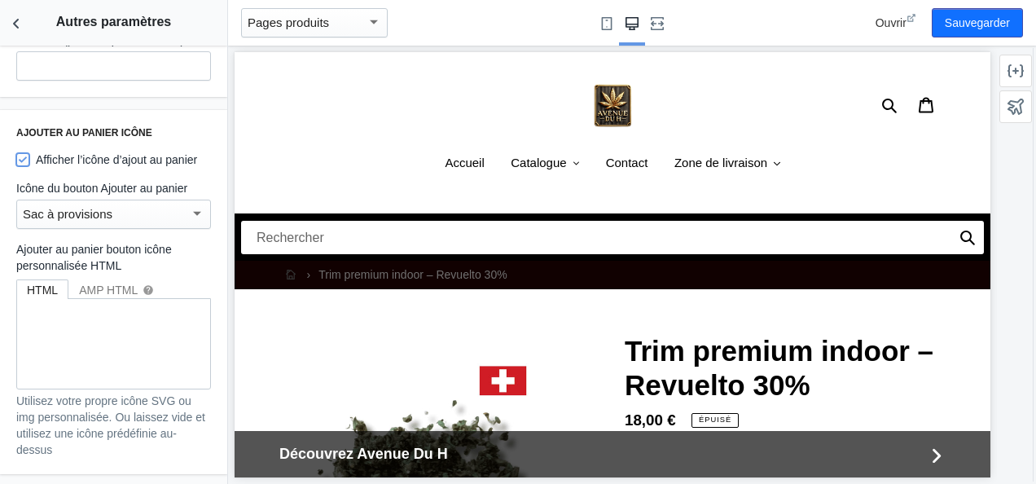
scroll to position [0, 0]
click at [20, 160] on input "Afficher l’icône d’ajout au panier" at bounding box center [22, 159] width 13 height 13
checkbox input "true"
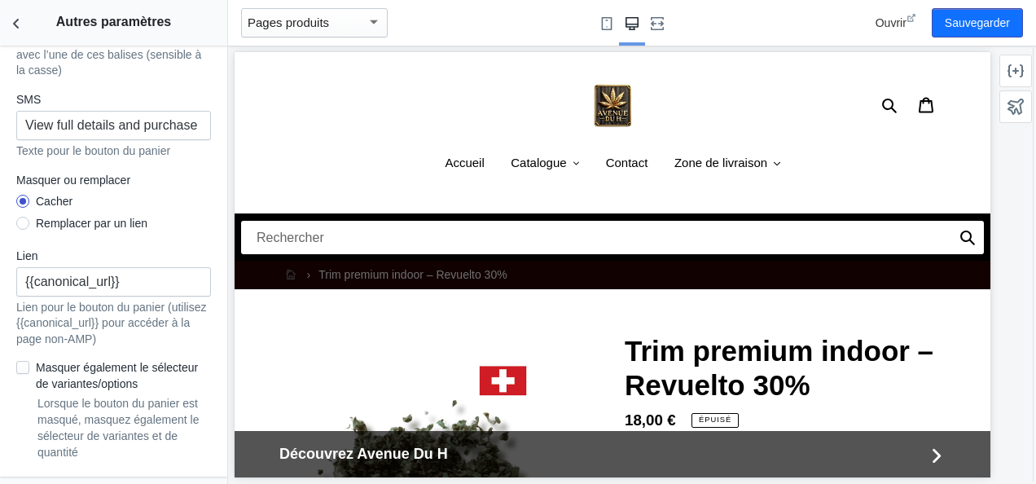
scroll to position [1543, 0]
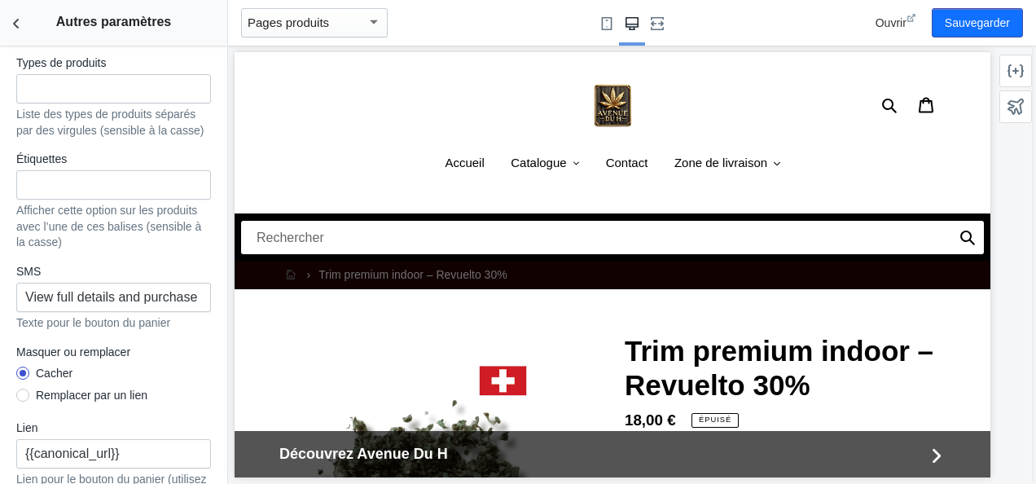
click at [966, 37] on div "Ouvrir Sauvegarder" at bounding box center [939, 23] width 179 height 46
click at [970, 28] on button "Sauvegarder" at bounding box center [976, 22] width 91 height 29
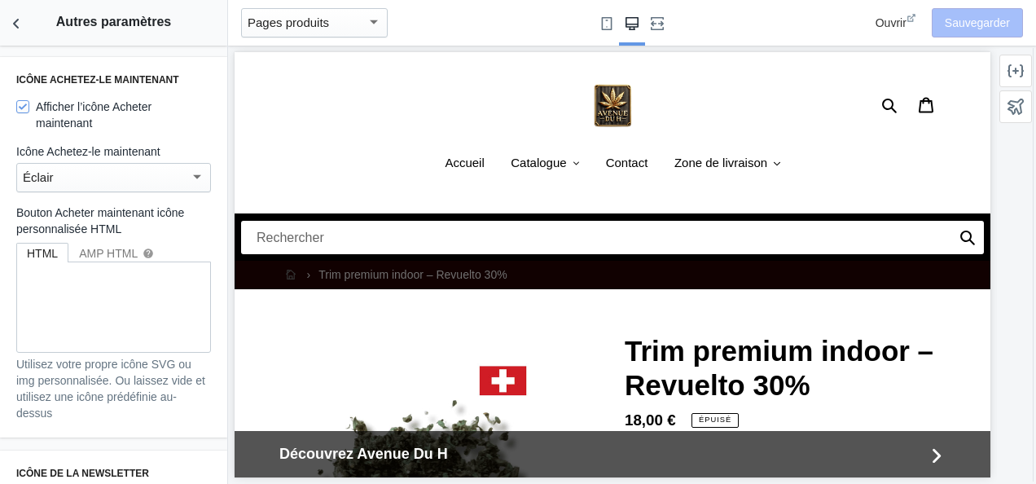
scroll to position [0, 0]
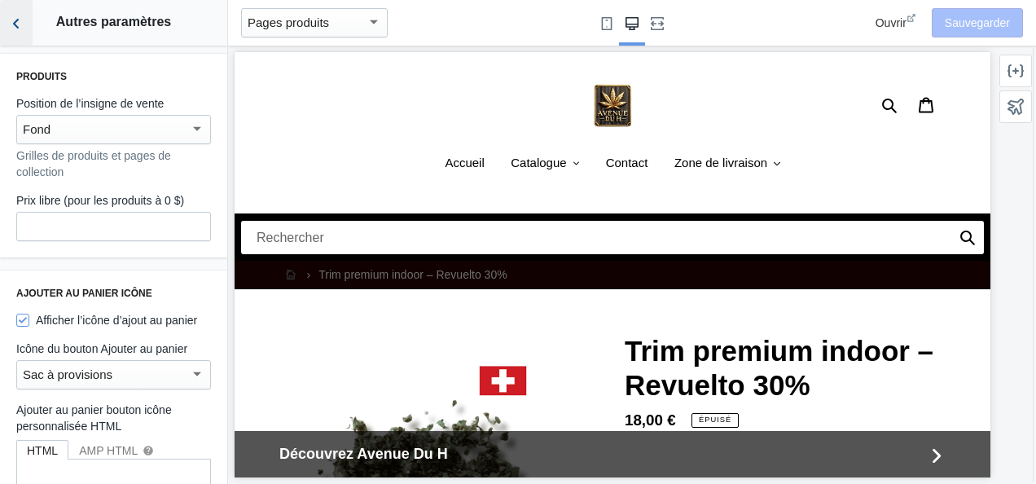
click at [17, 30] on icon "Retour aux sections" at bounding box center [16, 23] width 16 height 16
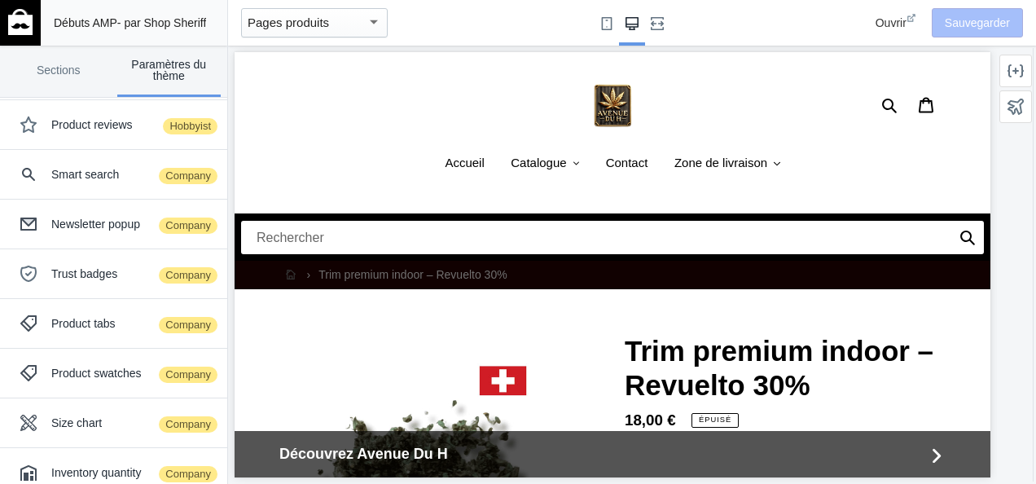
scroll to position [370, 0]
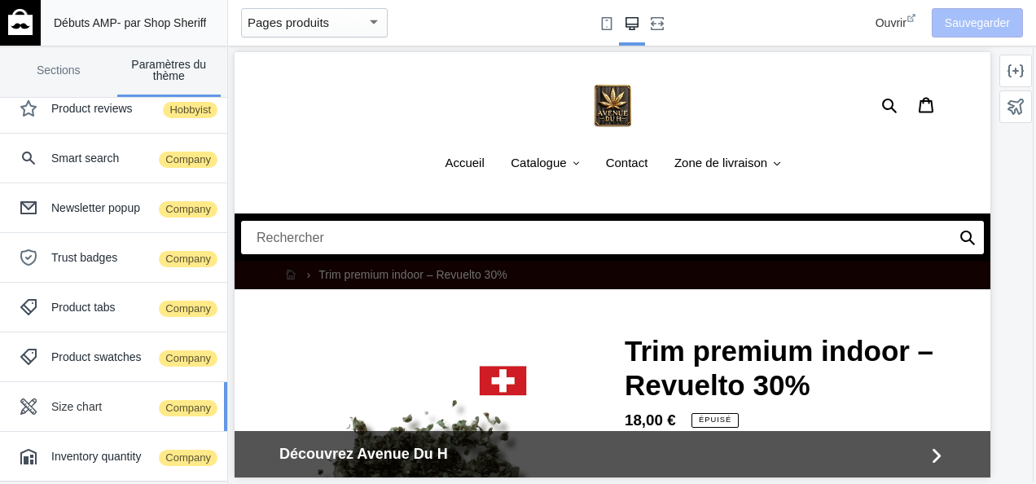
click at [88, 402] on font "Size chart" at bounding box center [76, 406] width 50 height 13
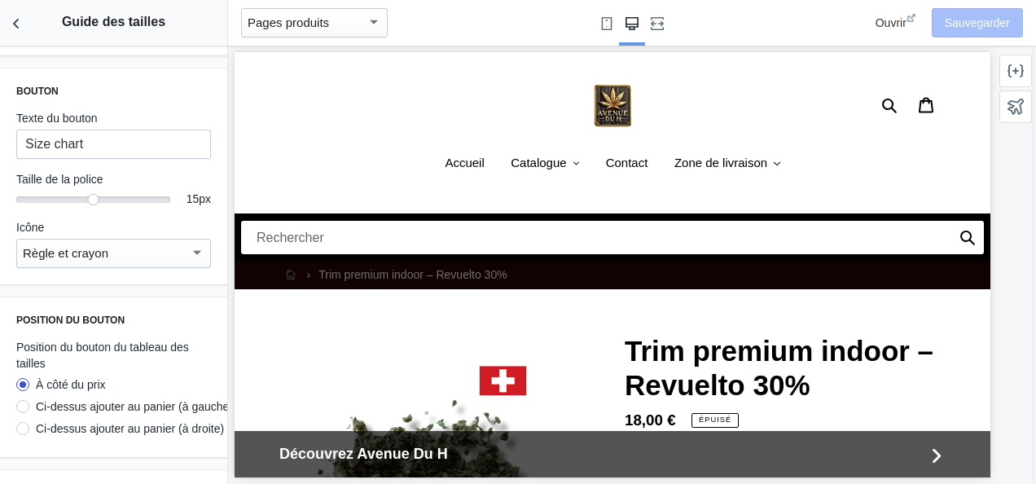
scroll to position [0, 0]
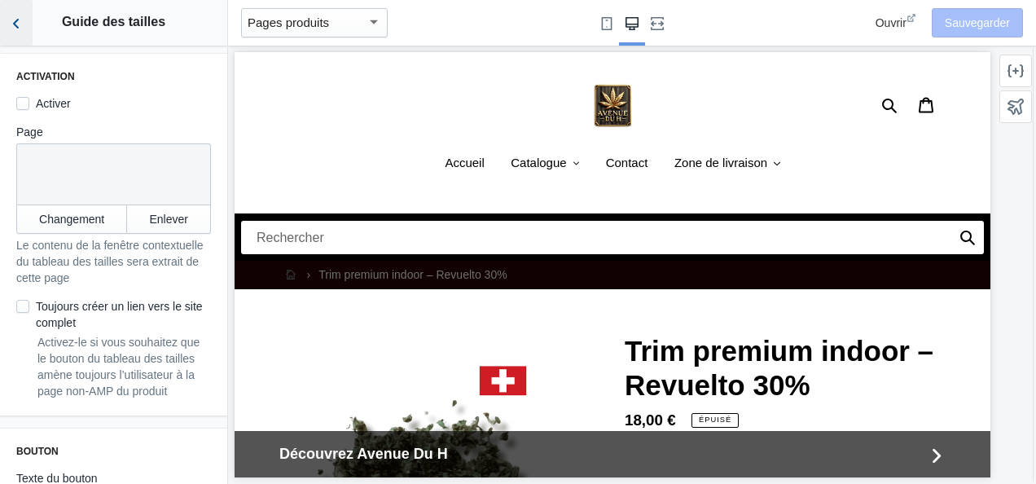
click at [21, 29] on icon "Retour aux sections" at bounding box center [16, 23] width 16 height 16
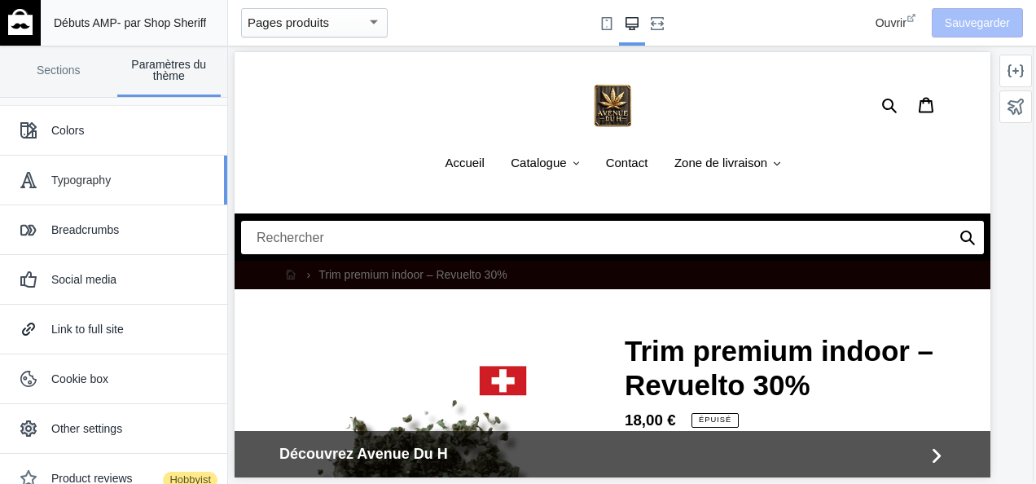
click at [107, 176] on font "Typography" at bounding box center [80, 179] width 59 height 13
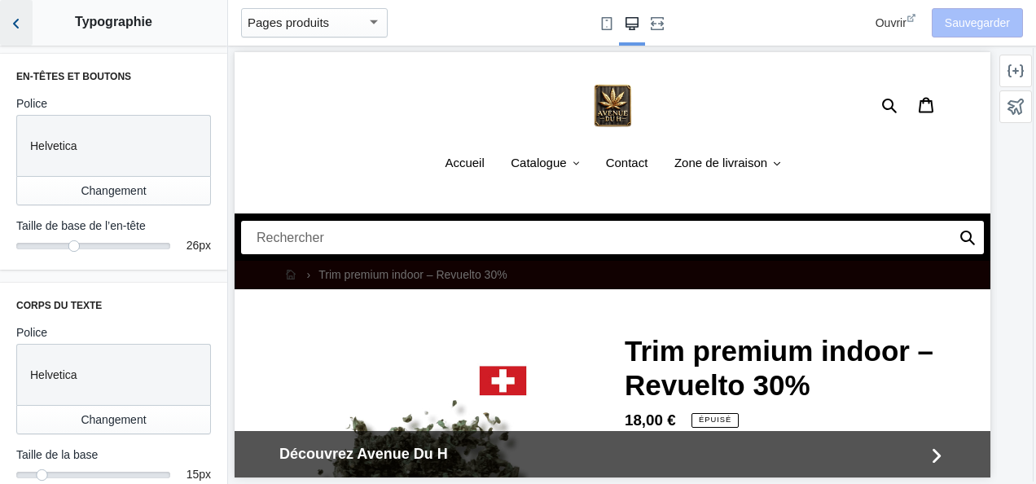
click at [8, 26] on icon "Retour aux sections" at bounding box center [16, 23] width 16 height 16
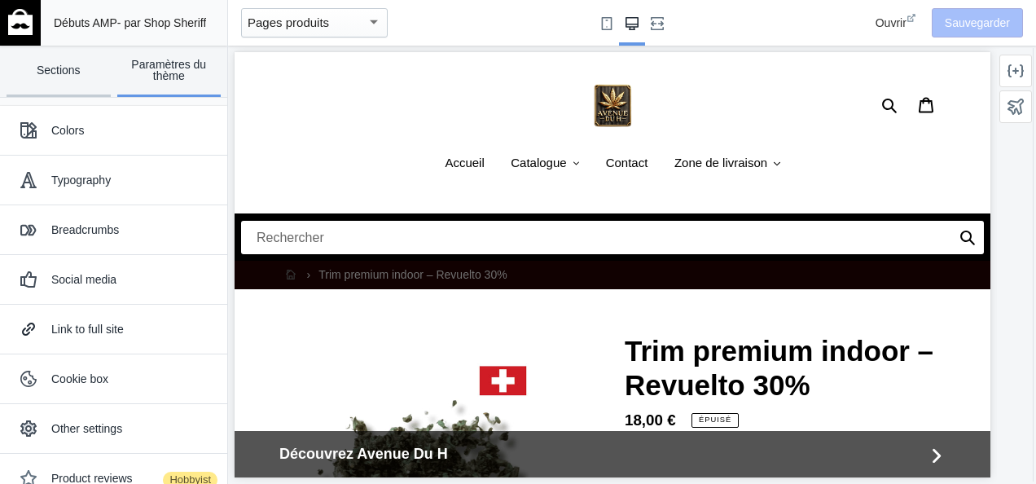
click at [67, 70] on link "Sections" at bounding box center [59, 71] width 104 height 51
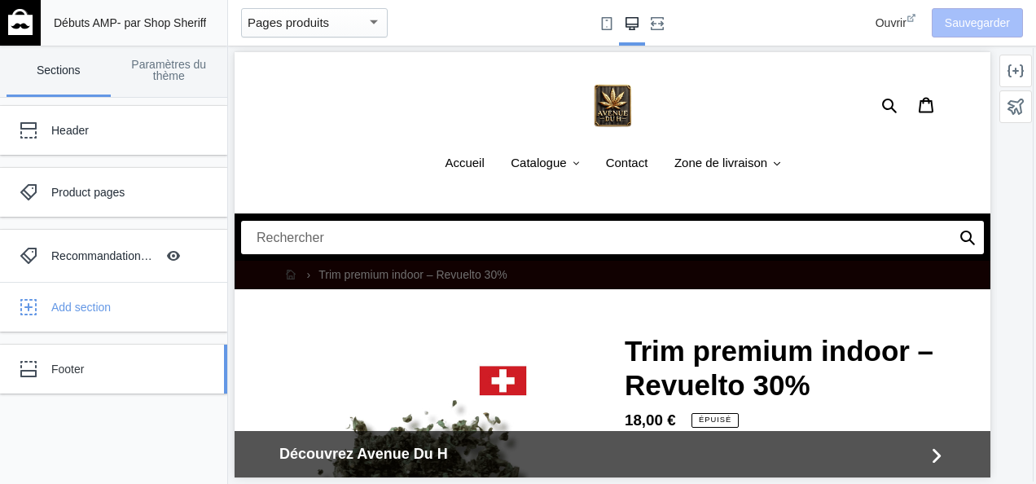
click at [64, 361] on div "Footer" at bounding box center [121, 369] width 140 height 16
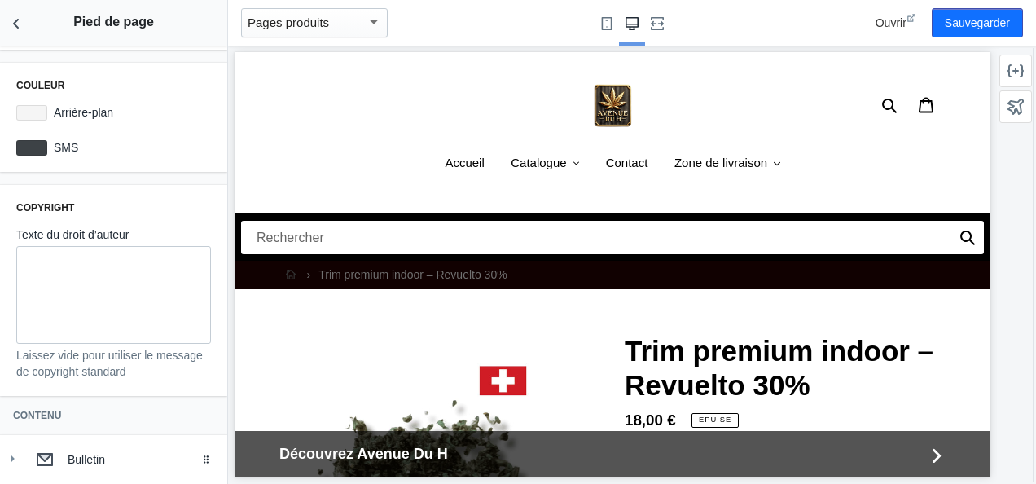
scroll to position [318, 0]
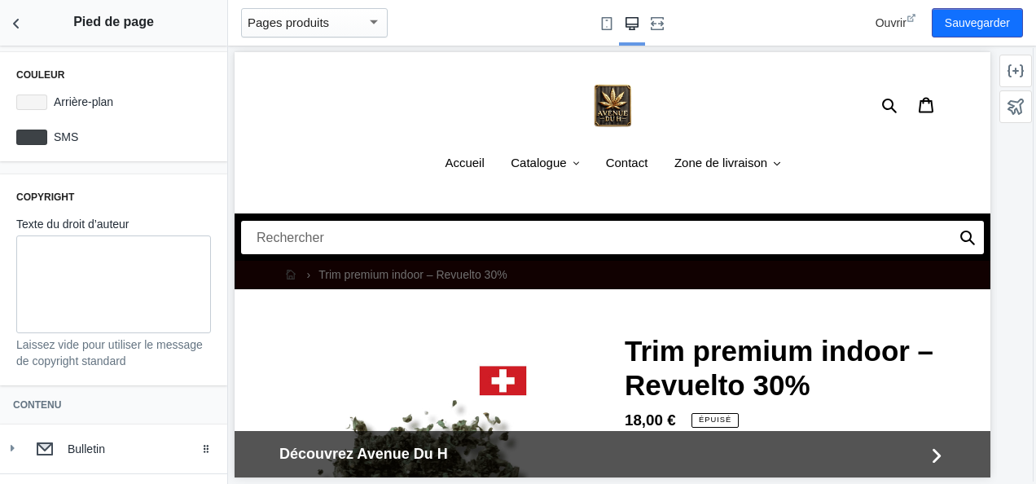
click at [375, 15] on div "button" at bounding box center [373, 22] width 15 height 20
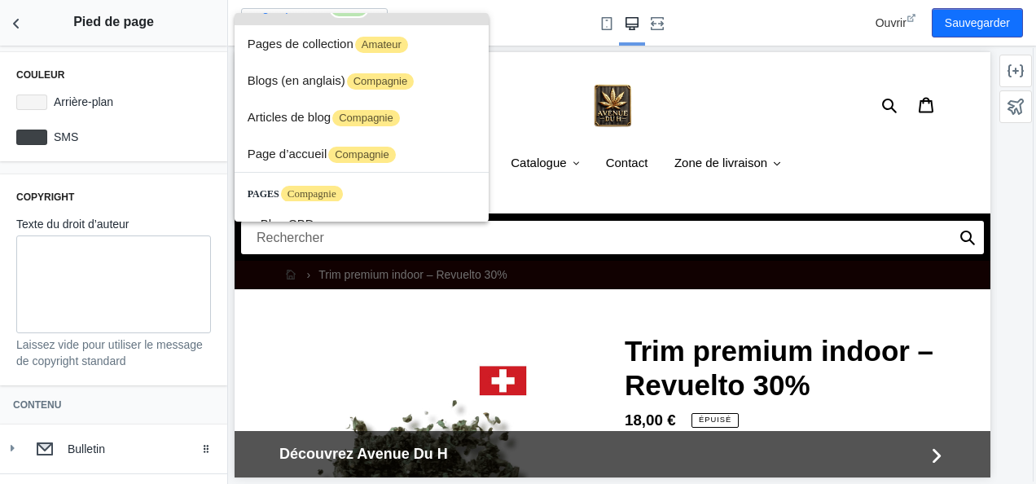
scroll to position [0, 0]
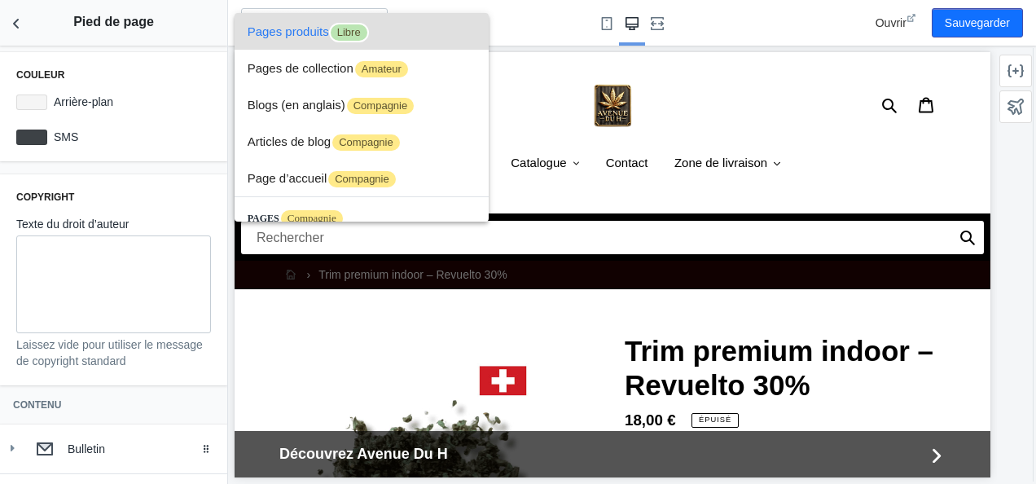
click at [291, 18] on span "Pages produits Libre" at bounding box center [362, 31] width 228 height 37
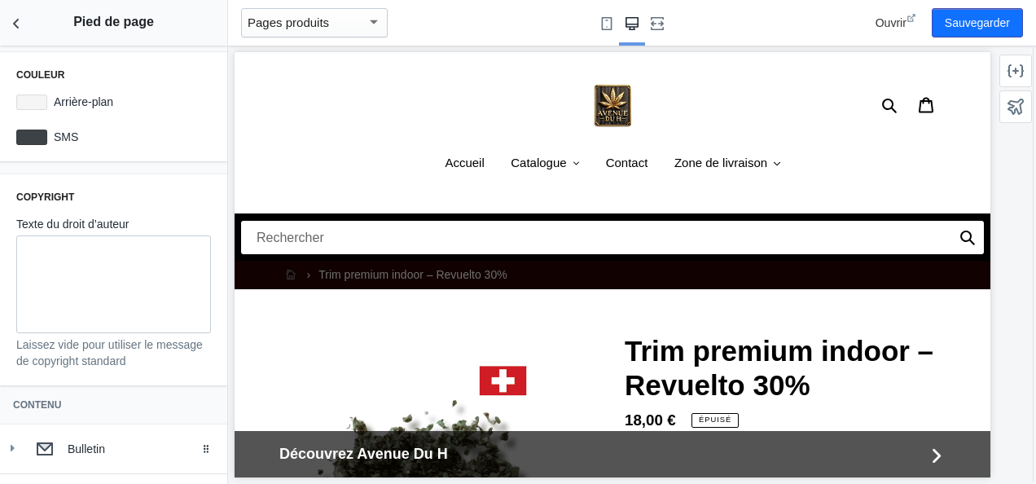
click at [292, 19] on mat-select-trigger "Pages produits" at bounding box center [288, 22] width 81 height 14
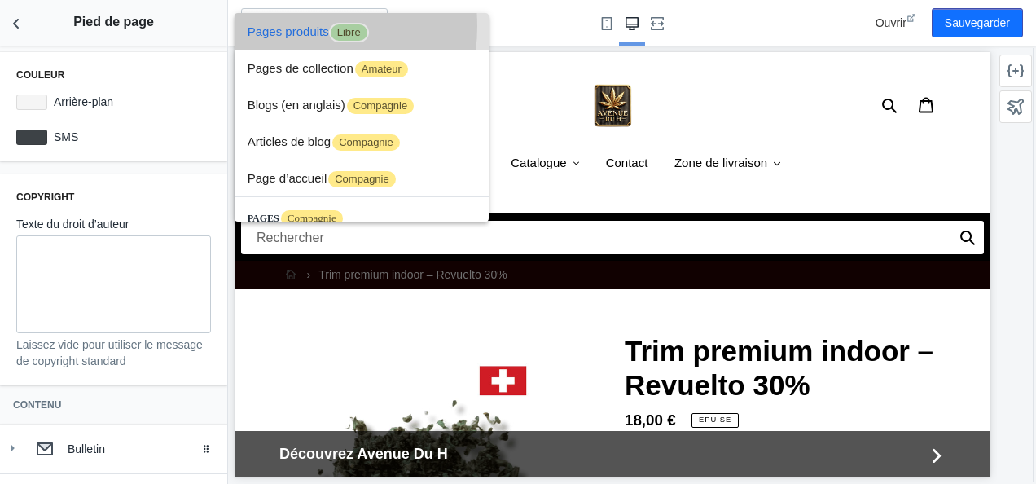
drag, startPoint x: 292, startPoint y: 19, endPoint x: 280, endPoint y: 27, distance: 14.7
click at [280, 27] on font "Pages produits" at bounding box center [288, 31] width 81 height 14
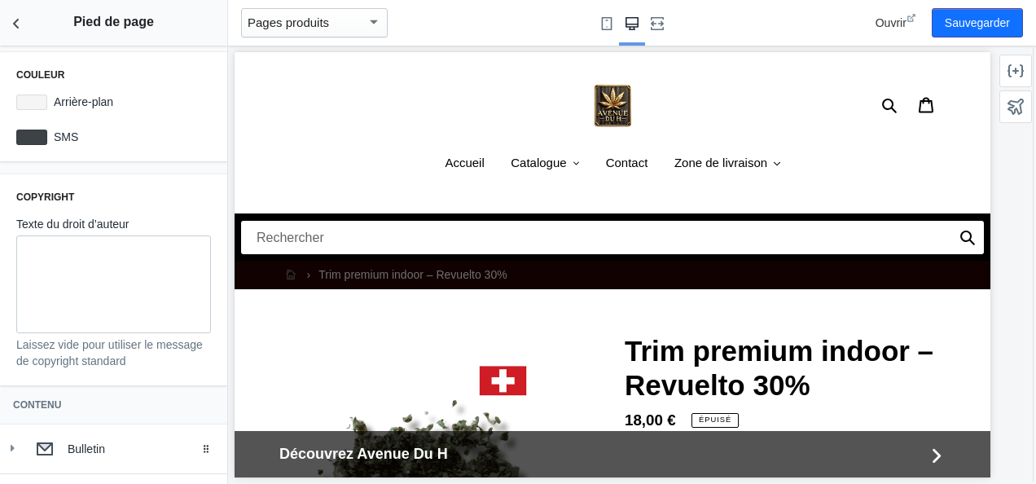
click at [282, 27] on mat-select-trigger "Pages produits" at bounding box center [288, 22] width 81 height 14
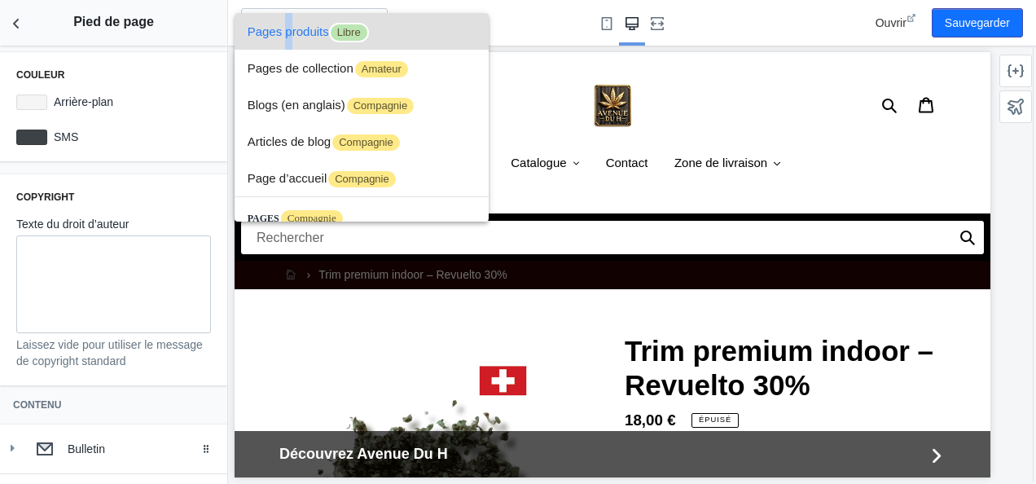
click at [282, 27] on font "Pages produits" at bounding box center [288, 31] width 81 height 14
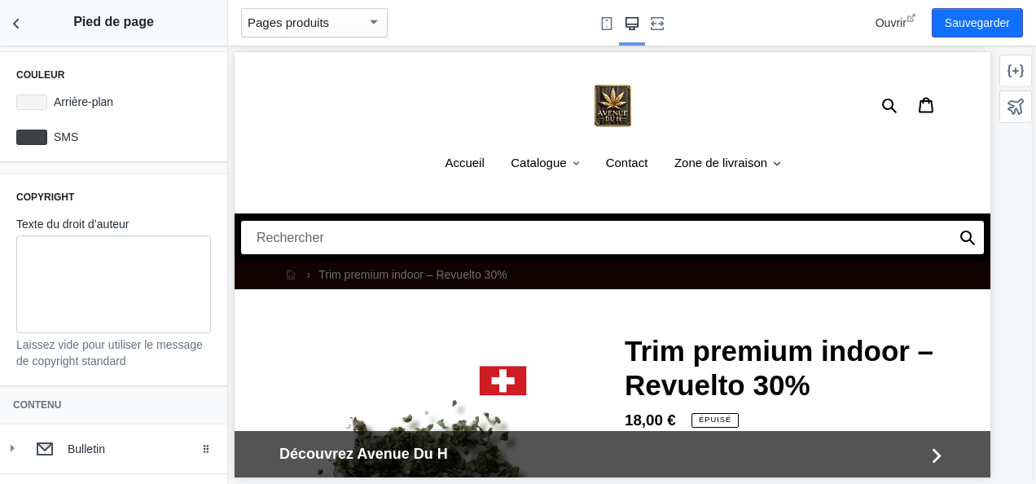
click at [325, 41] on button "Pages produits" at bounding box center [314, 23] width 160 height 46
click at [339, 19] on div "Pages produits" at bounding box center [307, 23] width 119 height 20
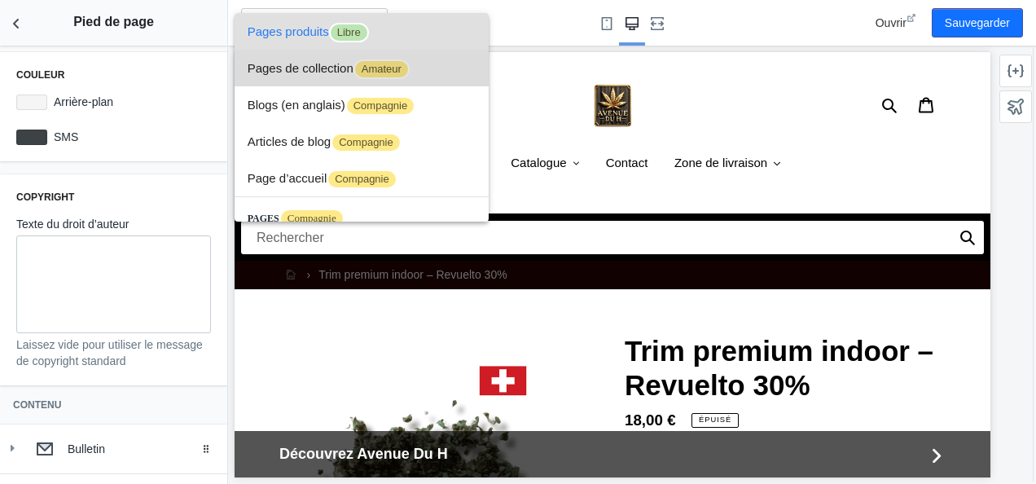
click at [385, 81] on span "Pages de collection Amateur" at bounding box center [362, 68] width 228 height 37
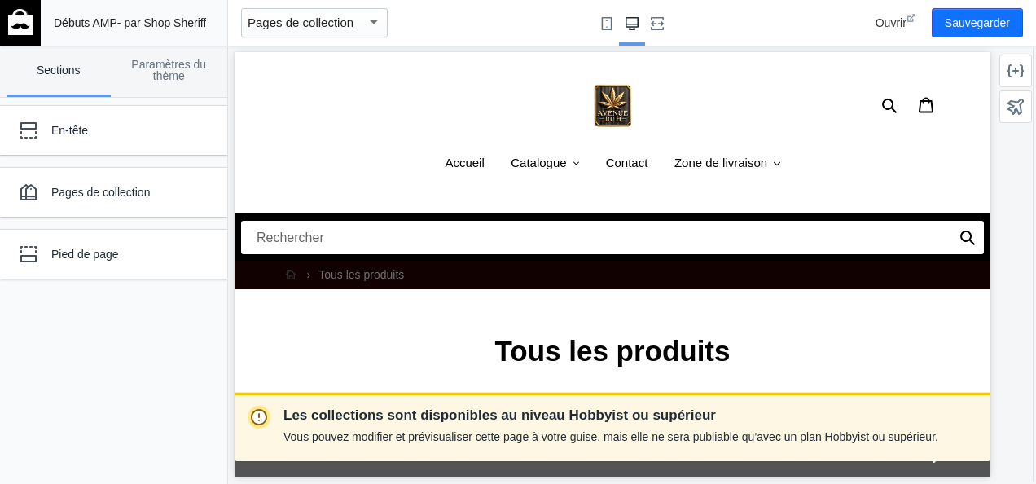
click at [375, 29] on div "button" at bounding box center [373, 22] width 15 height 20
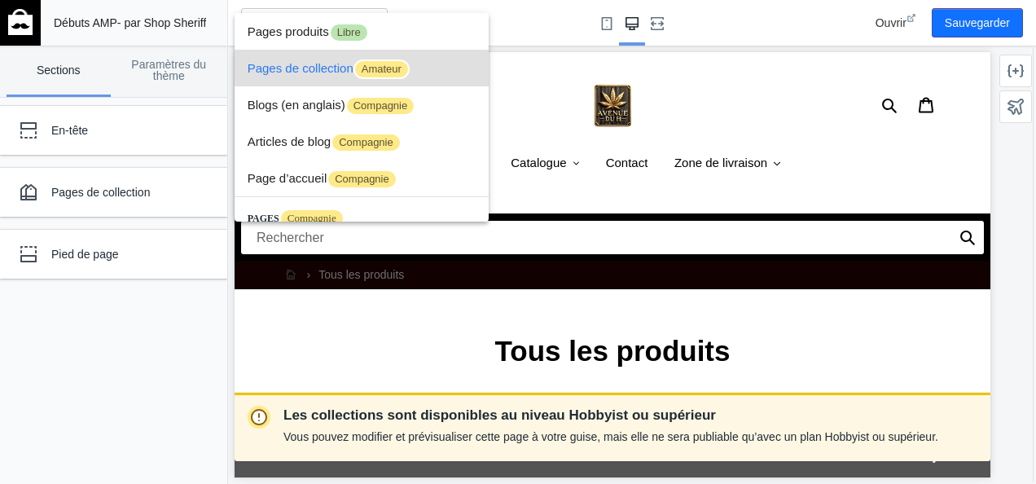
click at [393, 72] on span "Amateur" at bounding box center [381, 69] width 56 height 20
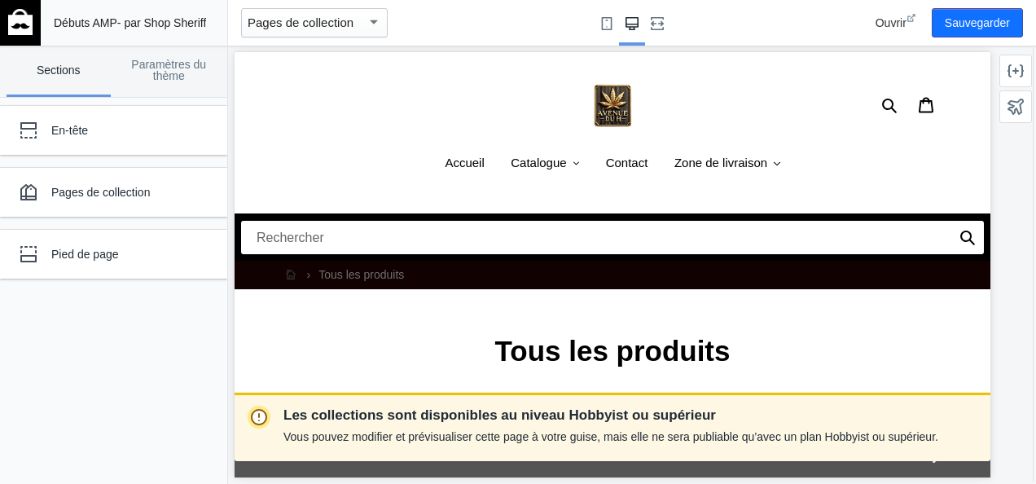
click at [350, 24] on mat-select-trigger "Pages de collection" at bounding box center [301, 22] width 106 height 14
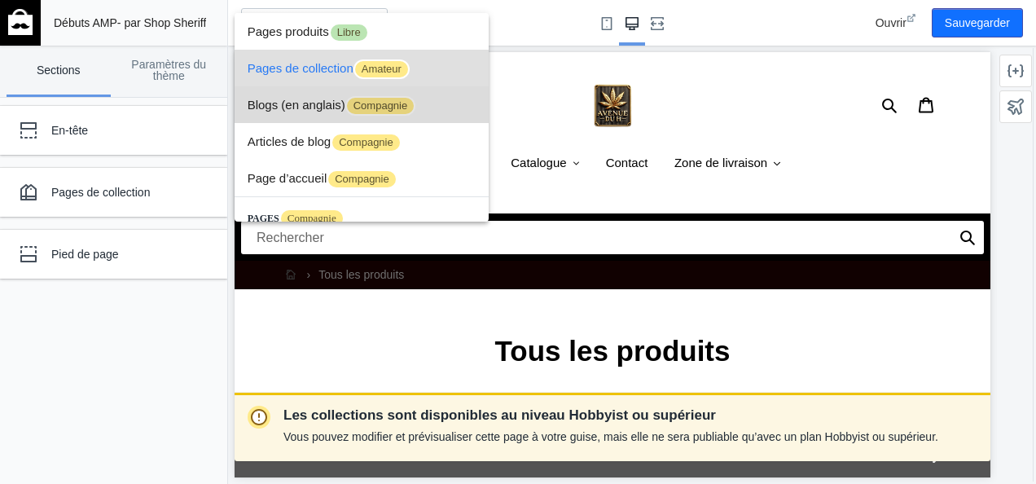
click at [383, 107] on span "Compagnie" at bounding box center [380, 106] width 71 height 20
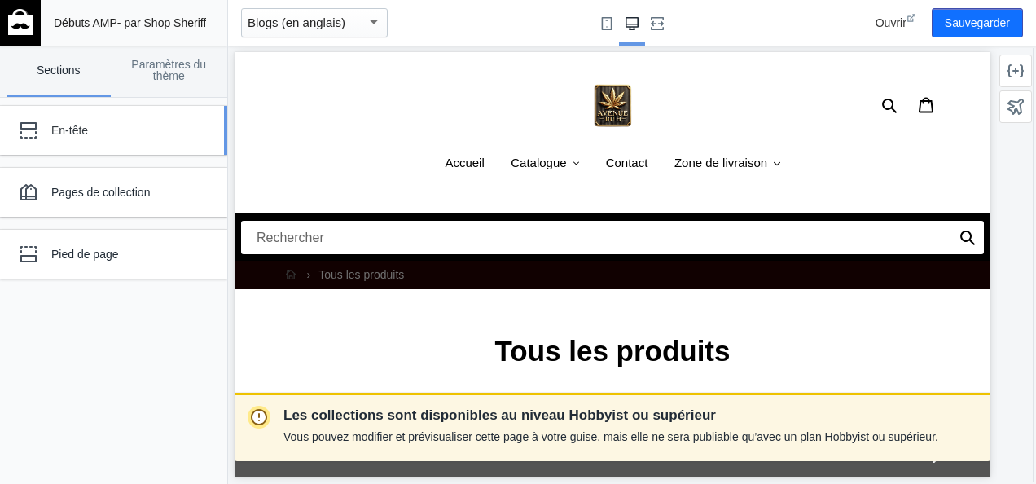
click at [126, 134] on div "En-tête" at bounding box center [121, 130] width 140 height 16
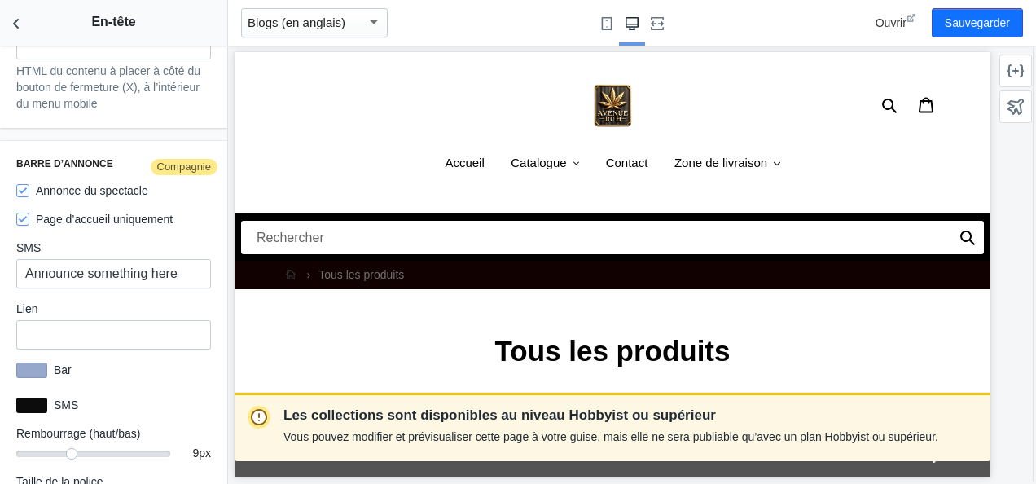
scroll to position [2781, 0]
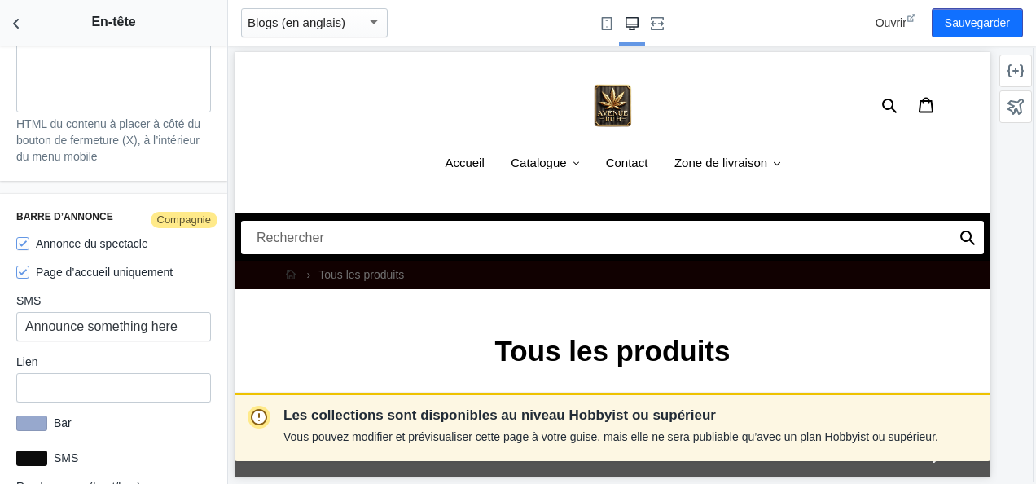
click at [177, 225] on span "Compagnie" at bounding box center [184, 220] width 71 height 20
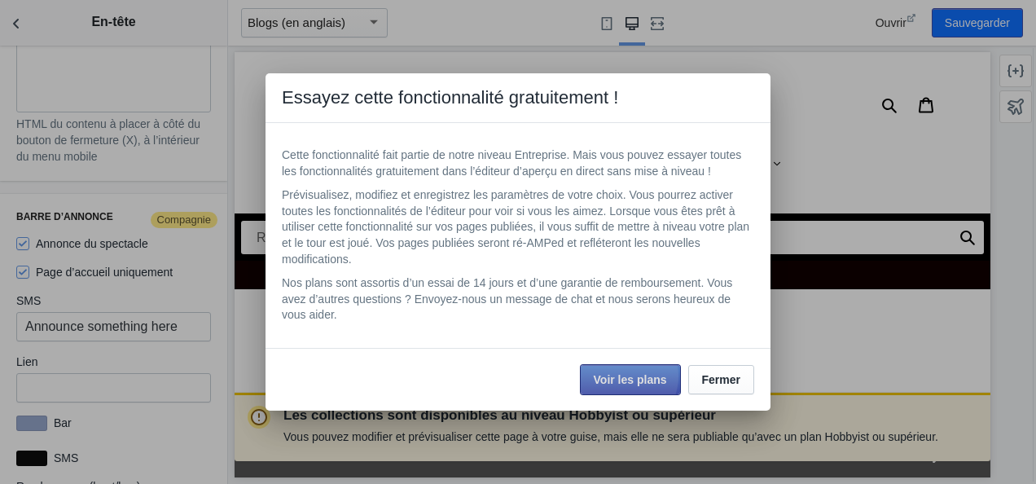
click at [625, 376] on span "Voir les plans" at bounding box center [630, 379] width 73 height 13
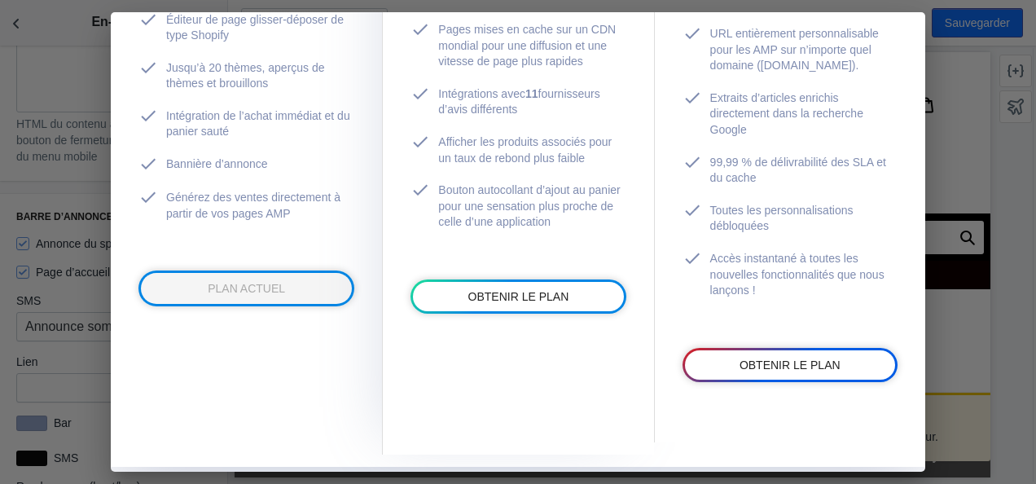
scroll to position [608, 0]
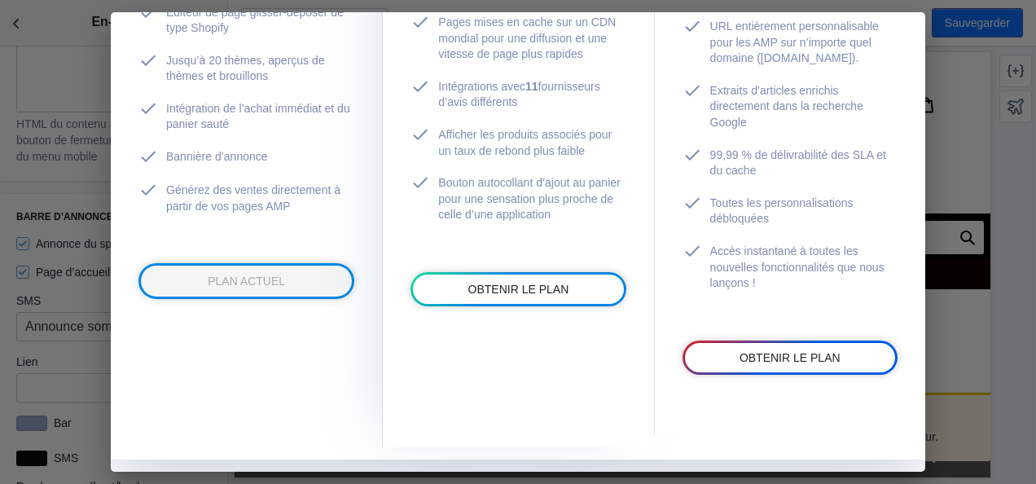
click at [948, 316] on div at bounding box center [518, 242] width 1036 height 484
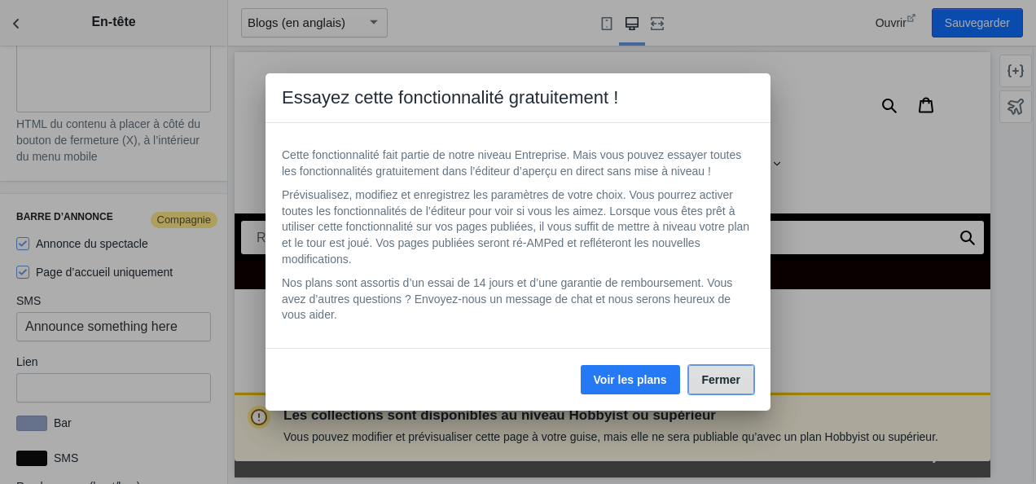
click at [721, 380] on span "Fermer" at bounding box center [721, 379] width 38 height 13
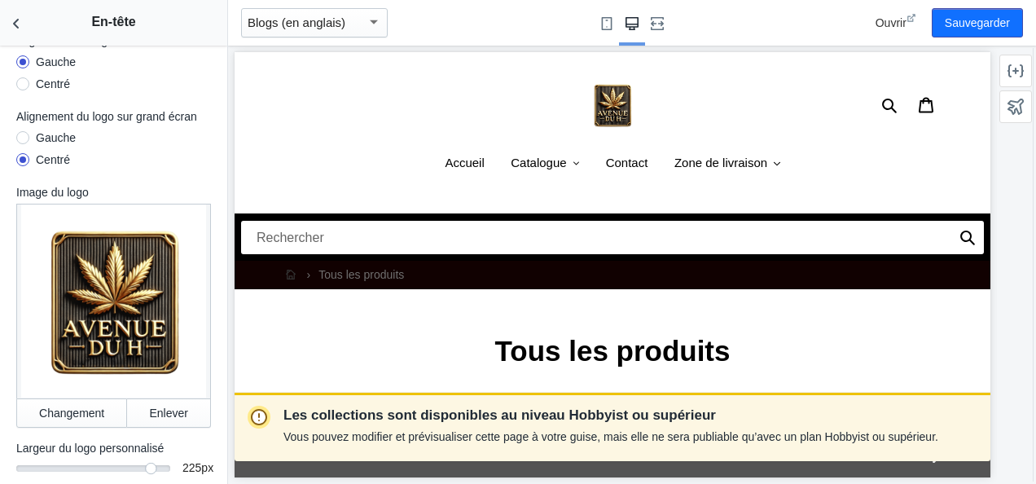
scroll to position [2, 0]
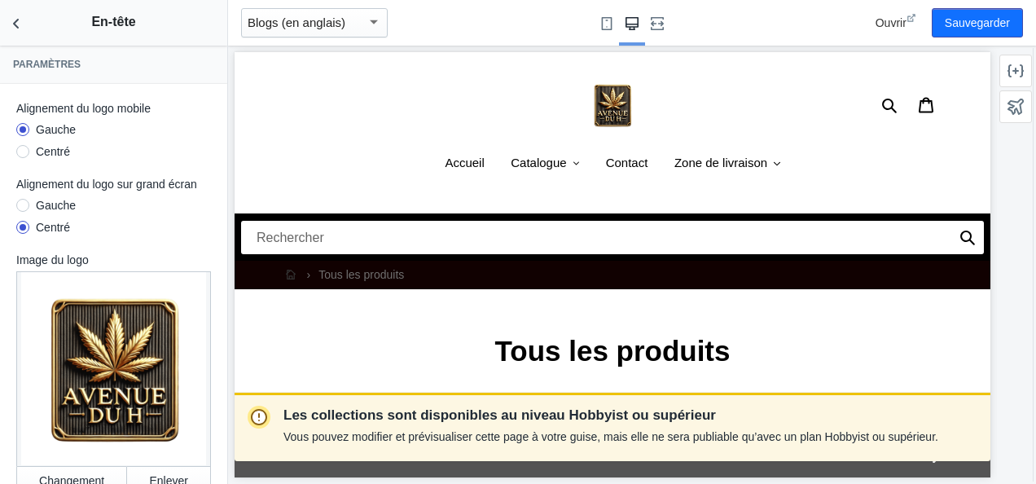
drag, startPoint x: 220, startPoint y: 388, endPoint x: 1, endPoint y: 25, distance: 424.1
click at [14, 24] on icon "Retour aux sections" at bounding box center [16, 23] width 16 height 16
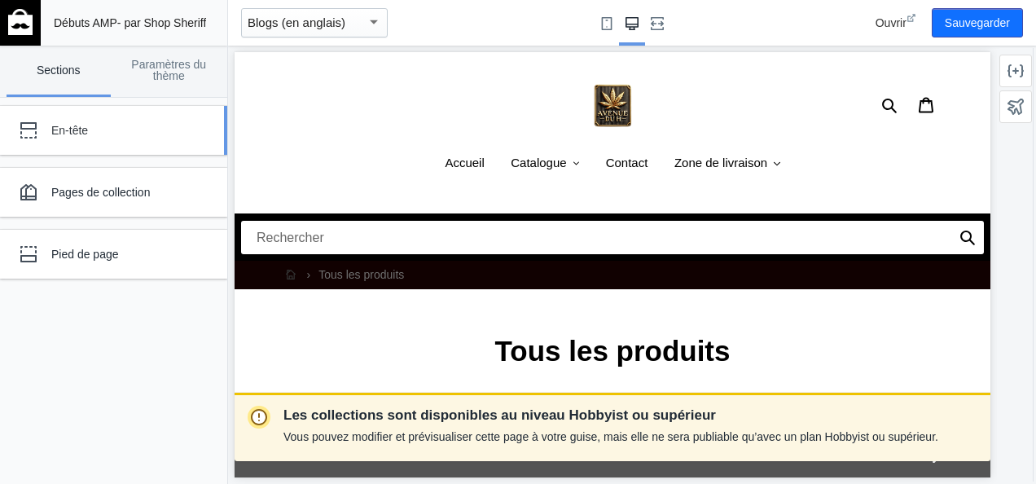
click at [98, 122] on div "En-tête" at bounding box center [121, 130] width 140 height 16
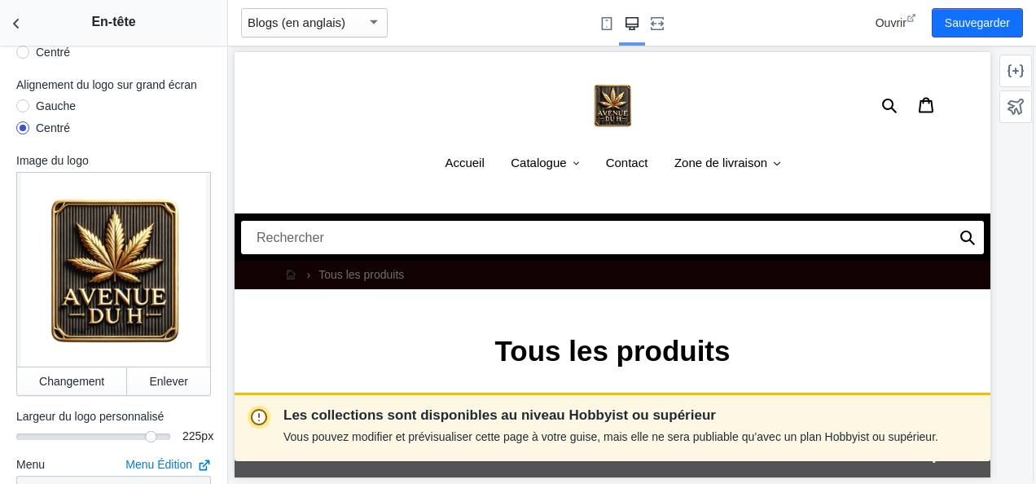
scroll to position [0, 0]
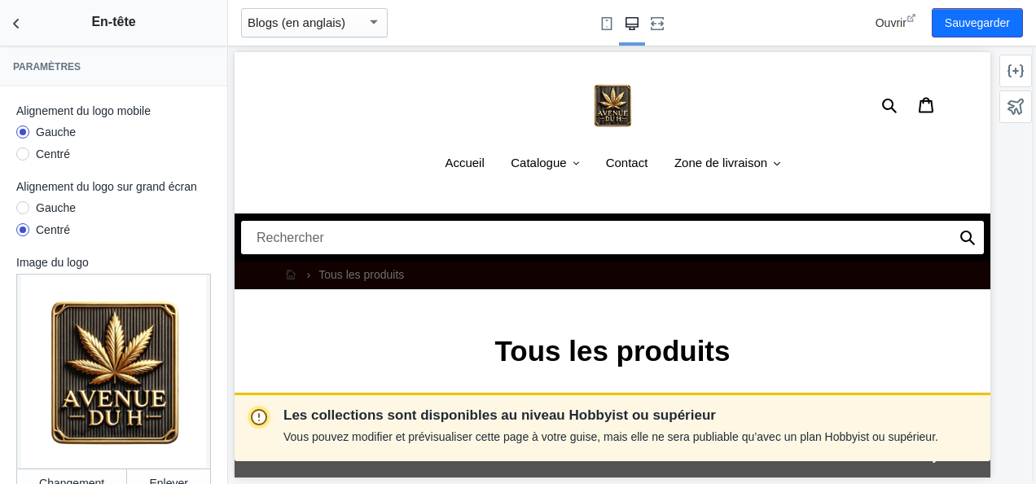
drag, startPoint x: 219, startPoint y: 88, endPoint x: 16, endPoint y: 8, distance: 217.9
click at [15, 24] on use "Retour aux sections" at bounding box center [16, 24] width 6 height 10
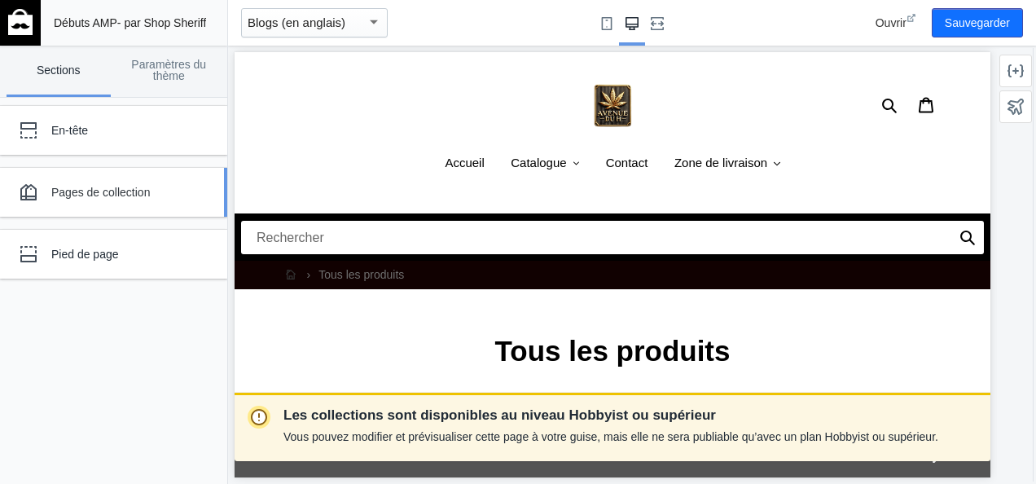
click at [132, 188] on div "Pages de collection" at bounding box center [121, 192] width 140 height 16
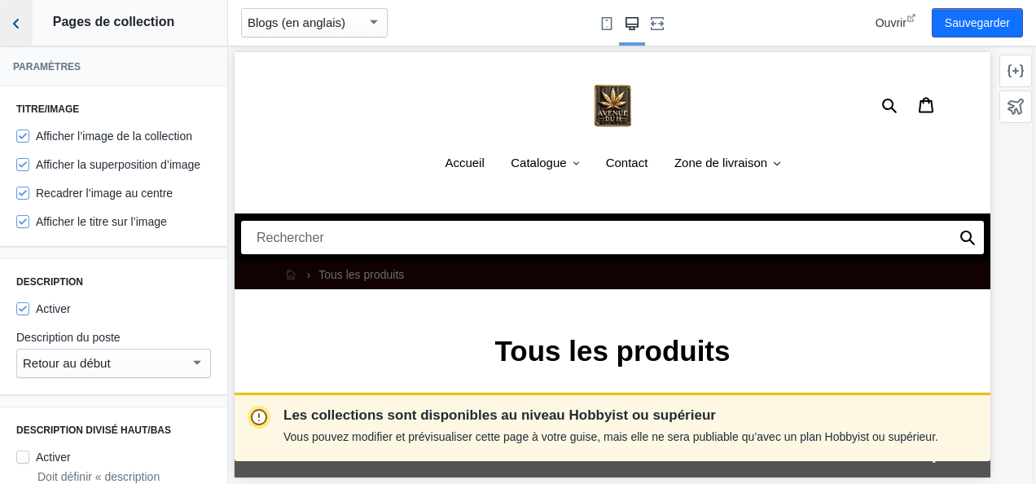
click at [12, 10] on button "Retour aux sections" at bounding box center [16, 23] width 33 height 46
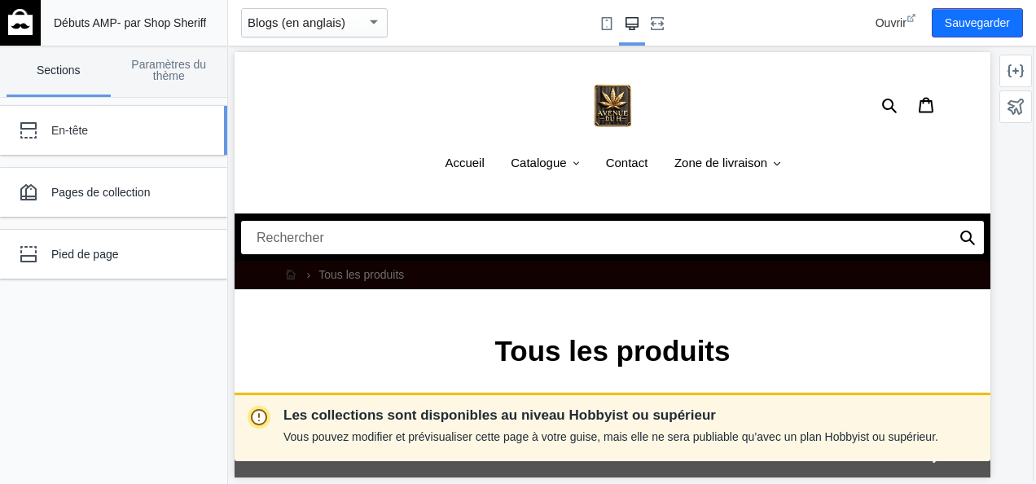
click at [104, 124] on div "En-tête" at bounding box center [121, 130] width 140 height 16
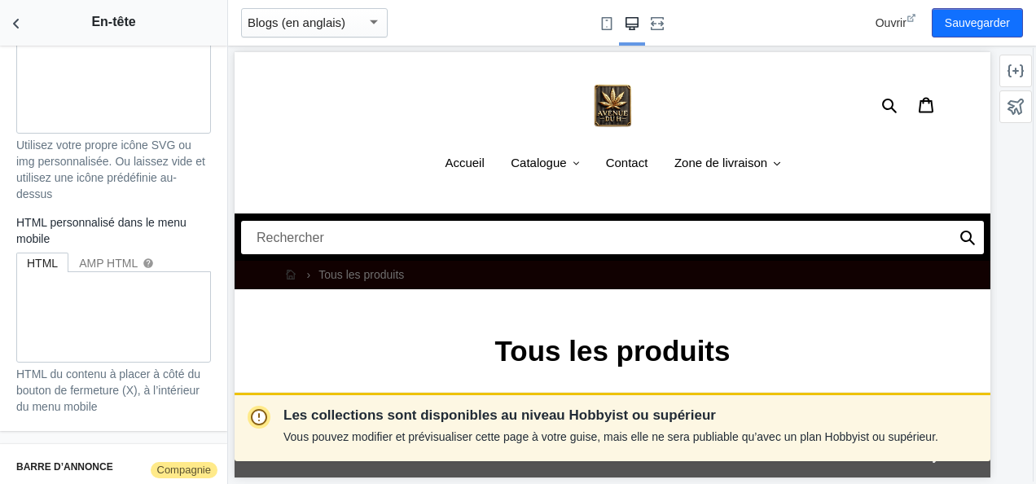
scroll to position [2574, 0]
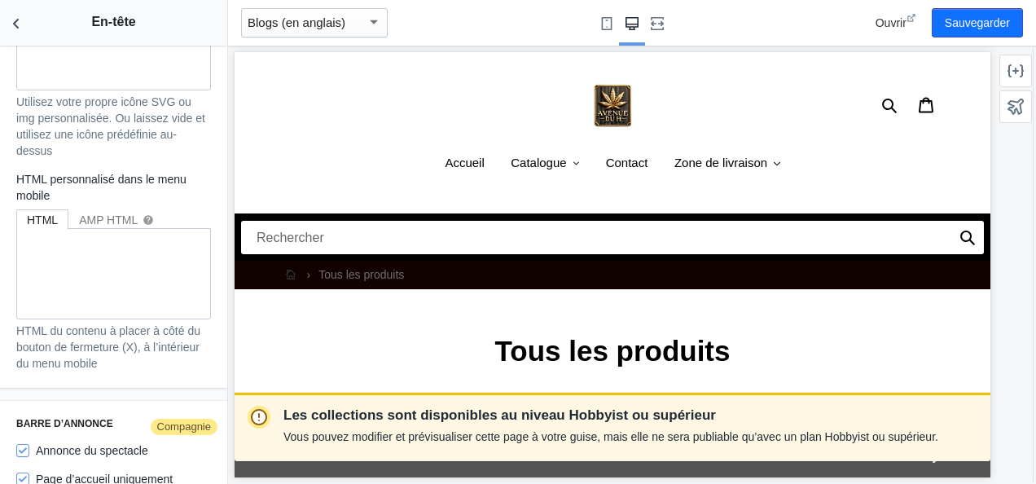
click at [175, 425] on span "Compagnie" at bounding box center [184, 427] width 71 height 20
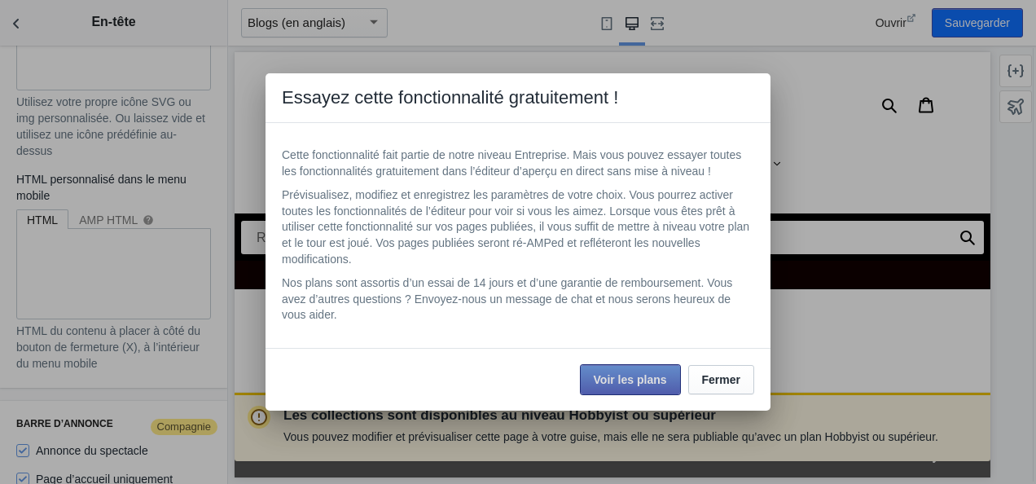
click at [640, 375] on span "Voir les plans" at bounding box center [630, 379] width 73 height 13
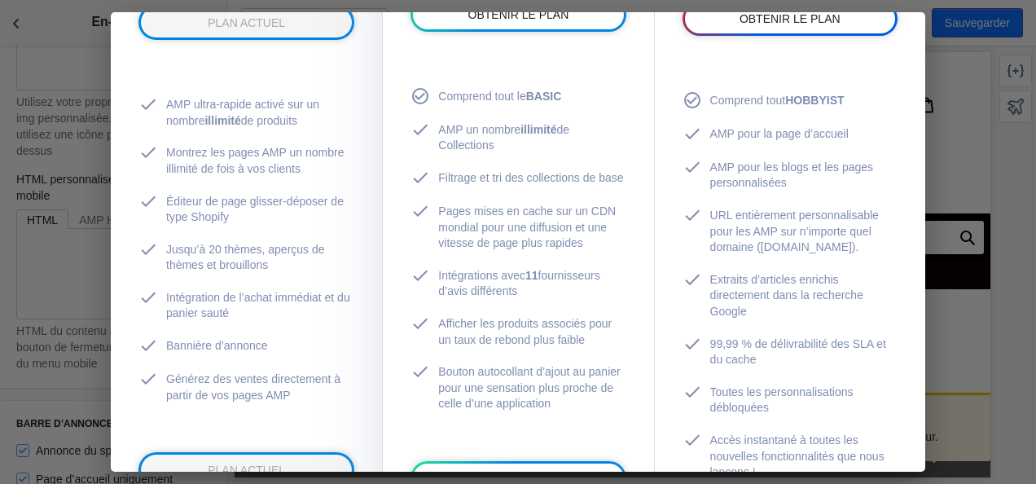
scroll to position [421, 0]
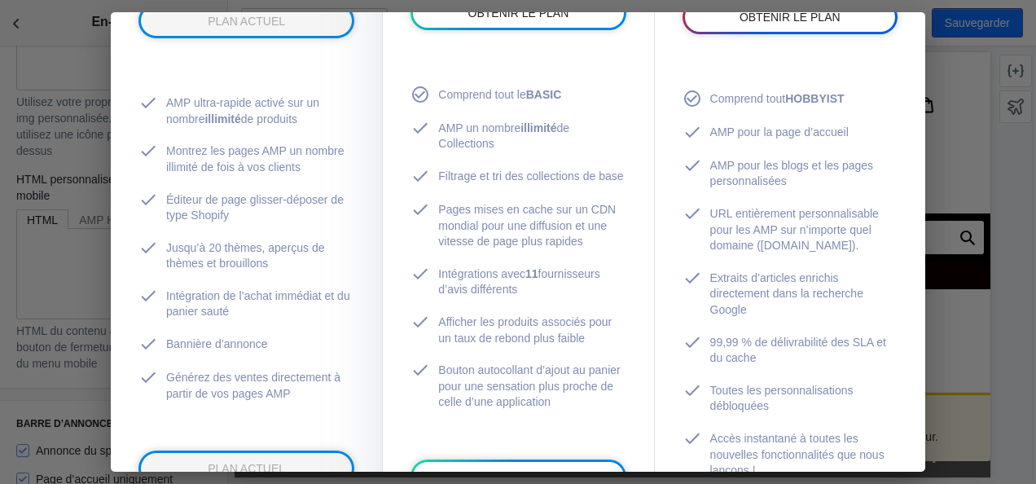
drag, startPoint x: 953, startPoint y: 185, endPoint x: 941, endPoint y: 195, distance: 15.0
click at [941, 195] on div at bounding box center [518, 242] width 1036 height 484
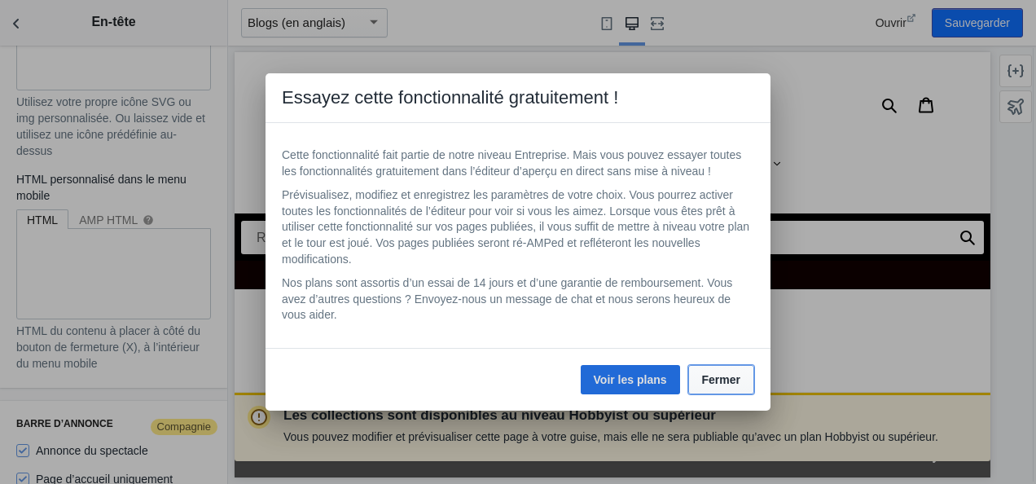
click at [715, 379] on span "Fermer" at bounding box center [721, 379] width 38 height 13
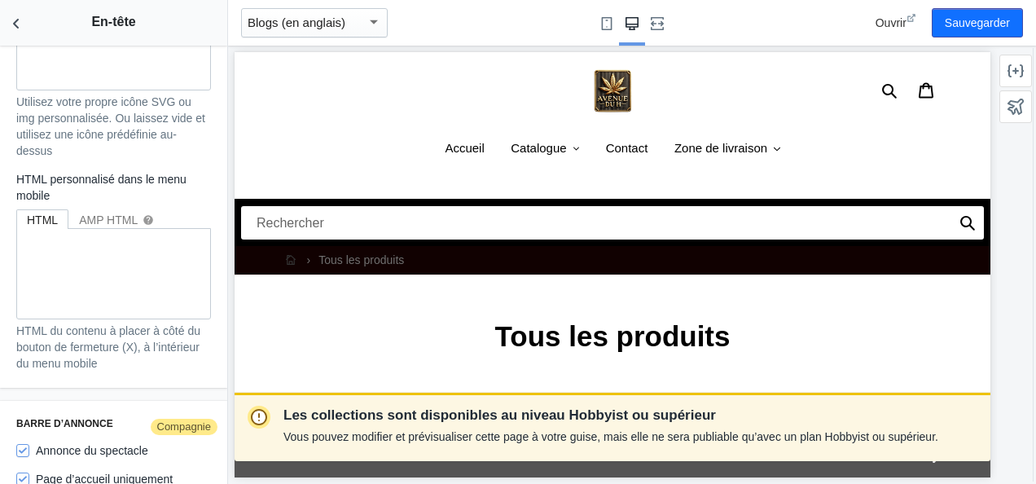
scroll to position [0, 0]
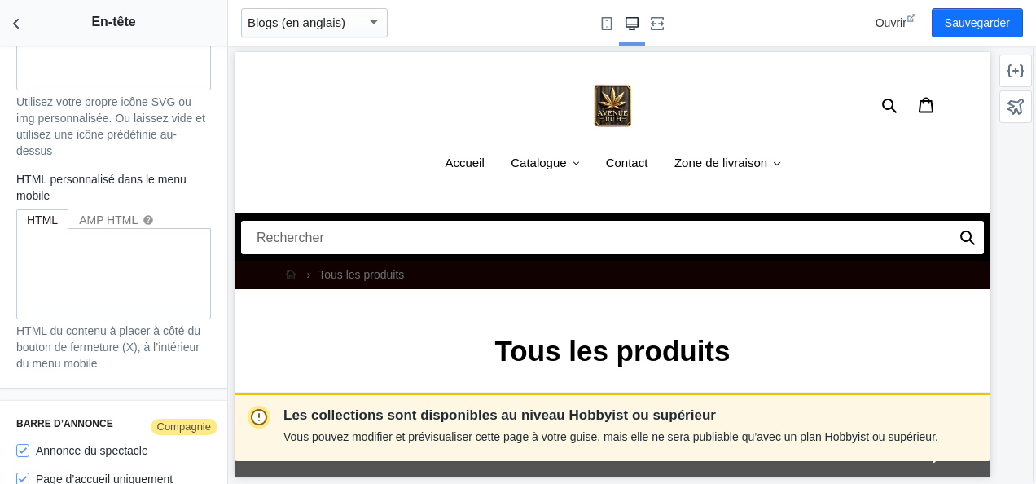
click at [169, 428] on span "Compagnie" at bounding box center [184, 427] width 71 height 20
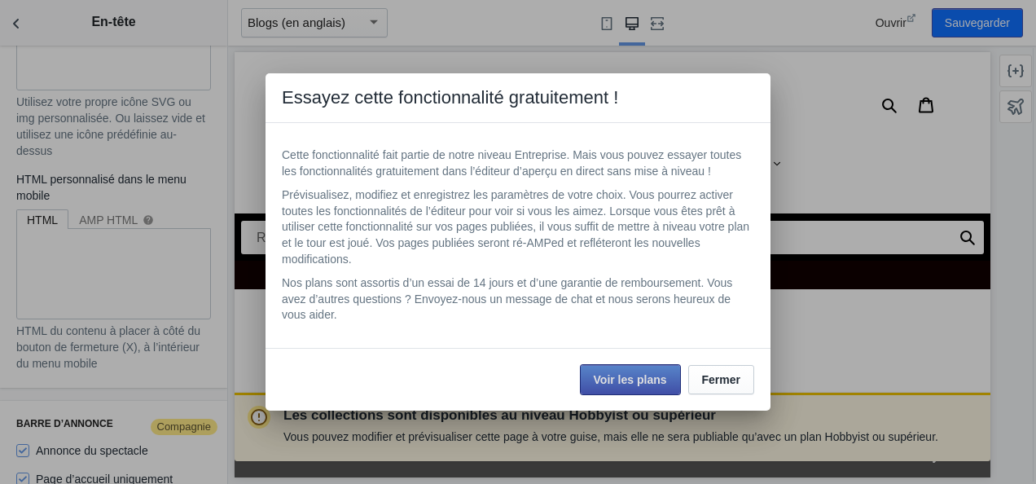
click at [607, 374] on span "Voir les plans" at bounding box center [630, 379] width 73 height 13
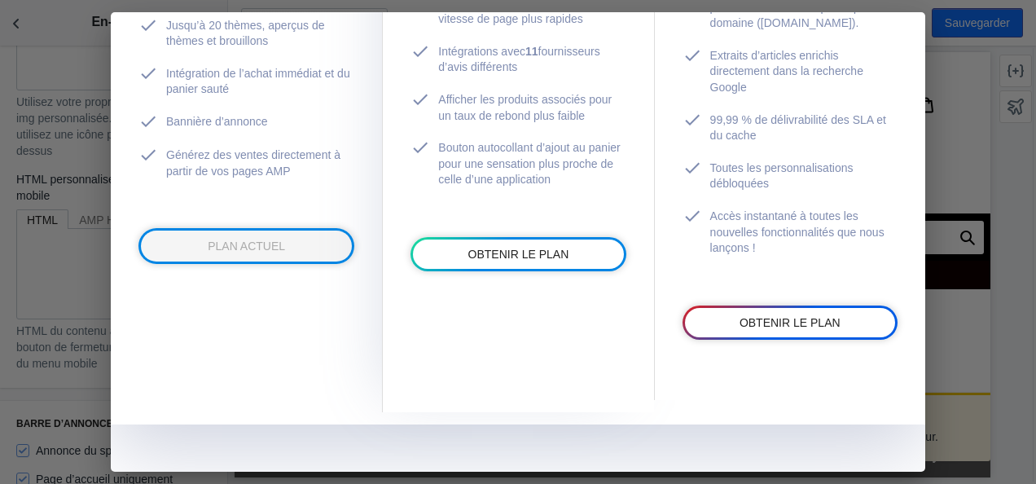
scroll to position [645, 0]
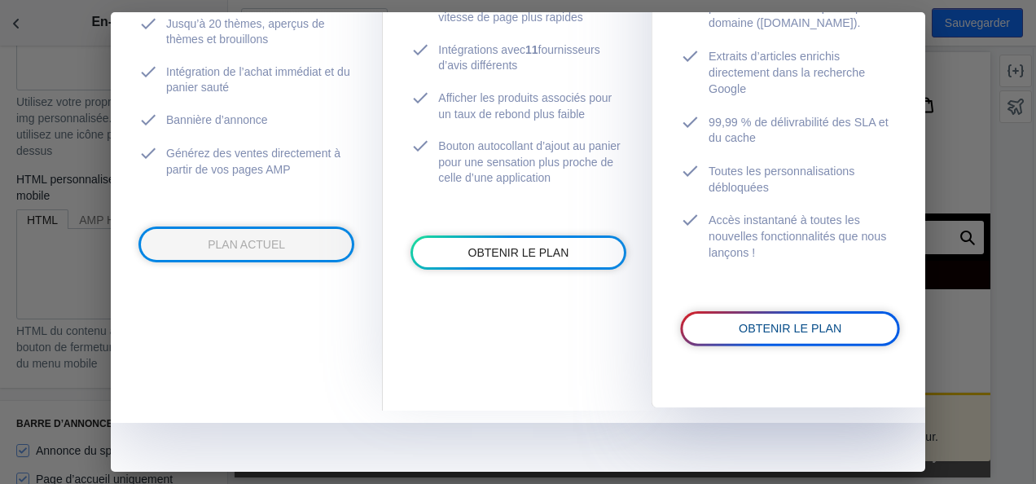
click at [795, 337] on link "OBTENIR LE PLAN" at bounding box center [789, 328] width 214 height 30
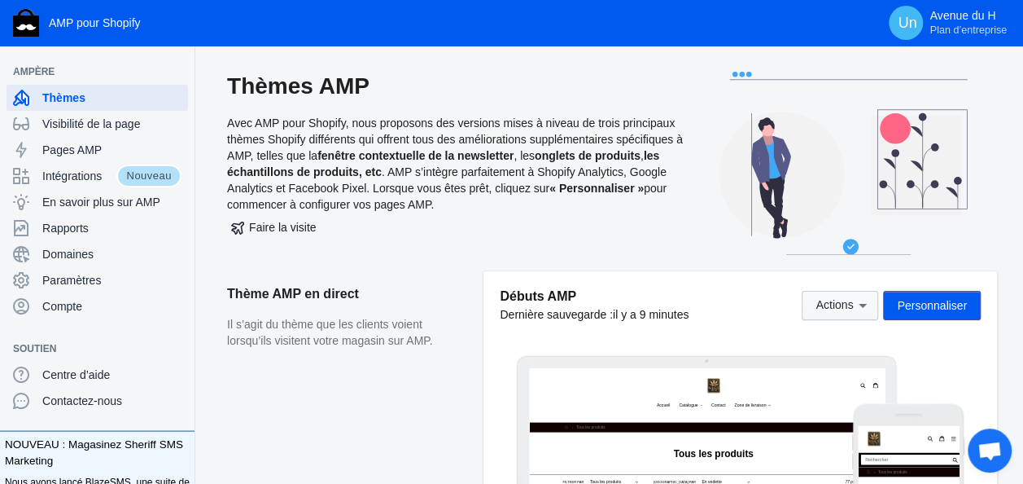
drag, startPoint x: 883, startPoint y: 300, endPoint x: 874, endPoint y: 302, distance: 9.3
click at [883, 300] on div "Actions Personnaliser" at bounding box center [891, 305] width 179 height 29
click at [870, 303] on icon at bounding box center [863, 305] width 16 height 16
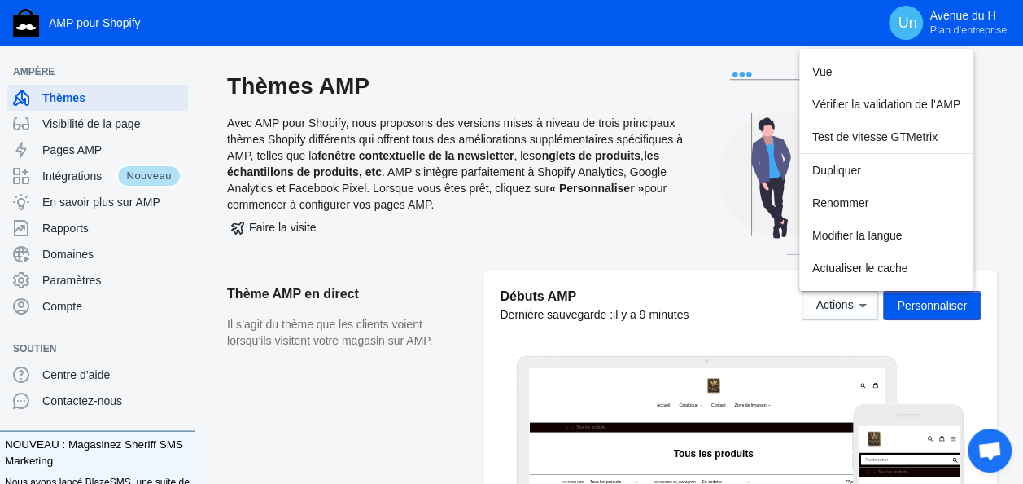
click at [990, 173] on div at bounding box center [511, 242] width 1023 height 484
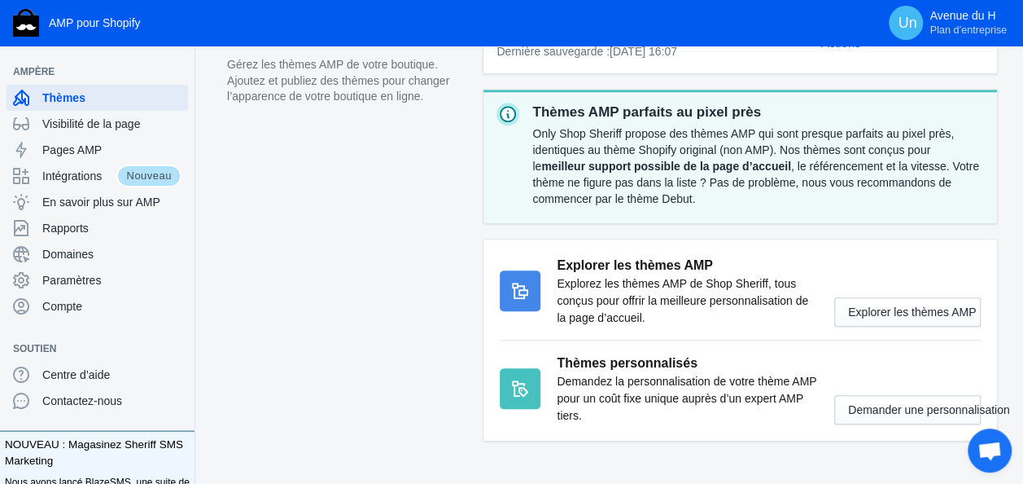
scroll to position [608, 0]
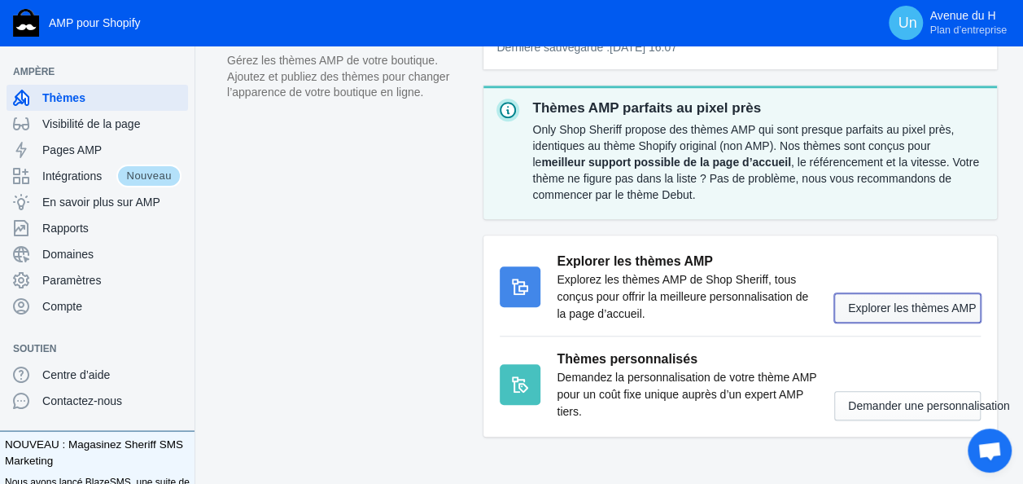
click at [902, 313] on button "Explorer les thèmes AMP" at bounding box center [908, 307] width 147 height 29
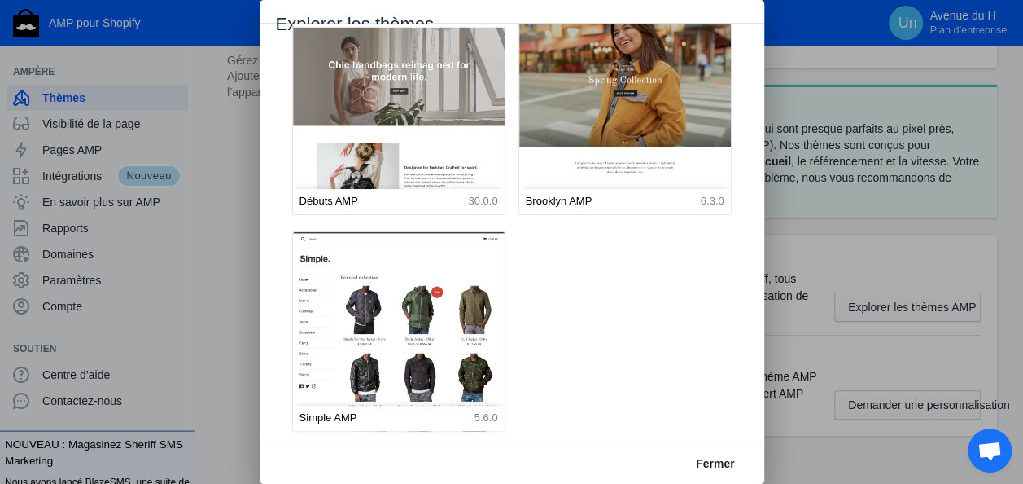
scroll to position [0, 0]
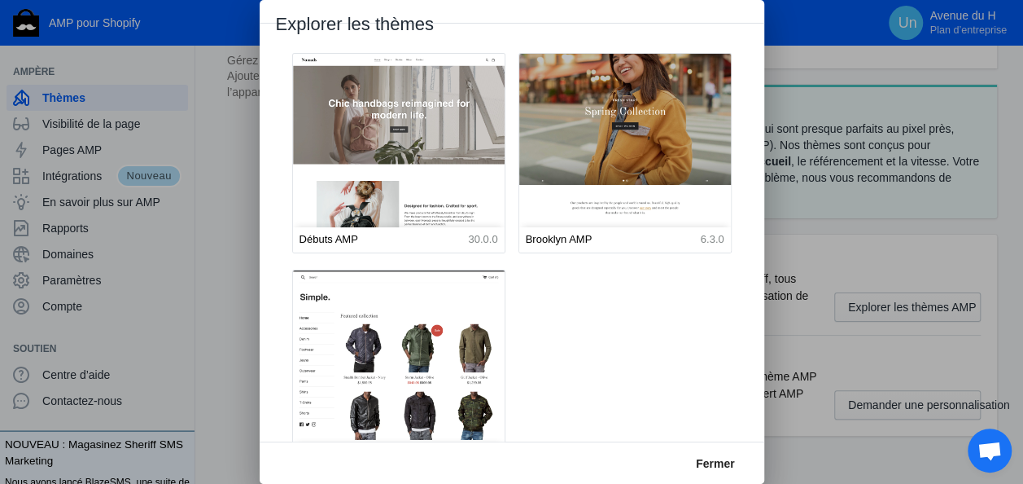
click at [616, 160] on img at bounding box center [625, 186] width 233 height 291
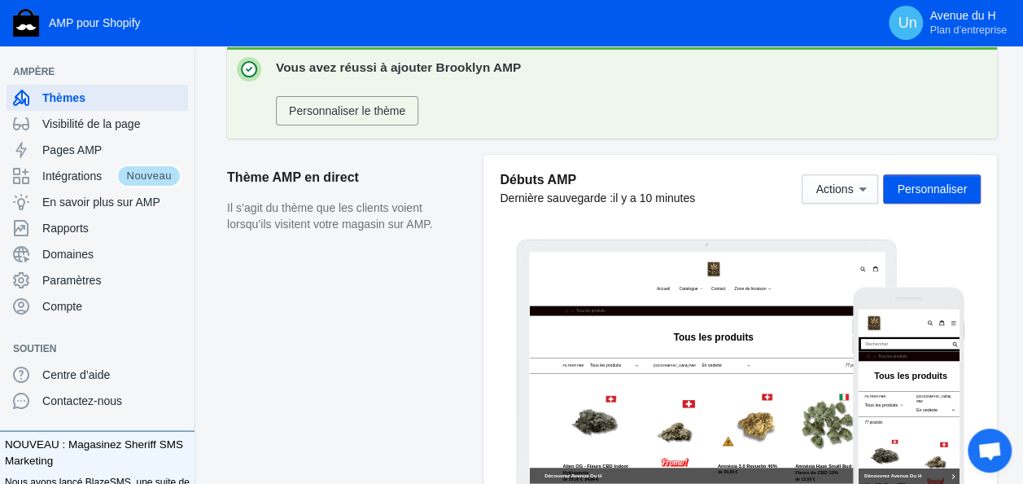
scroll to position [181, 0]
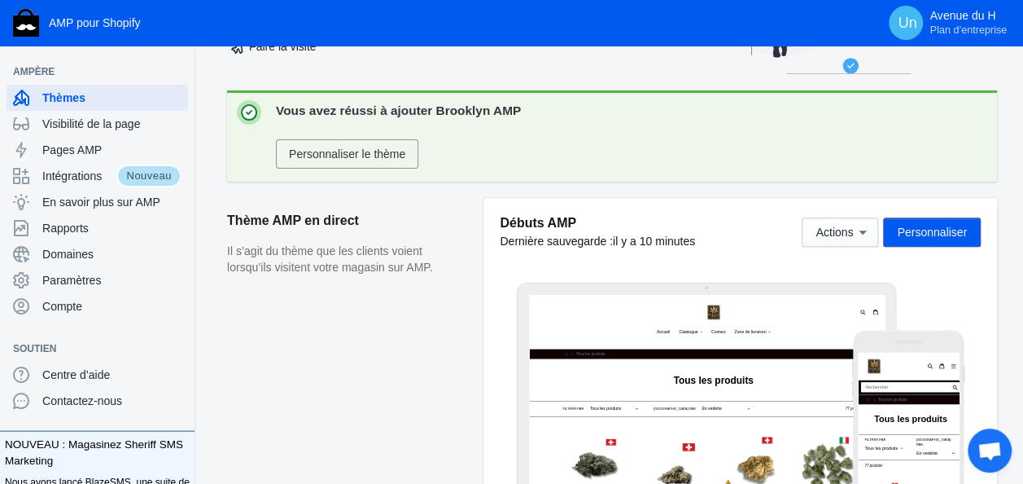
click at [338, 160] on span "Personnaliser le thème" at bounding box center [347, 153] width 116 height 13
click at [134, 130] on span "Visibilité de la page" at bounding box center [111, 124] width 139 height 16
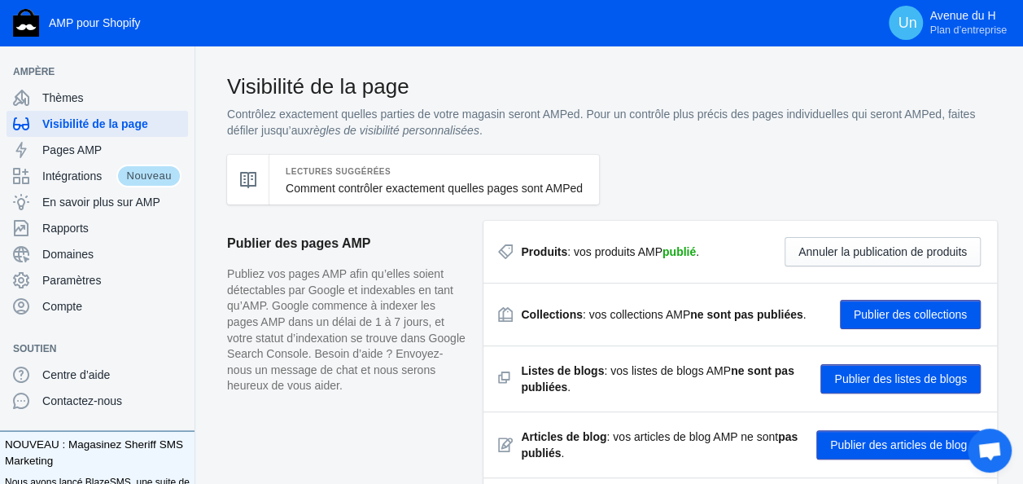
click at [880, 306] on button "Publier des collections" at bounding box center [910, 314] width 141 height 29
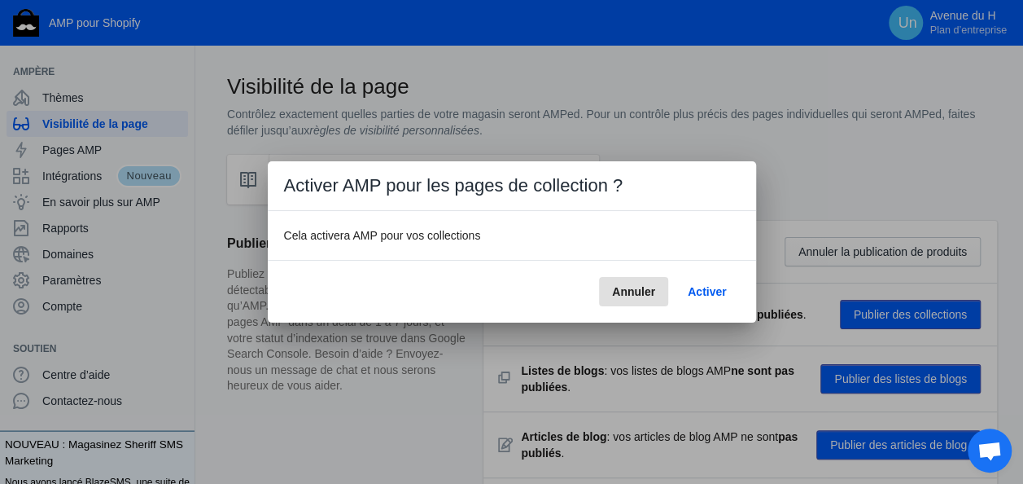
click at [709, 296] on span "Activer" at bounding box center [707, 291] width 38 height 13
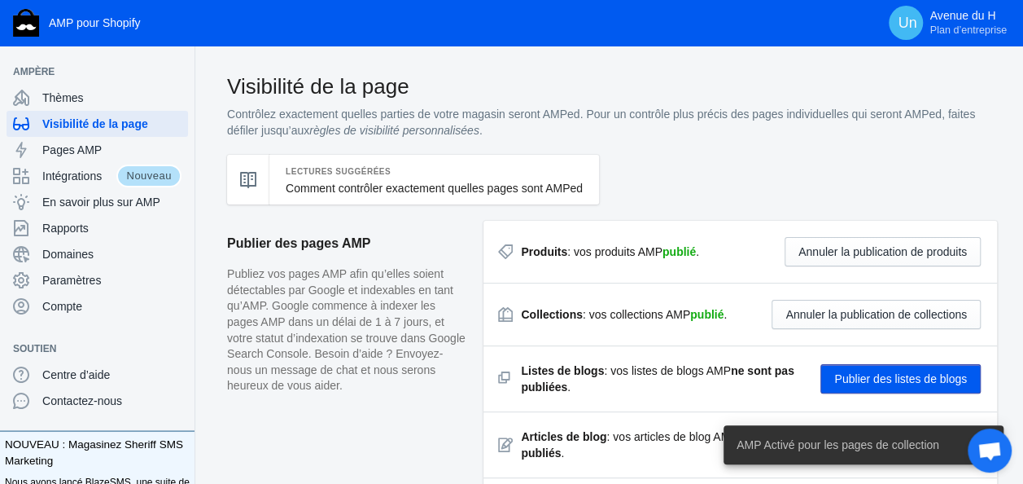
click at [886, 375] on button "Publier des listes de blogs" at bounding box center [901, 378] width 160 height 29
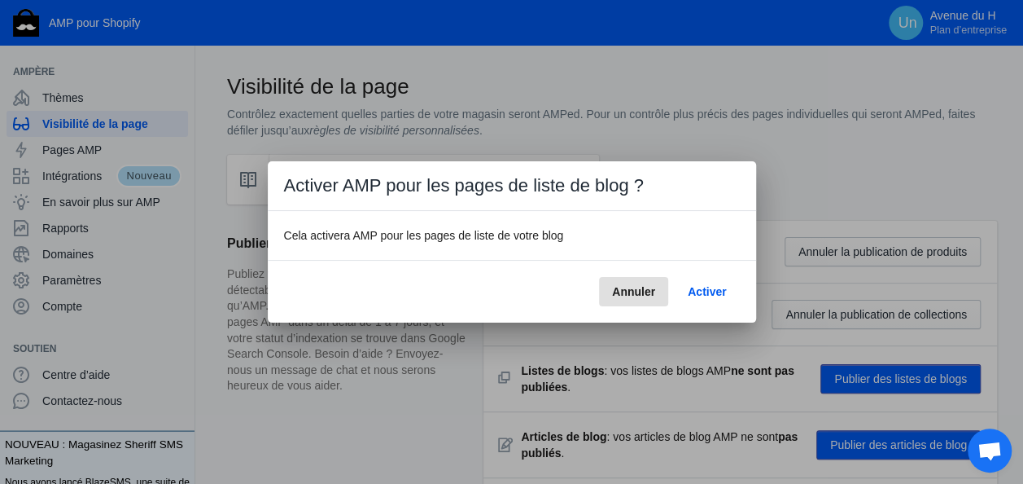
click at [713, 288] on span "Activer" at bounding box center [707, 291] width 38 height 13
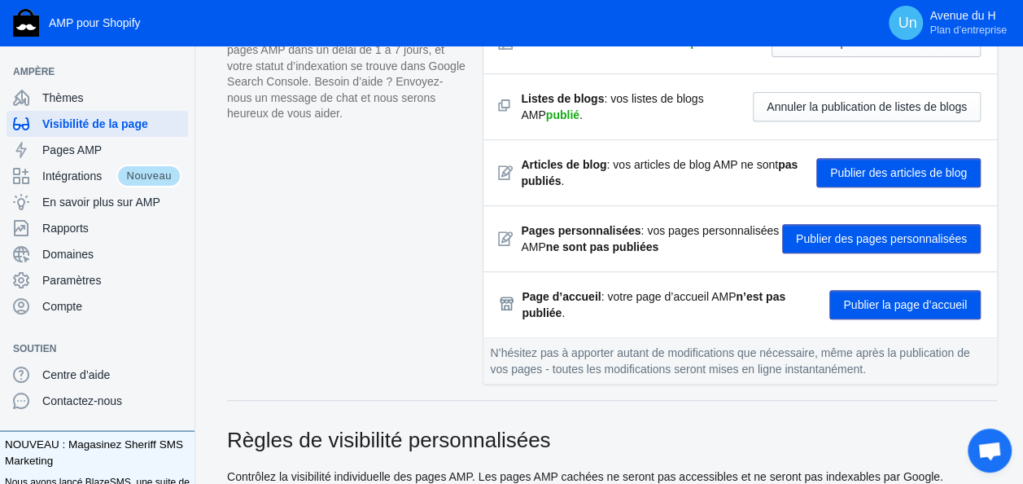
scroll to position [261, 0]
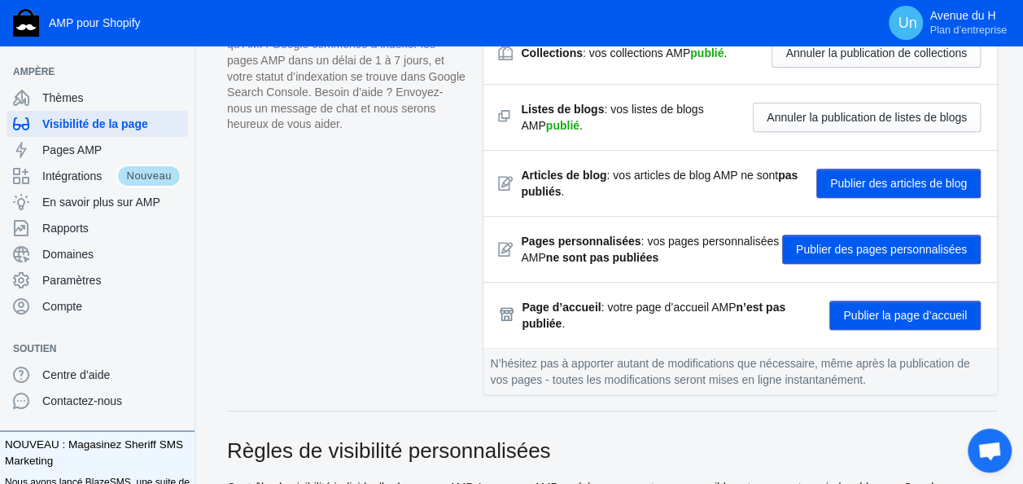
click at [909, 179] on button "Publier des articles de blog" at bounding box center [899, 183] width 164 height 29
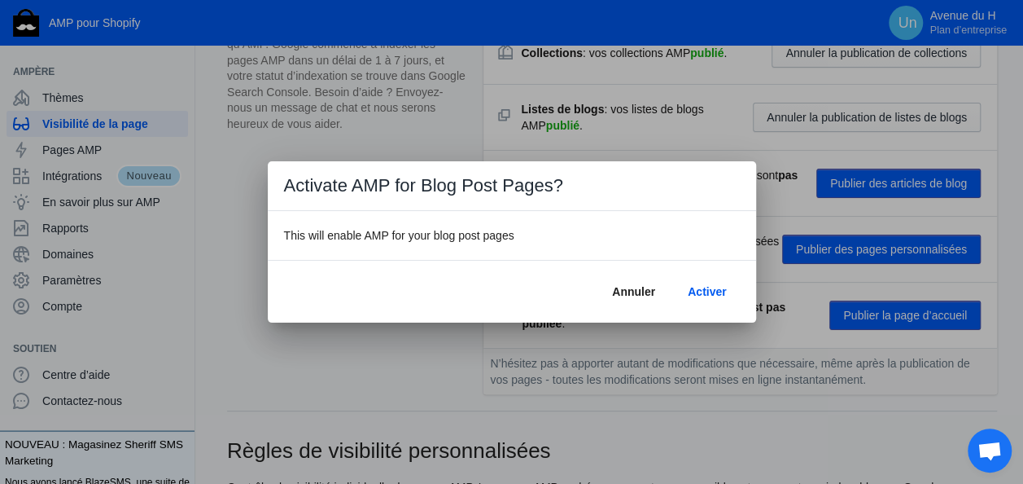
scroll to position [0, 0]
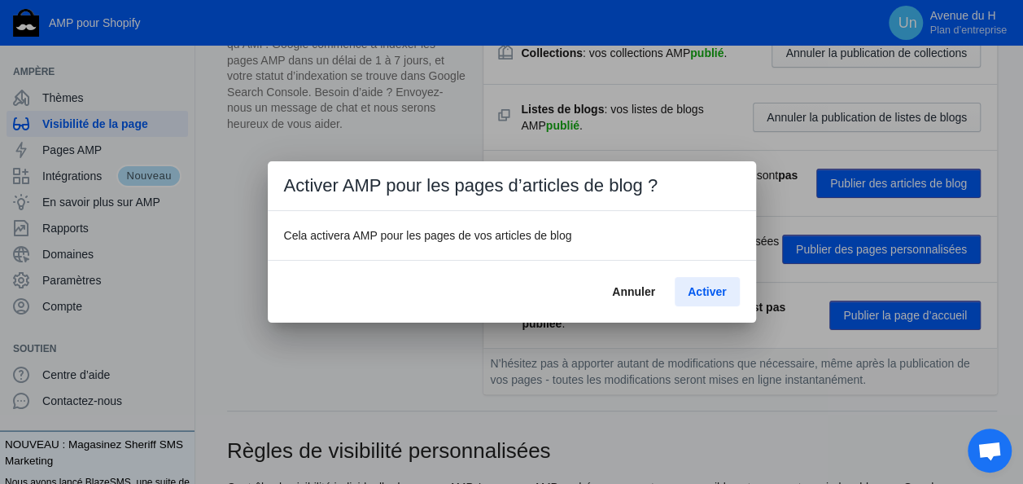
click at [712, 287] on span "Activer" at bounding box center [707, 291] width 38 height 13
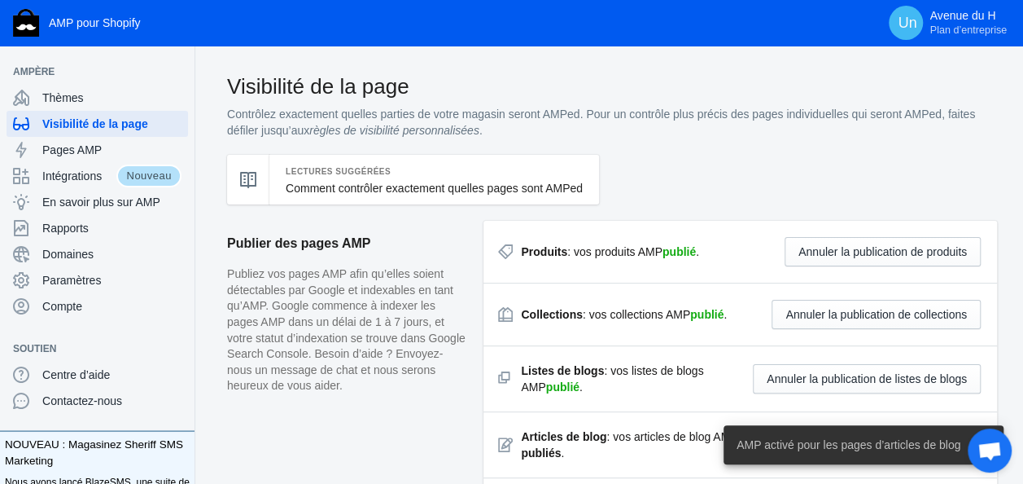
scroll to position [261, 0]
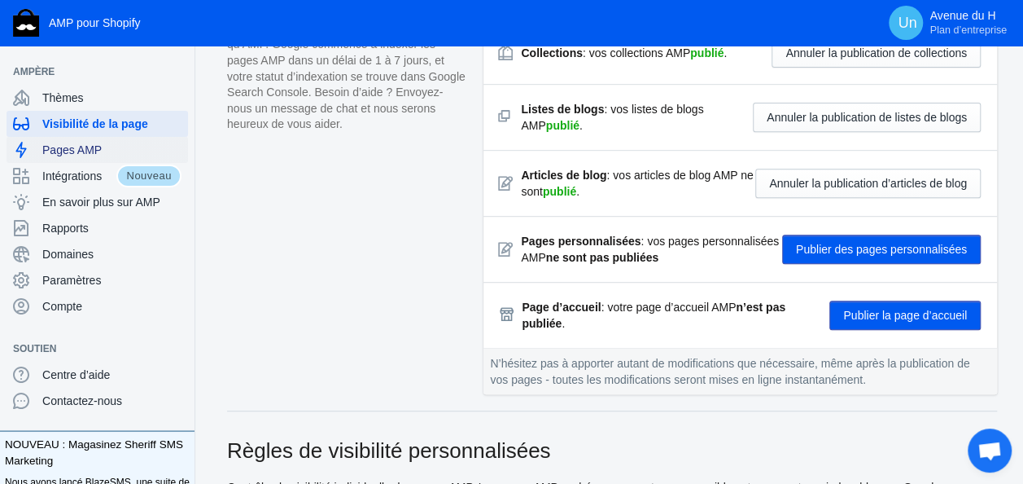
click at [81, 156] on span "Pages AMP" at bounding box center [111, 150] width 139 height 16
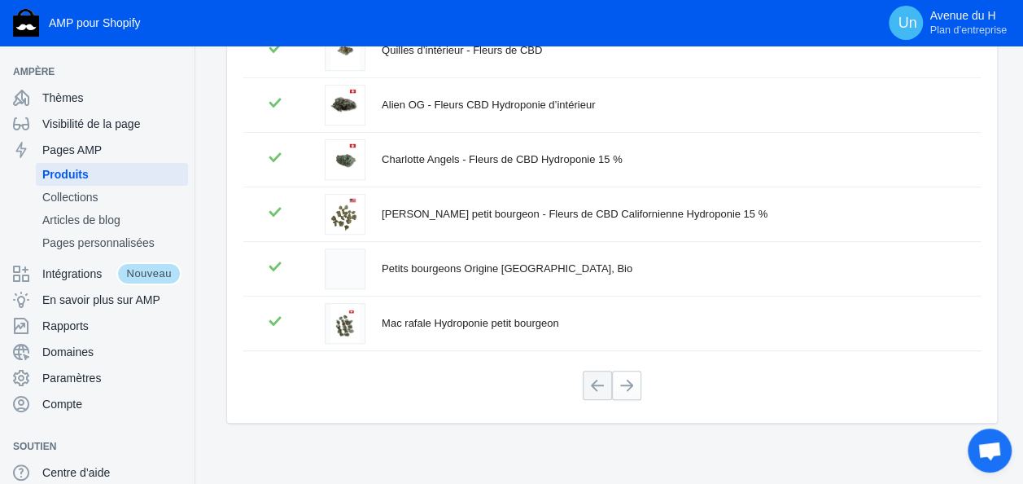
scroll to position [460, 0]
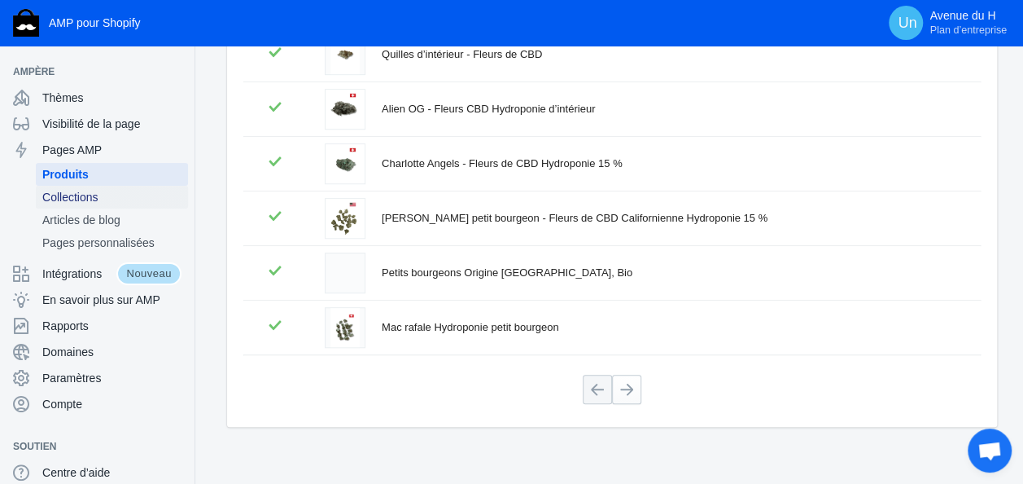
click at [78, 200] on span "Collections" at bounding box center [111, 197] width 139 height 16
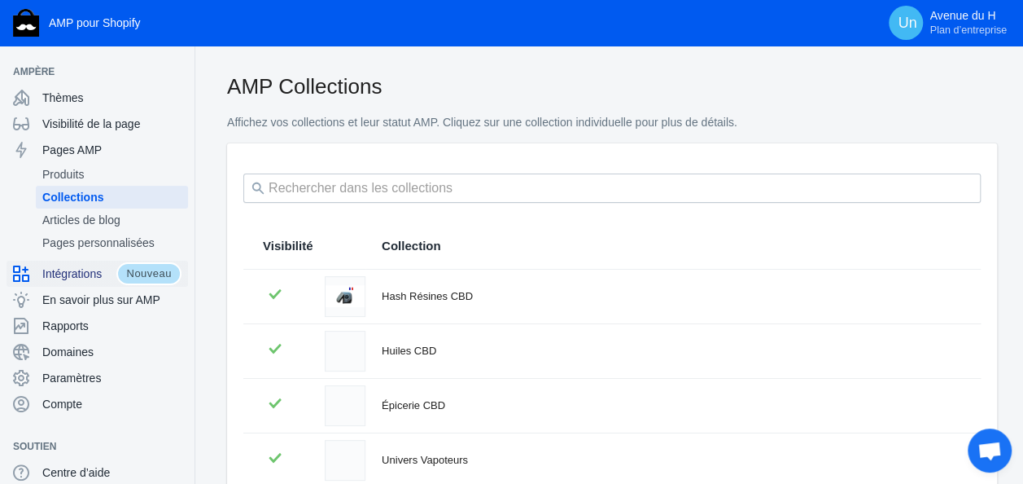
click at [96, 280] on span "Intégrations" at bounding box center [79, 273] width 74 height 16
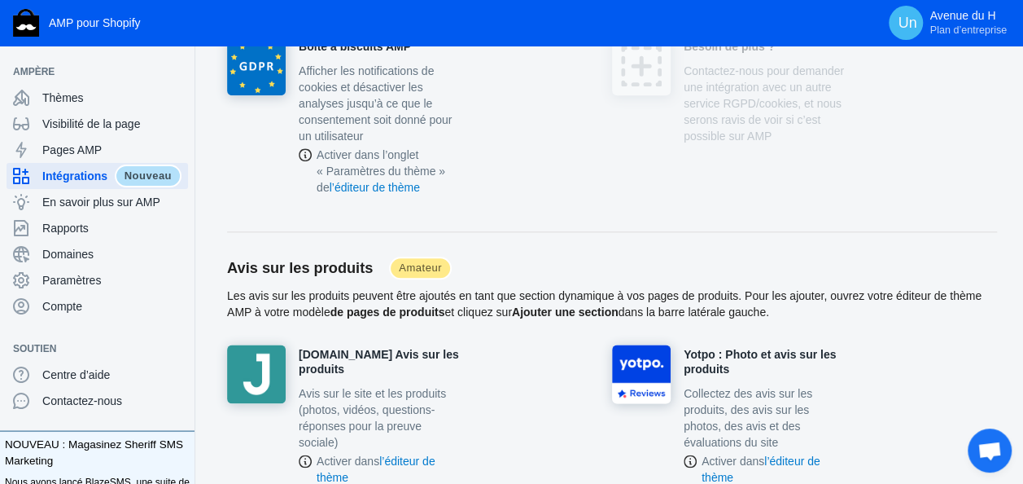
scroll to position [967, 0]
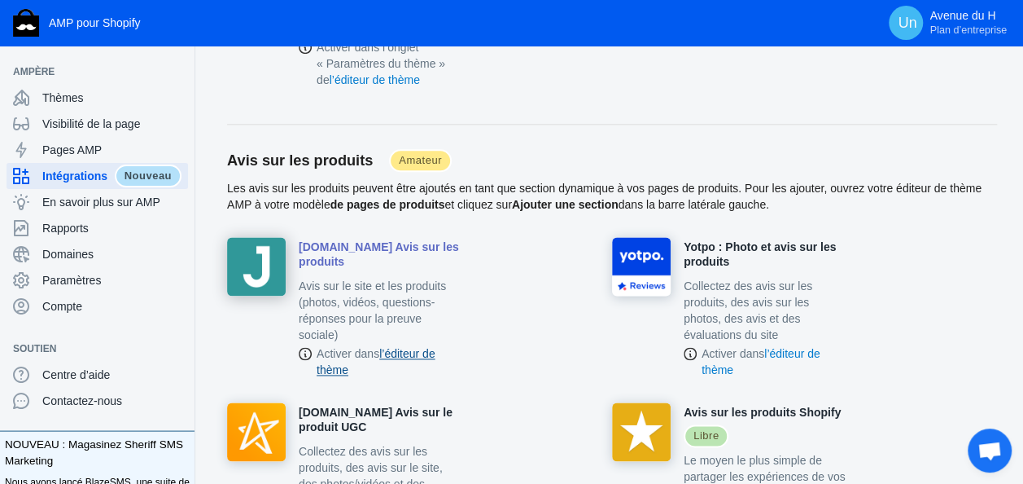
click at [417, 347] on link "l’éditeur de thème" at bounding box center [376, 361] width 119 height 29
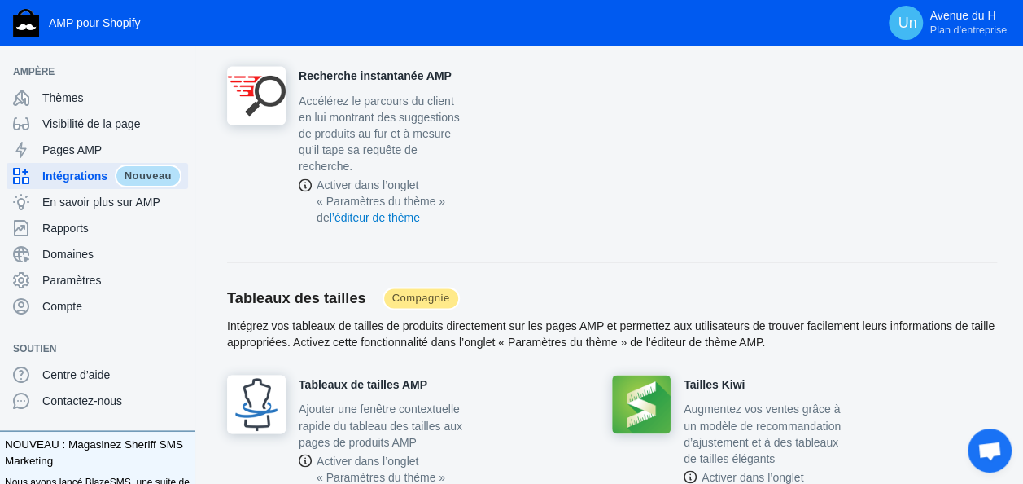
scroll to position [4431, 0]
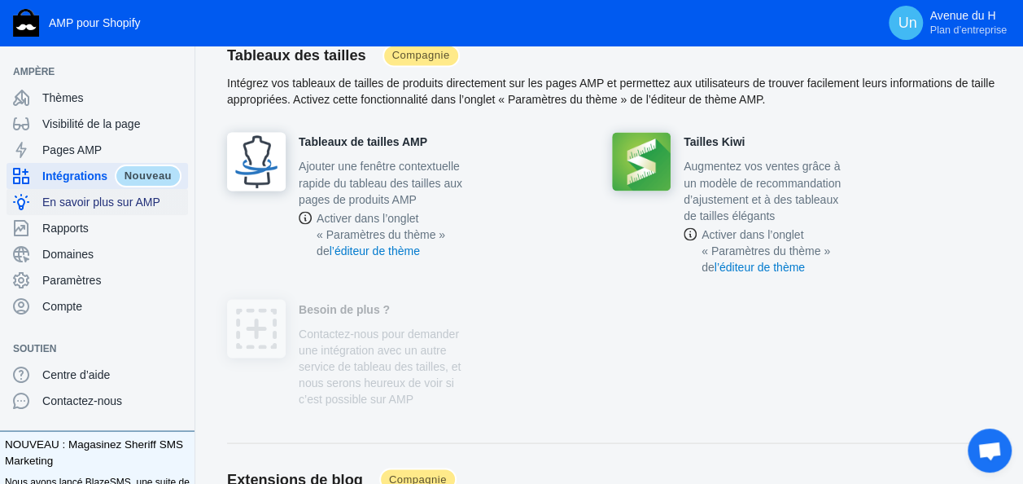
click at [86, 202] on span "En savoir plus sur AMP" at bounding box center [111, 202] width 139 height 16
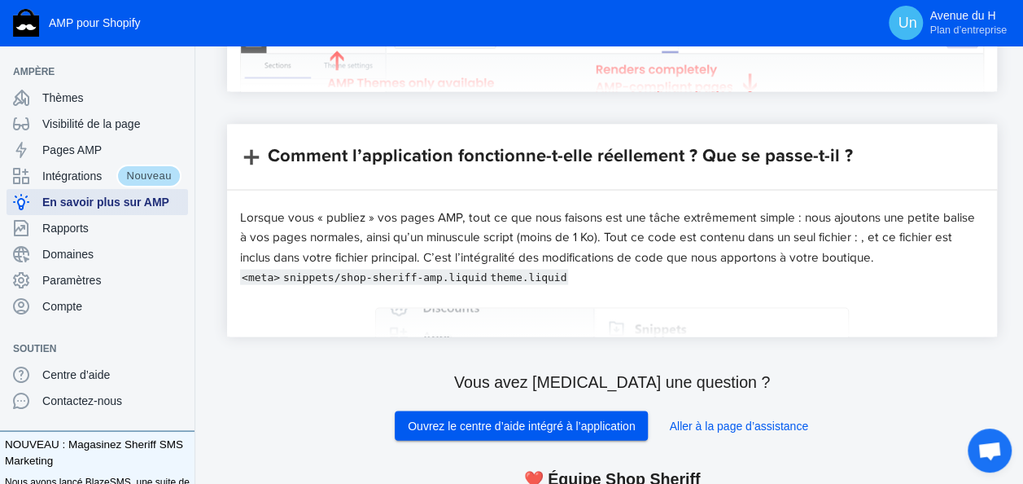
scroll to position [1482, 0]
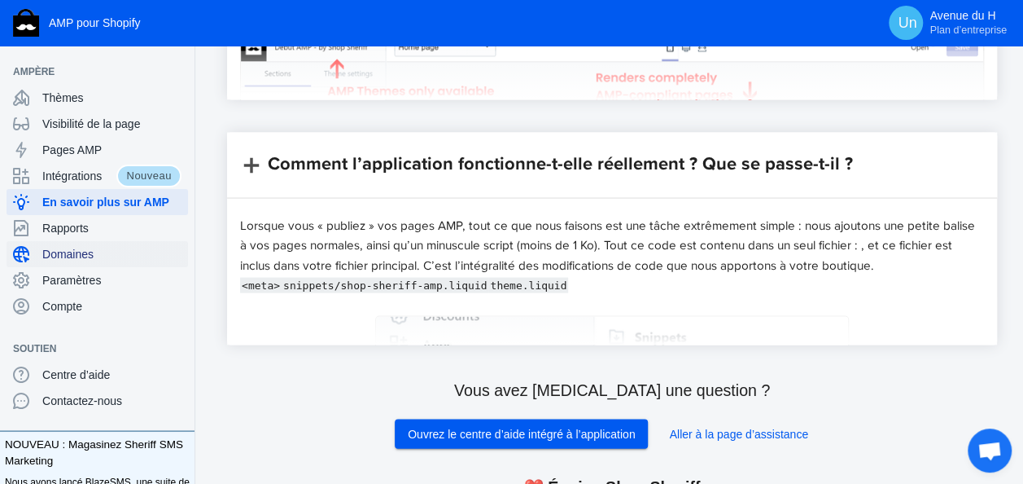
click at [91, 252] on span "Domaines" at bounding box center [111, 254] width 139 height 16
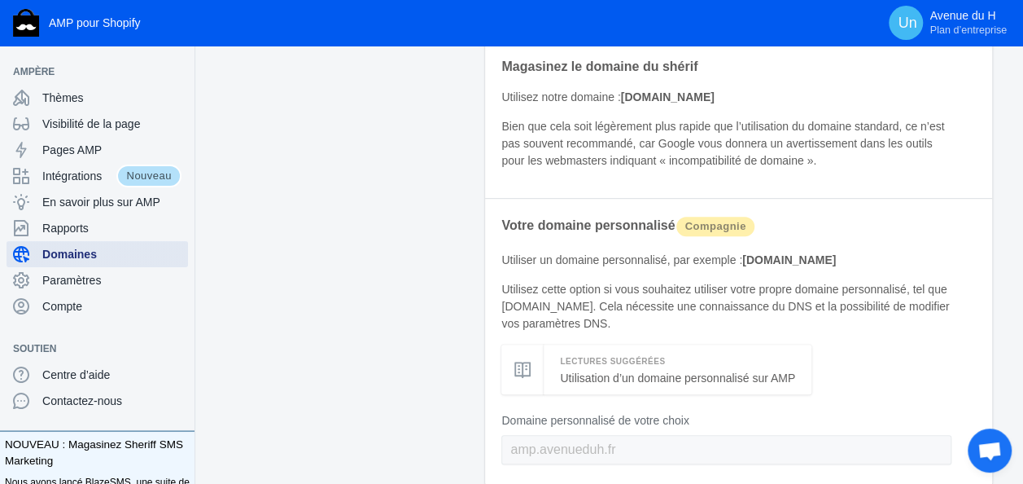
scroll to position [220, 0]
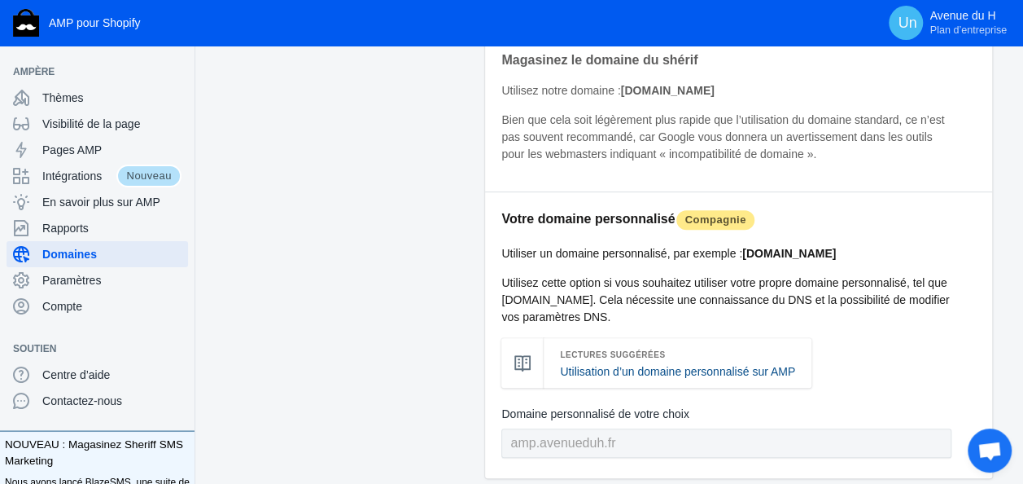
click at [680, 376] on link "Utilisation d’un domaine personnalisé sur AMP" at bounding box center [677, 371] width 235 height 13
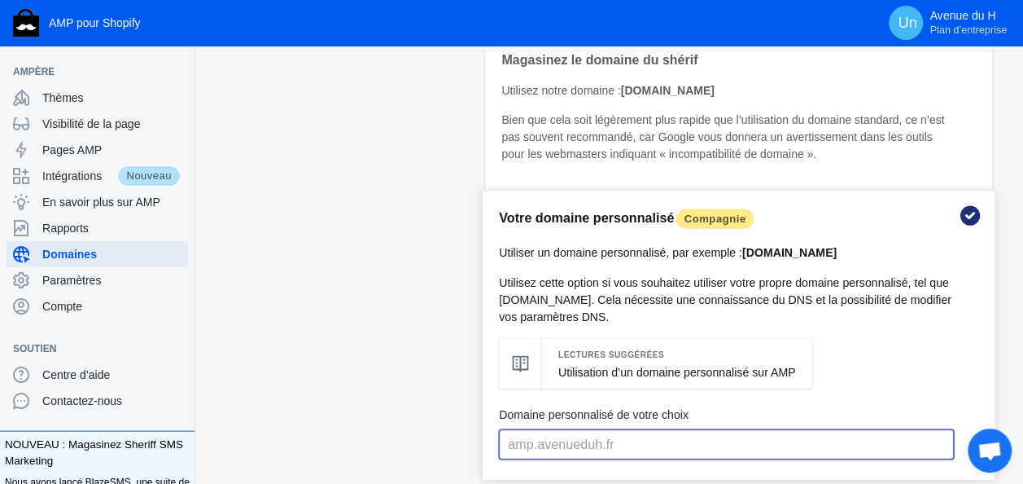
click at [641, 431] on input "text" at bounding box center [726, 443] width 454 height 29
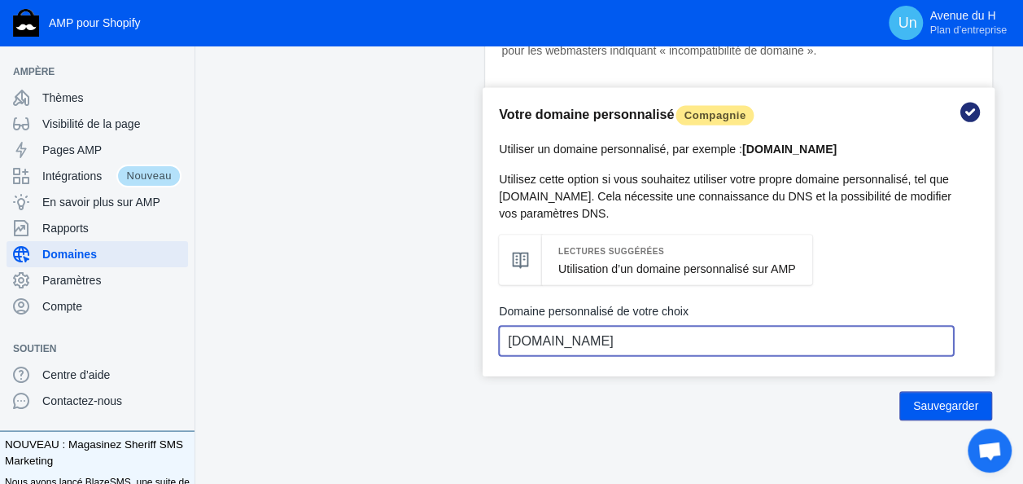
scroll to position [333, 0]
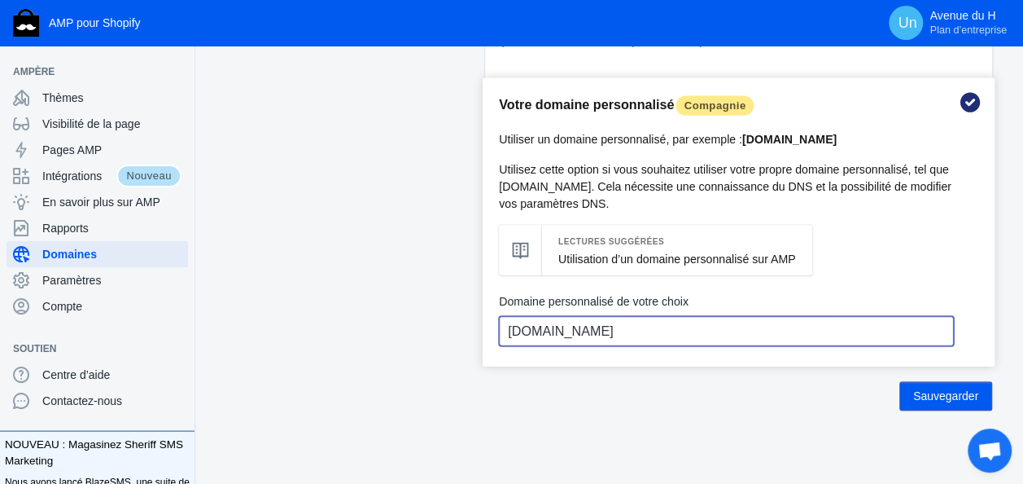
type input "avenueduh.fr"
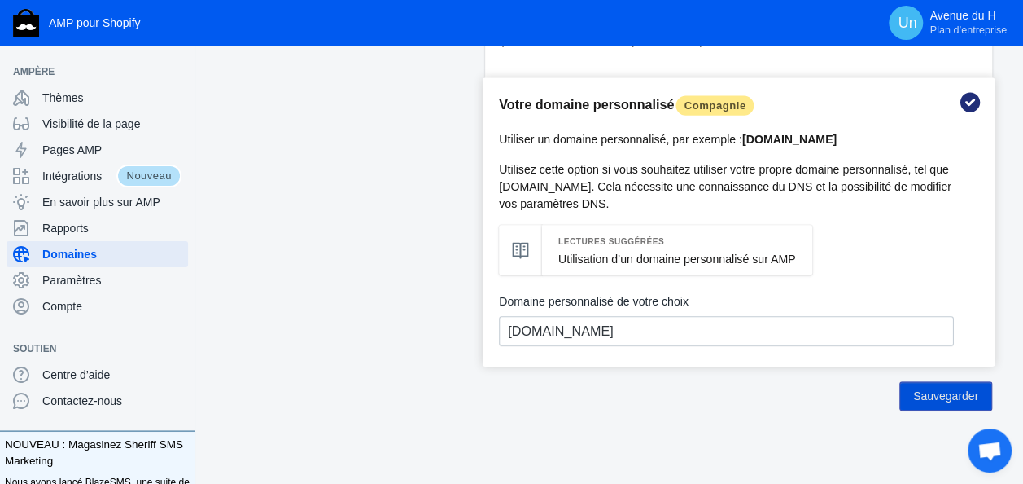
click at [962, 396] on span "Sauvegarder" at bounding box center [946, 395] width 65 height 13
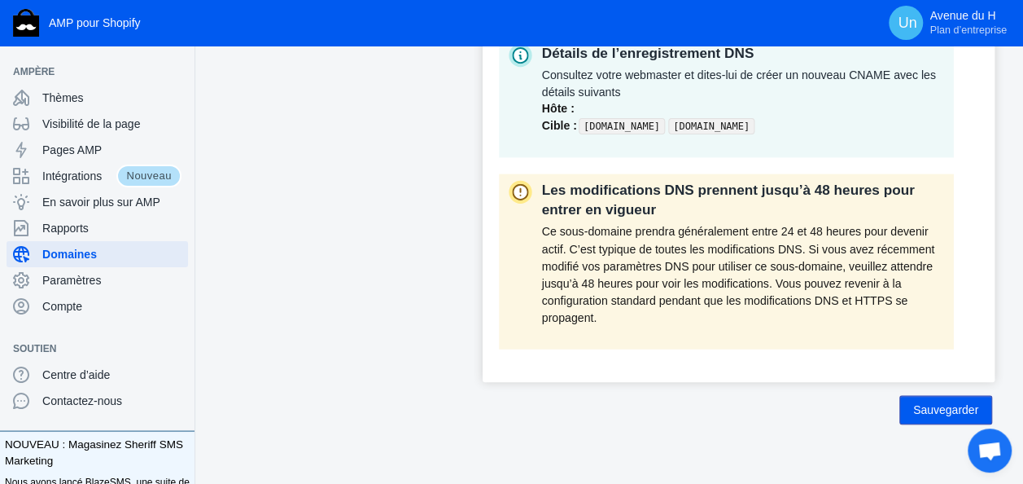
scroll to position [694, 0]
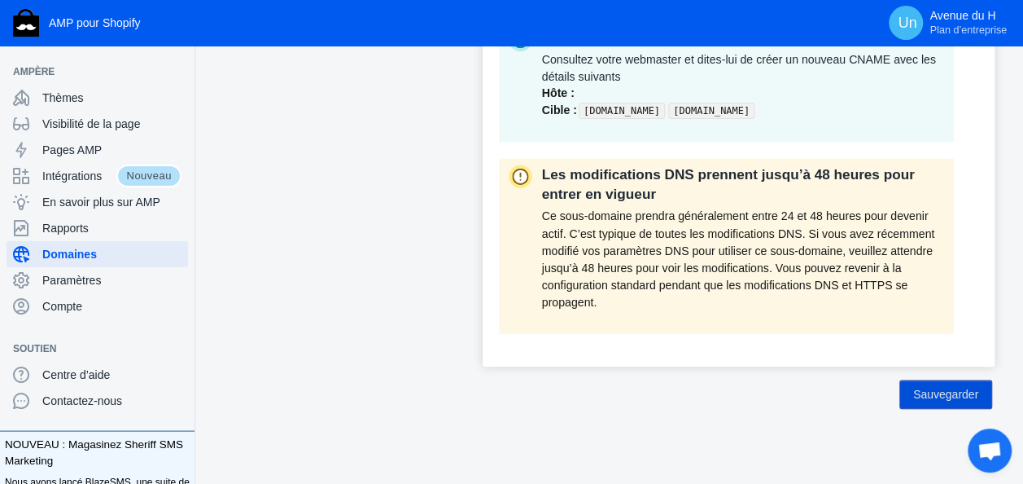
click at [953, 402] on button "Sauvegarder" at bounding box center [946, 393] width 93 height 29
click at [96, 274] on span "Paramètres" at bounding box center [111, 280] width 139 height 16
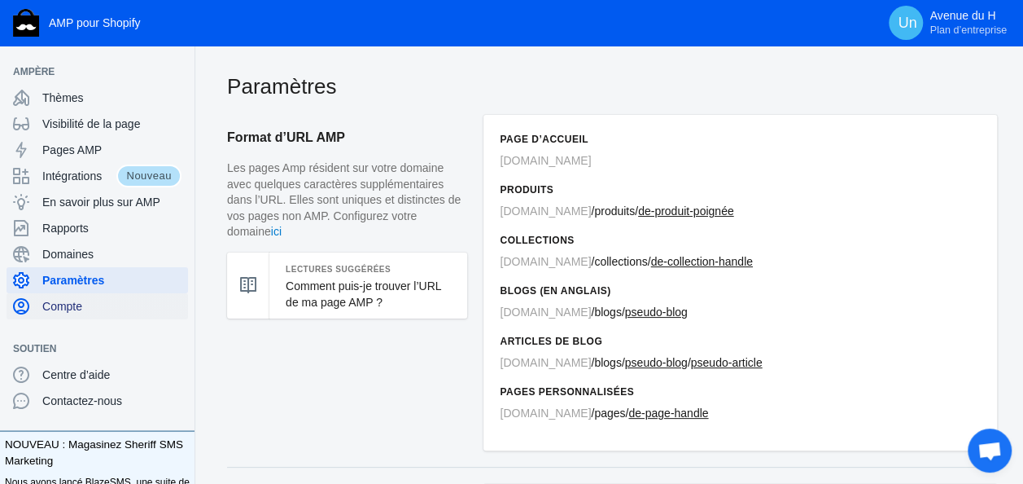
click at [67, 308] on span "Compte" at bounding box center [111, 306] width 139 height 16
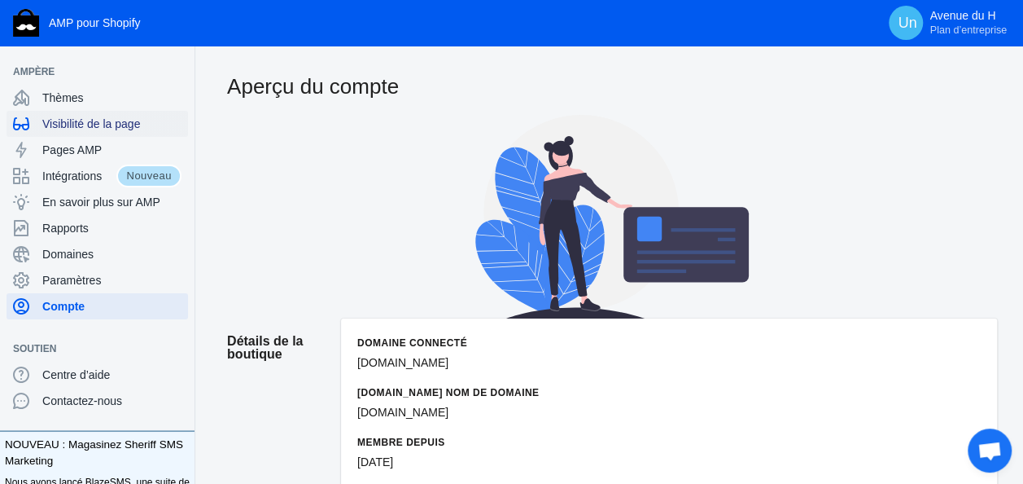
click at [101, 126] on span "Visibilité de la page" at bounding box center [111, 124] width 139 height 16
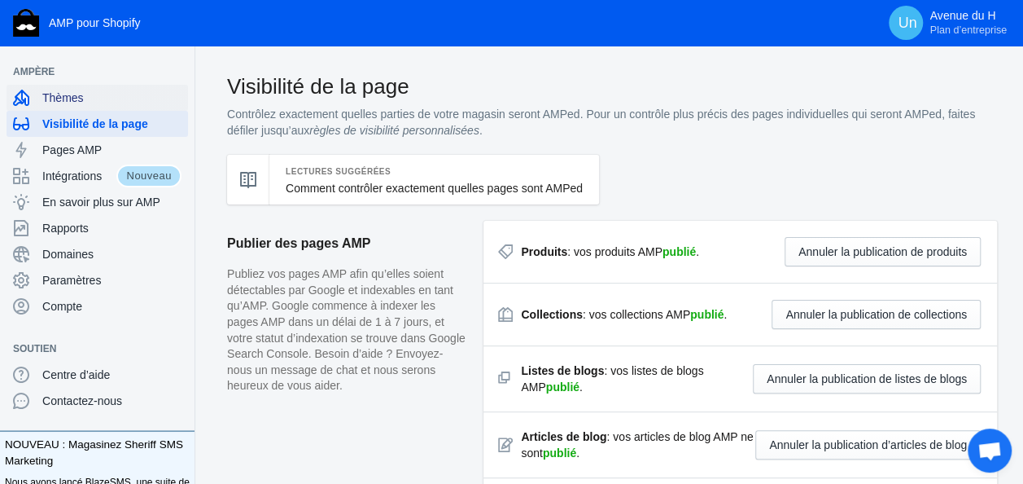
click at [63, 96] on span "Thèmes" at bounding box center [111, 98] width 139 height 16
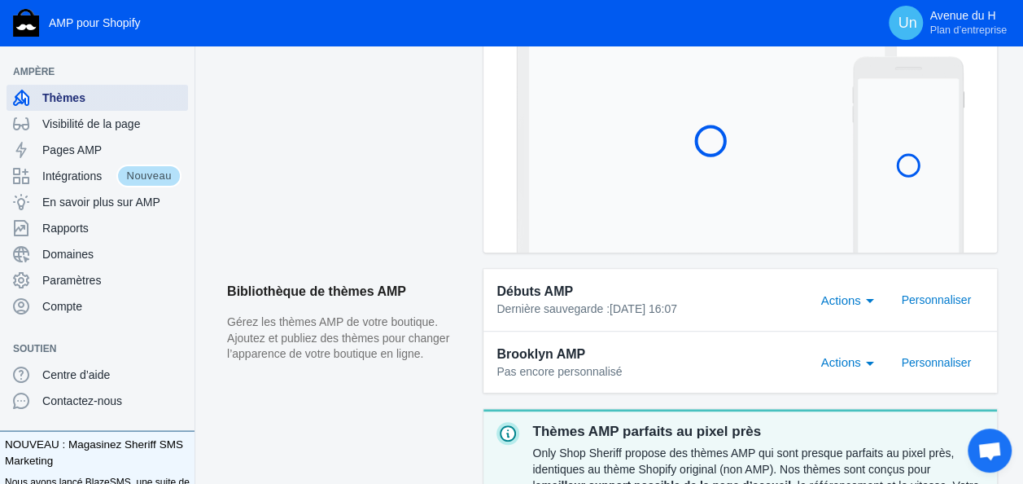
scroll to position [373, 0]
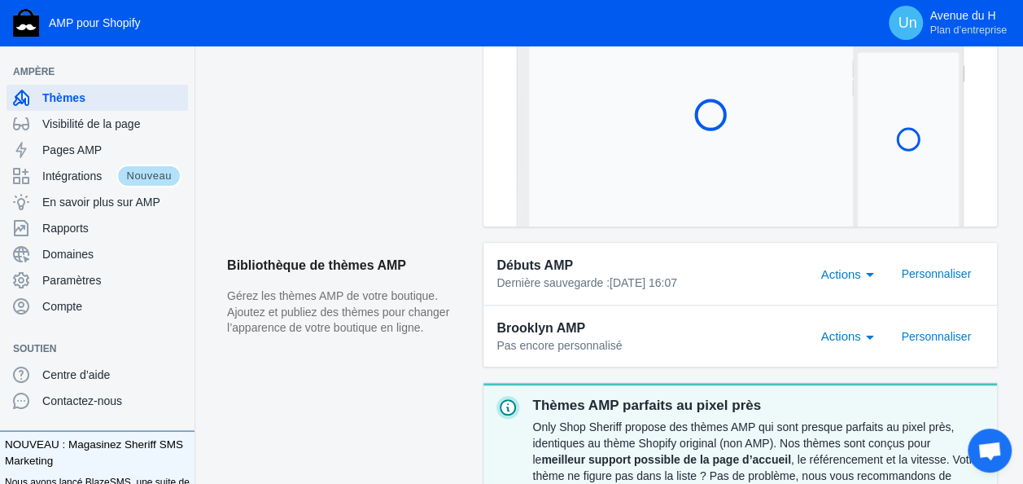
click at [568, 328] on span "Brooklyn AMP" at bounding box center [541, 328] width 89 height 20
click at [868, 337] on div "Actions" at bounding box center [870, 337] width 8 height 4
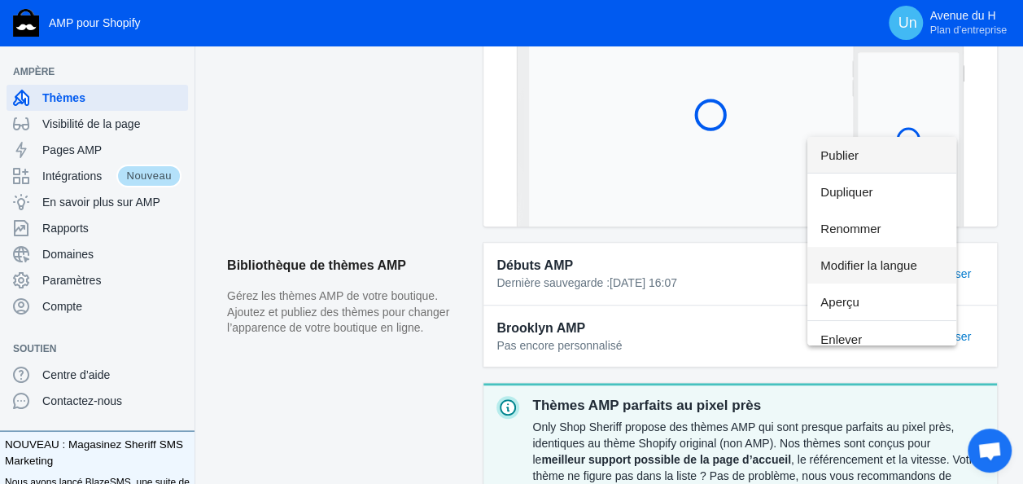
click at [897, 267] on span "Modifier la langue" at bounding box center [882, 265] width 122 height 37
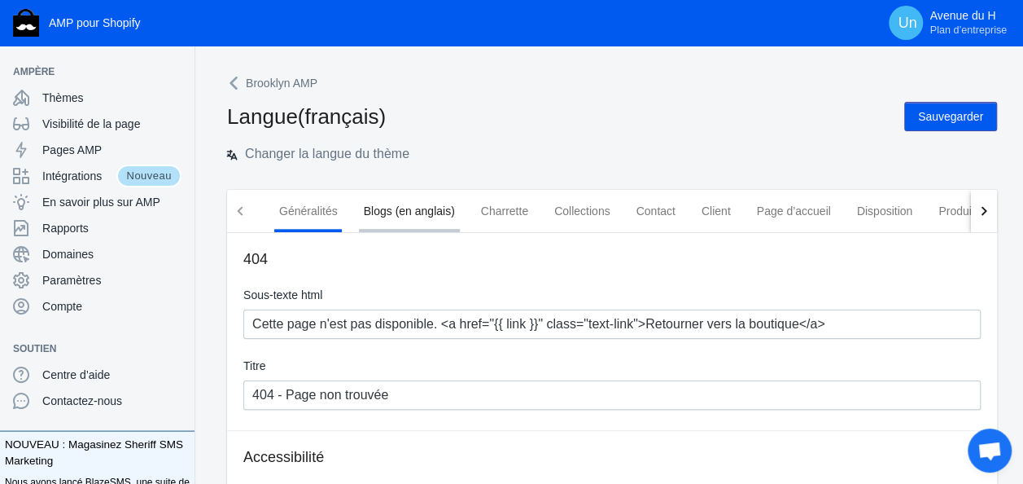
click at [440, 218] on span "Blogs (en anglais)" at bounding box center [409, 211] width 91 height 16
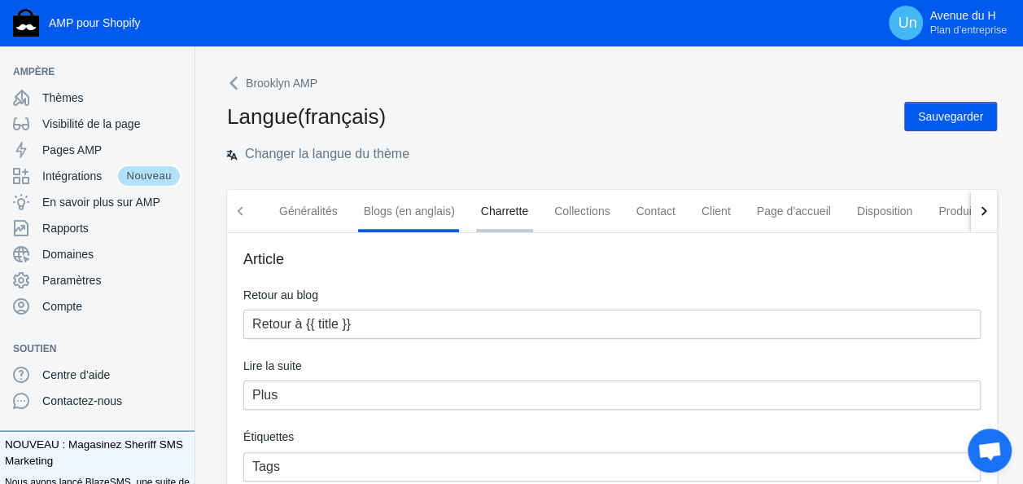
click at [511, 226] on div "Charrette" at bounding box center [504, 211] width 73 height 42
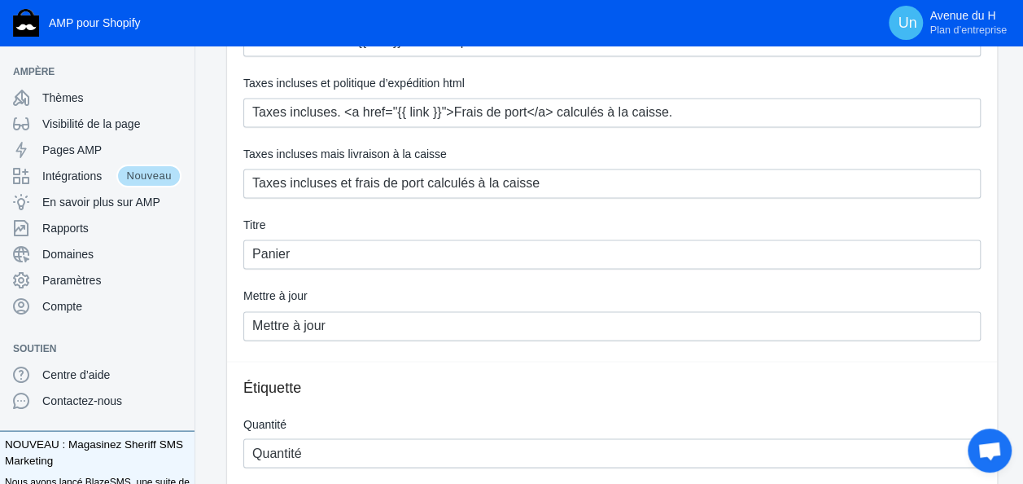
scroll to position [1293, 0]
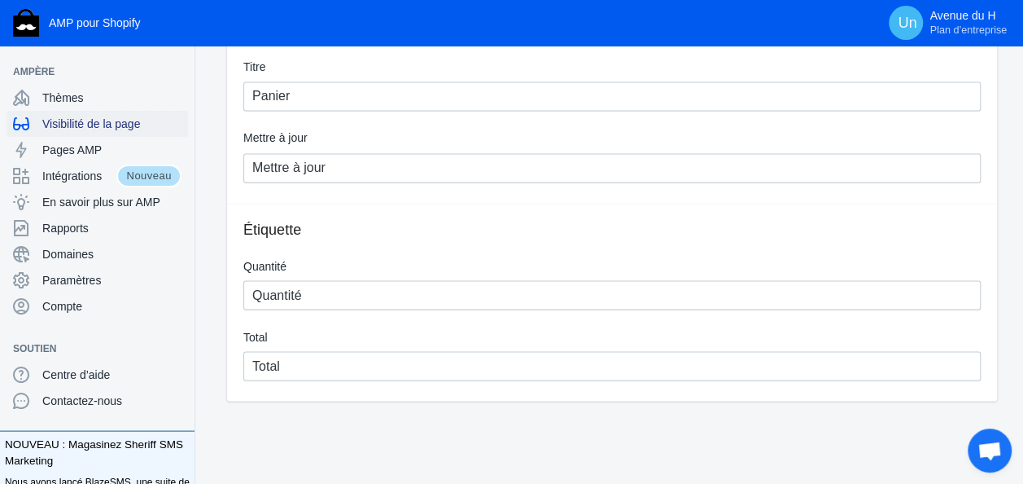
click at [77, 112] on div "Visibilité de la page" at bounding box center [97, 124] width 169 height 26
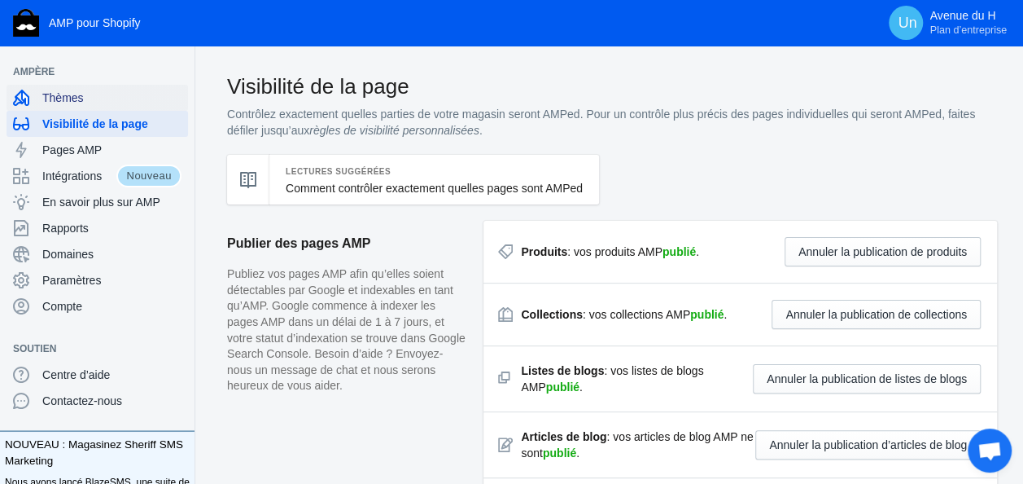
click at [66, 99] on span "Thèmes" at bounding box center [111, 98] width 139 height 16
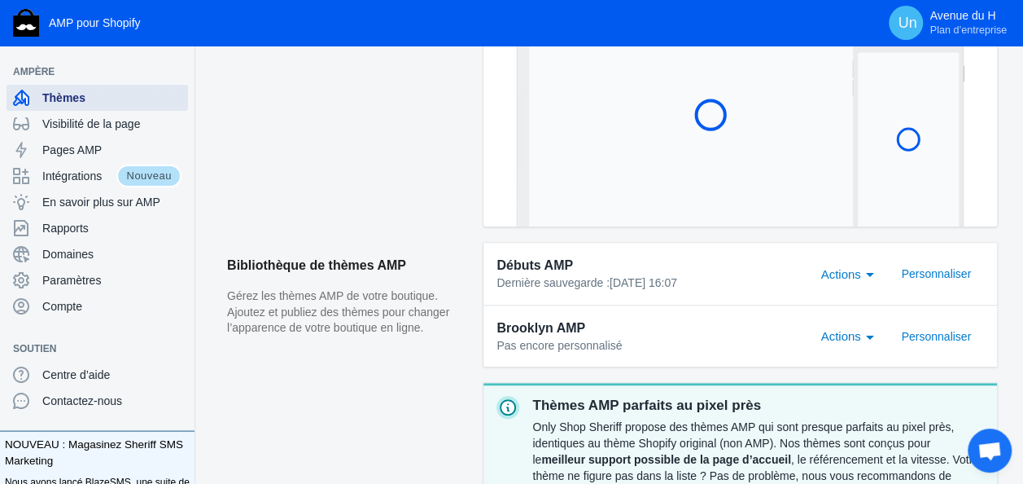
scroll to position [378, 0]
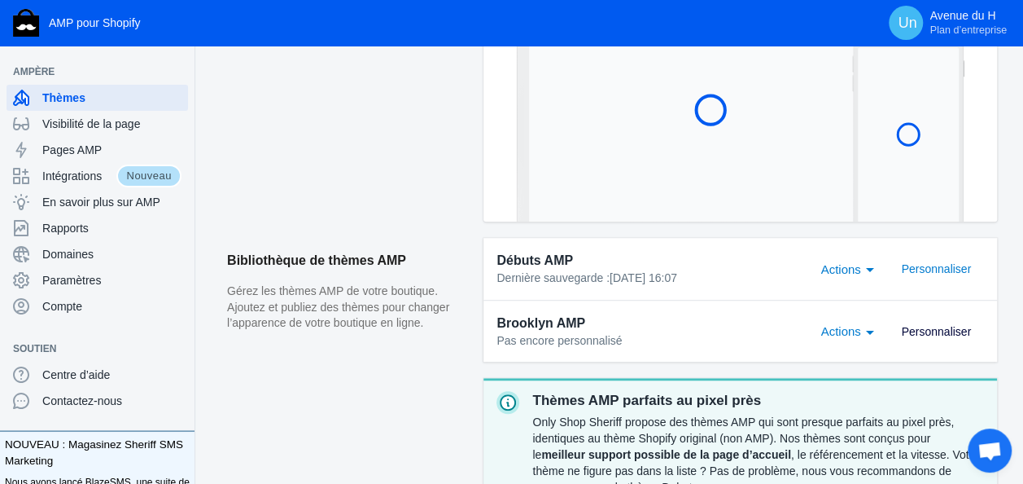
click at [954, 335] on span "Personnaliser" at bounding box center [936, 331] width 70 height 13
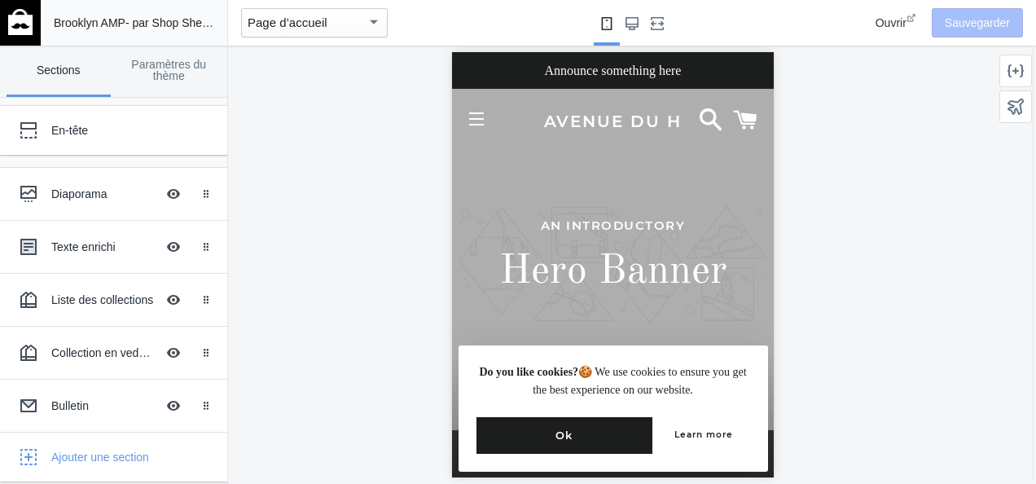
click at [546, 244] on div "An introductory Hero Banner" at bounding box center [611, 264] width 297 height 425
click at [116, 199] on div "Diaporama" at bounding box center [103, 194] width 104 height 16
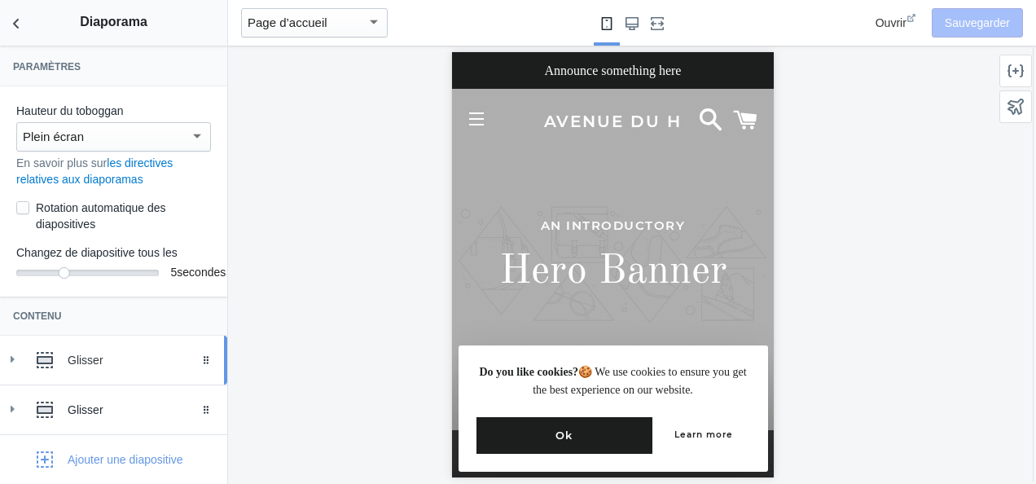
click at [78, 362] on div "Glisser" at bounding box center [141, 360] width 147 height 16
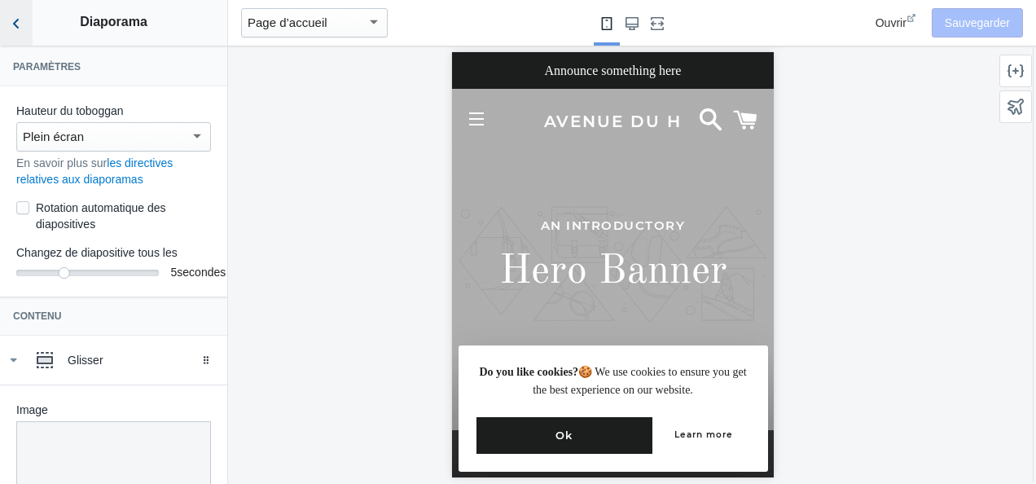
click at [10, 30] on icon "Retour aux sections" at bounding box center [16, 23] width 16 height 16
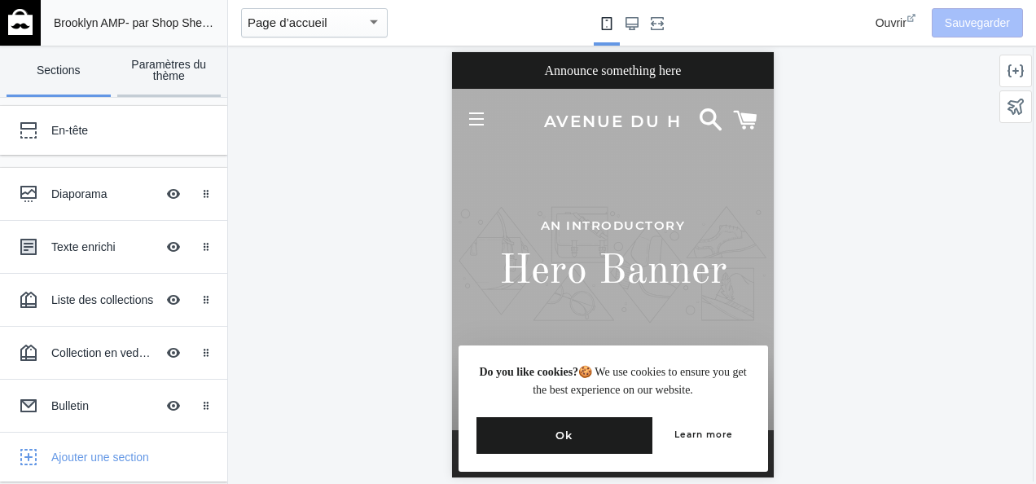
click at [184, 62] on link "Paramètres du thème" at bounding box center [169, 71] width 104 height 51
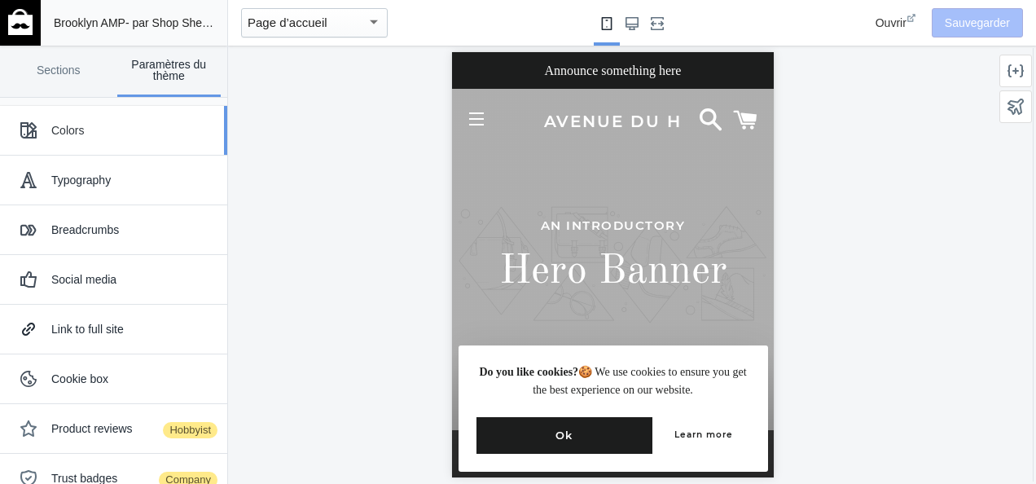
click at [77, 134] on font "Colors" at bounding box center [67, 130] width 33 height 13
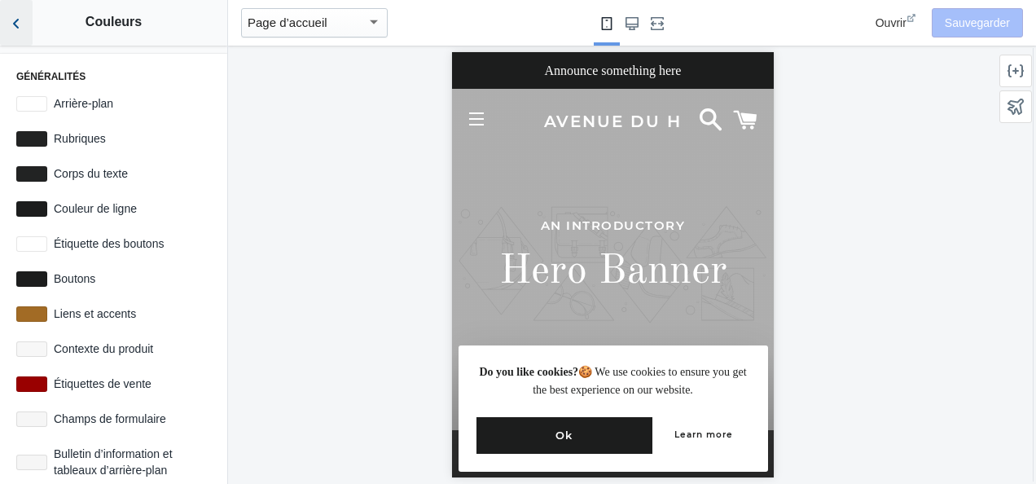
click at [23, 29] on icon "Retour aux sections" at bounding box center [16, 23] width 16 height 16
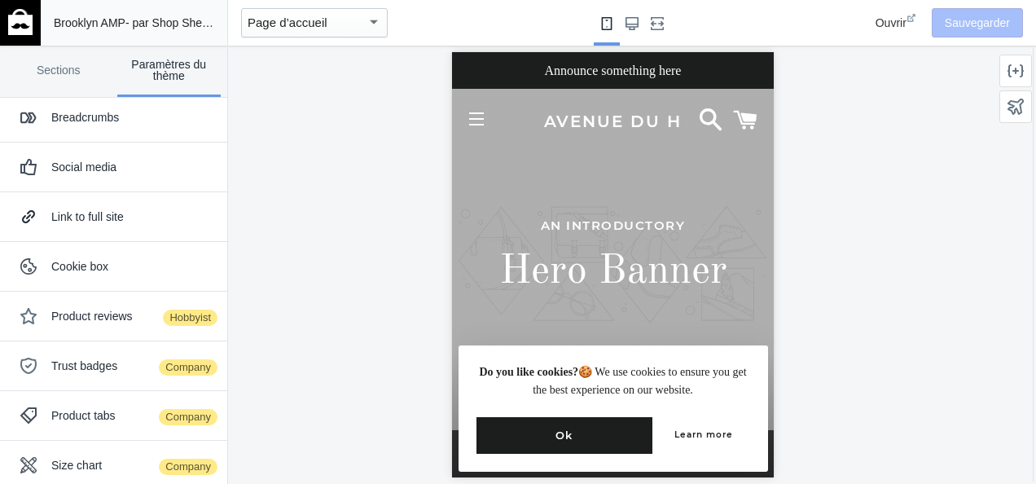
scroll to position [123, 0]
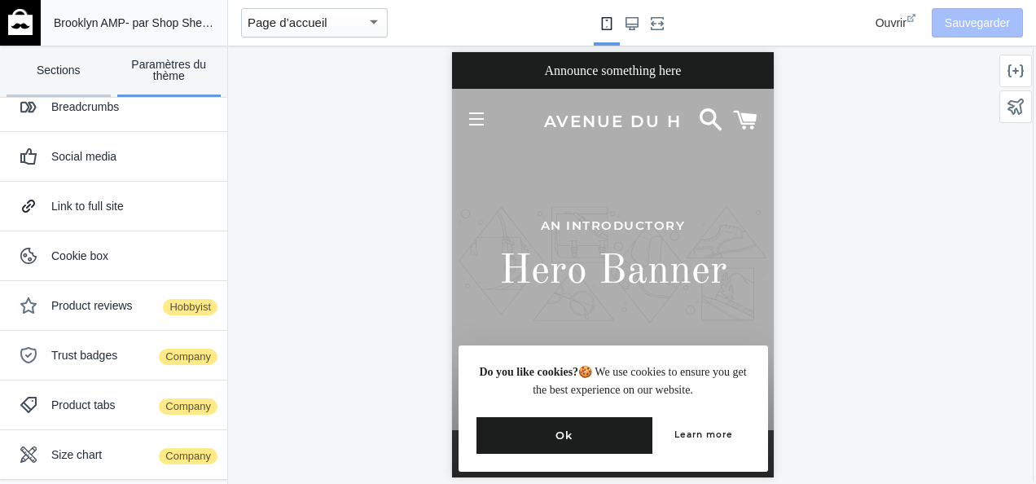
click at [64, 68] on link "Sections" at bounding box center [59, 71] width 104 height 51
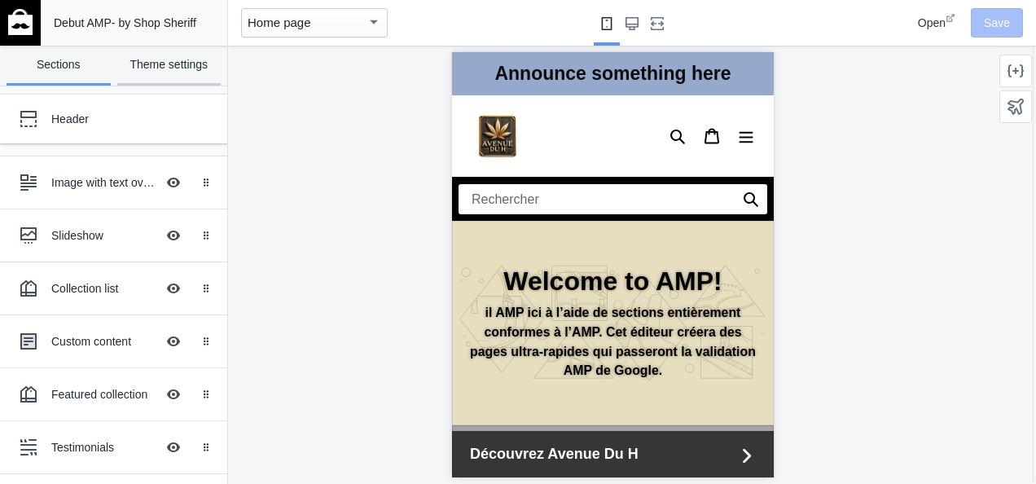
click at [182, 72] on link "Theme settings" at bounding box center [169, 66] width 104 height 40
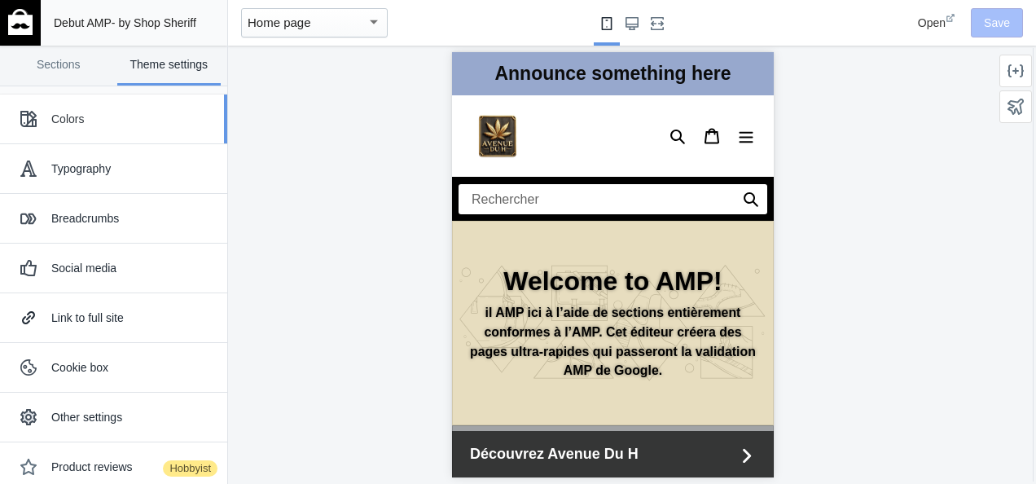
scroll to position [0, 274]
click at [85, 116] on div "Colors" at bounding box center [133, 119] width 164 height 16
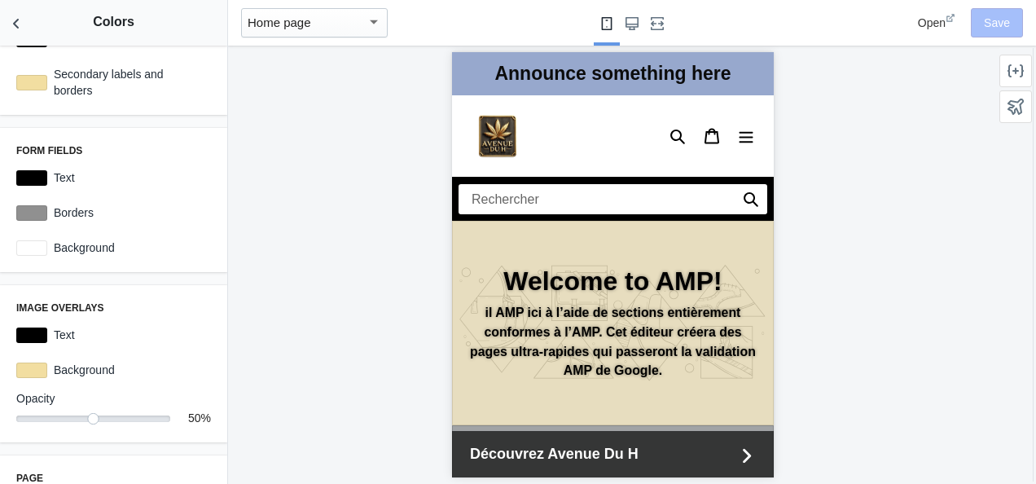
scroll to position [0, 0]
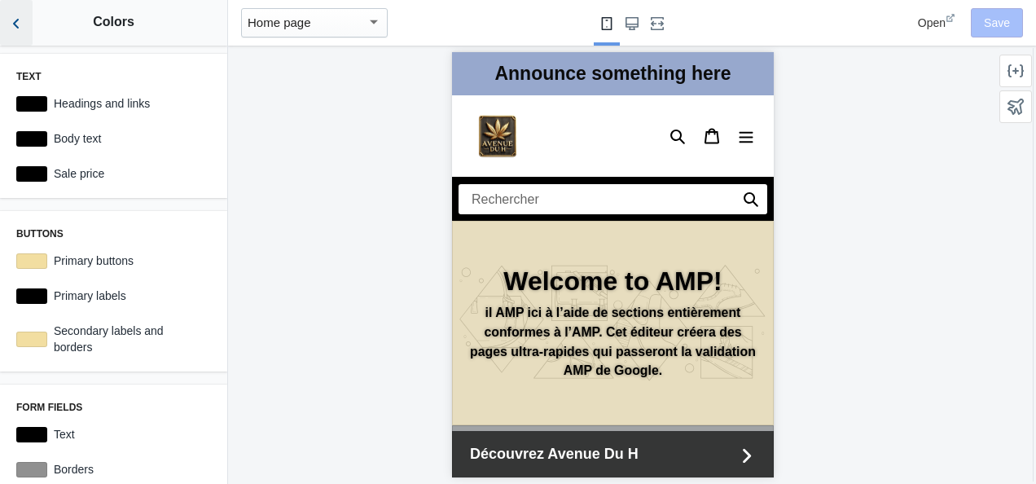
click at [16, 28] on icon "Back to sections" at bounding box center [16, 23] width 16 height 16
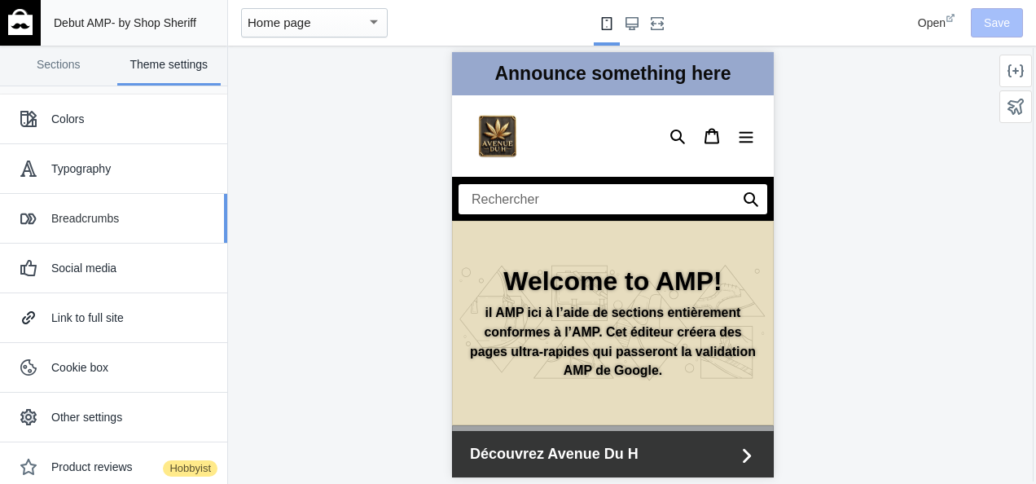
click at [99, 226] on div "Breadcrumbs" at bounding box center [113, 218] width 203 height 33
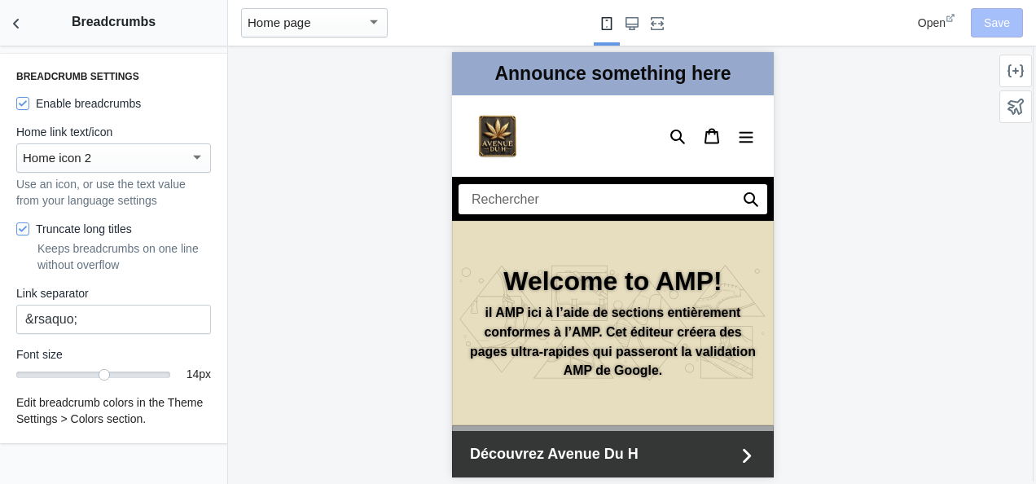
scroll to position [0, 274]
click at [18, 28] on use "Back to sections" at bounding box center [16, 24] width 6 height 10
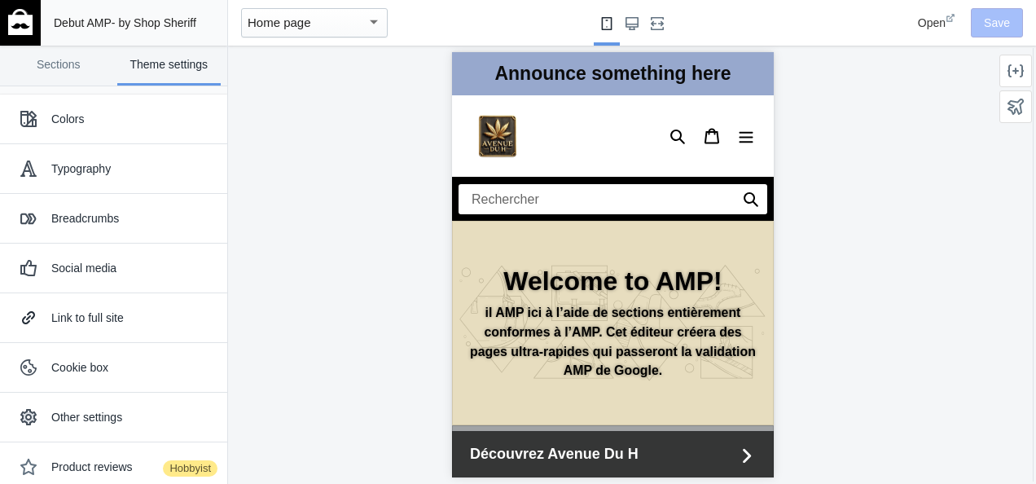
click at [625, 65] on div "Announce something here" at bounding box center [612, 73] width 322 height 43
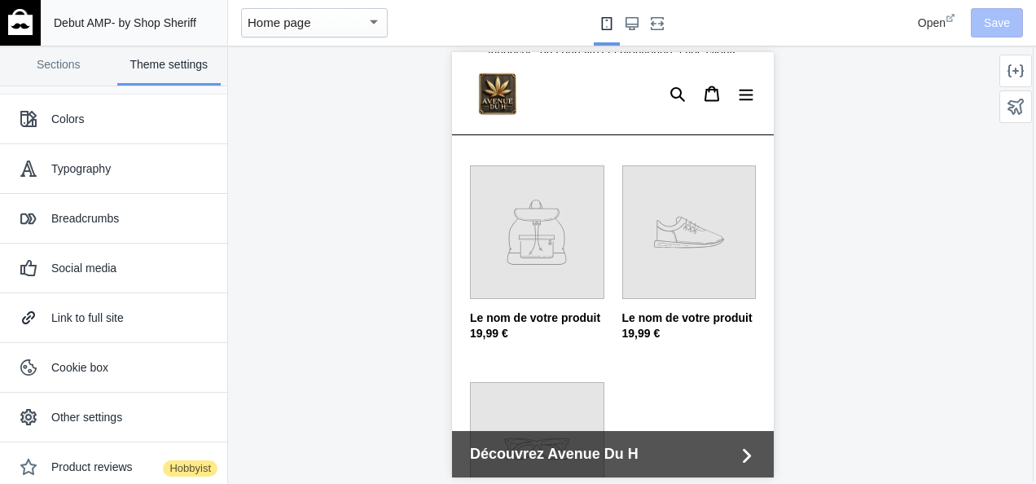
scroll to position [0, 0]
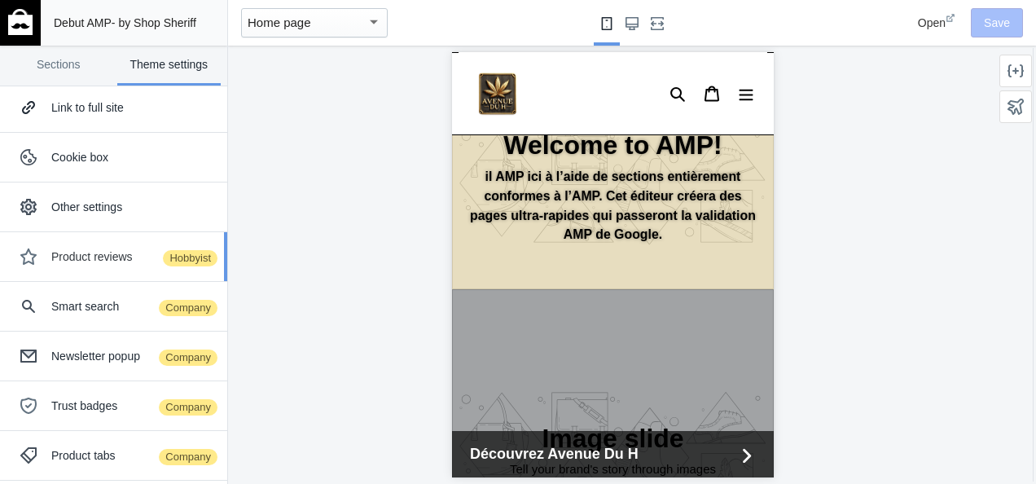
click at [120, 261] on div "Product reviews Hobbyist" at bounding box center [133, 256] width 164 height 16
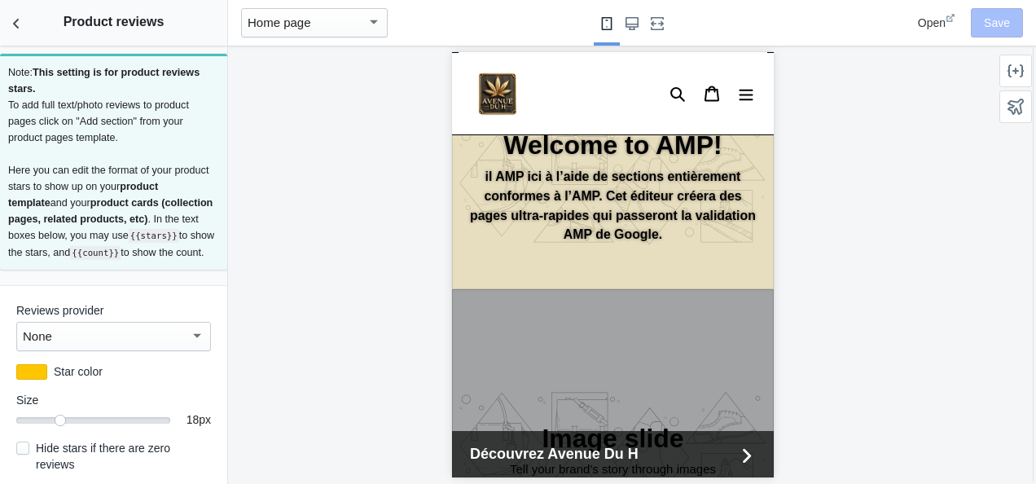
drag, startPoint x: 213, startPoint y: 116, endPoint x: 217, endPoint y: 184, distance: 67.7
click at [217, 184] on div "Note: This setting is for product reviews stars. To add full text/photo reviews…" at bounding box center [113, 265] width 227 height 438
click at [15, 28] on icon "Back to sections" at bounding box center [16, 23] width 16 height 16
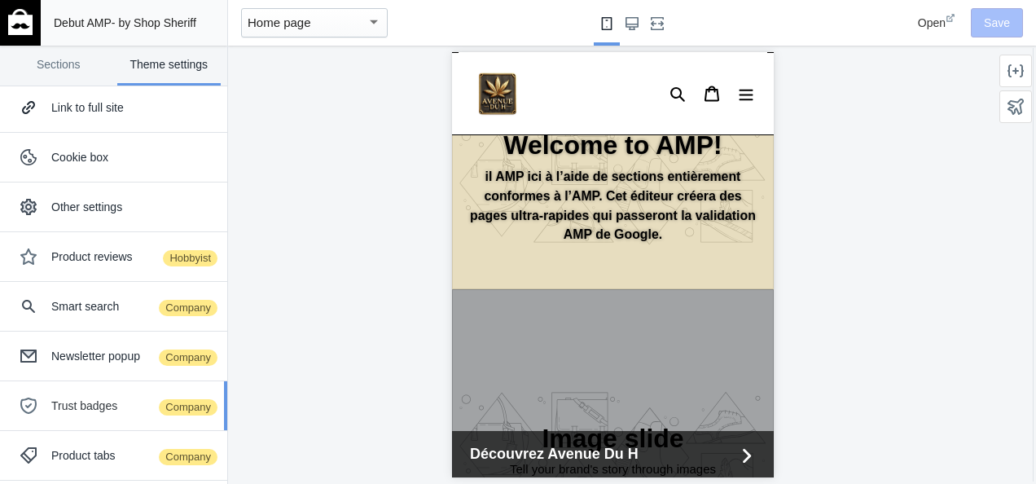
click at [120, 405] on div "Trust badges Company" at bounding box center [133, 405] width 164 height 16
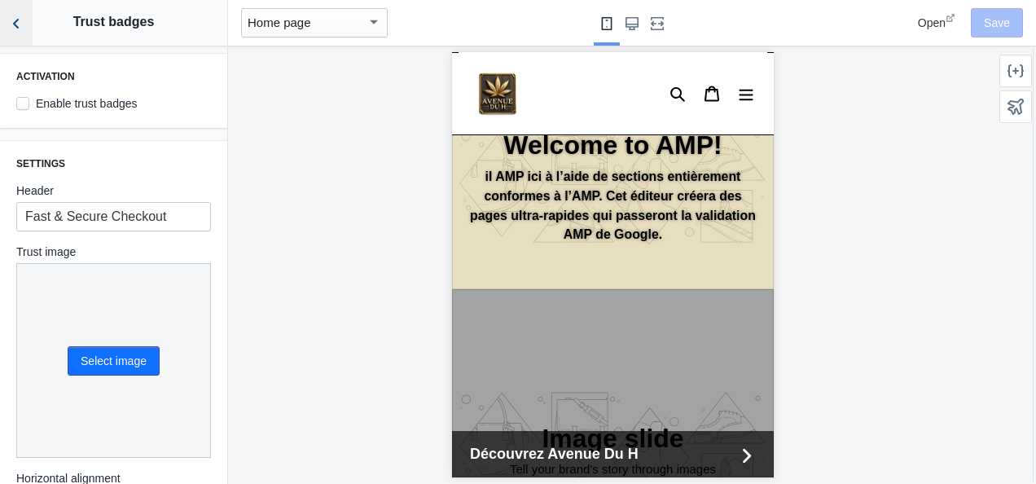
click at [21, 28] on icon "Back to sections" at bounding box center [16, 23] width 16 height 16
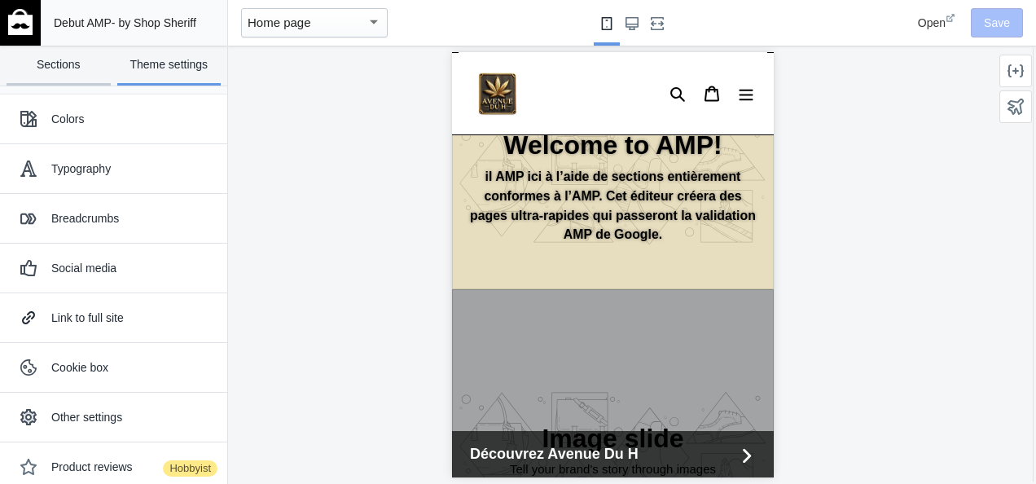
click at [65, 71] on link "Sections" at bounding box center [59, 66] width 104 height 40
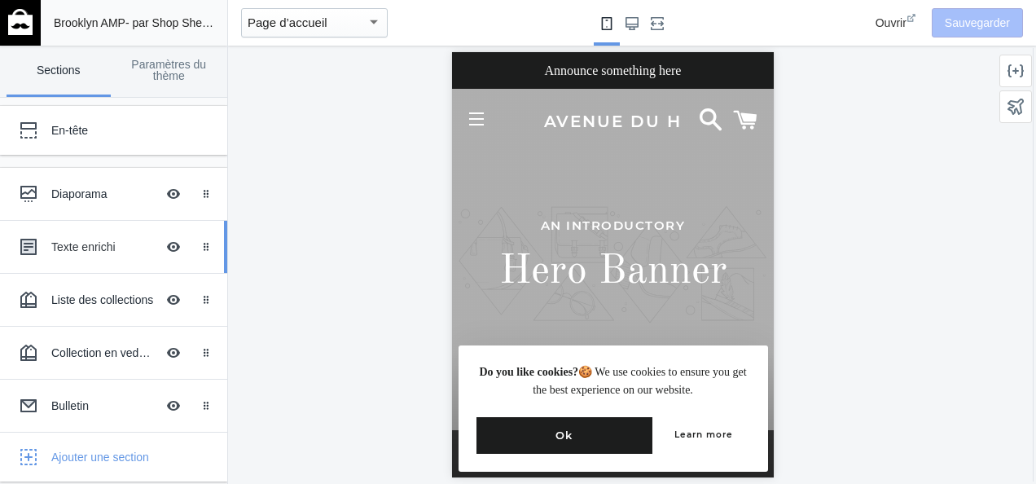
click at [101, 248] on div "Texte enrichi" at bounding box center [103, 247] width 104 height 16
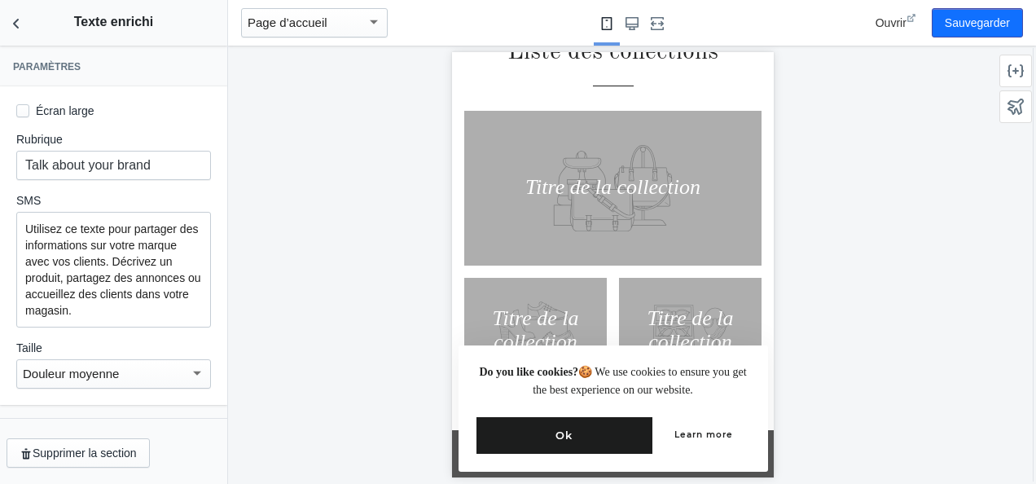
scroll to position [659, 0]
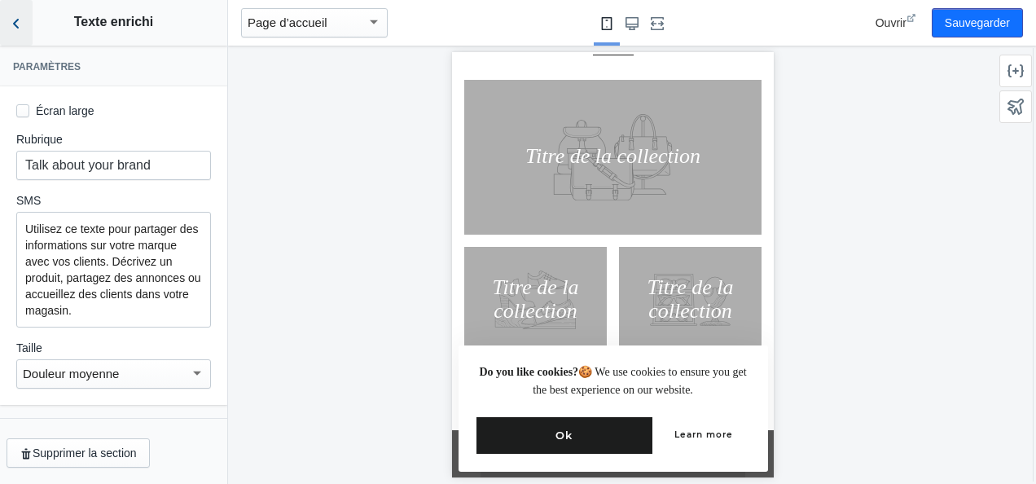
click at [16, 29] on icon "Retour aux sections" at bounding box center [16, 23] width 16 height 16
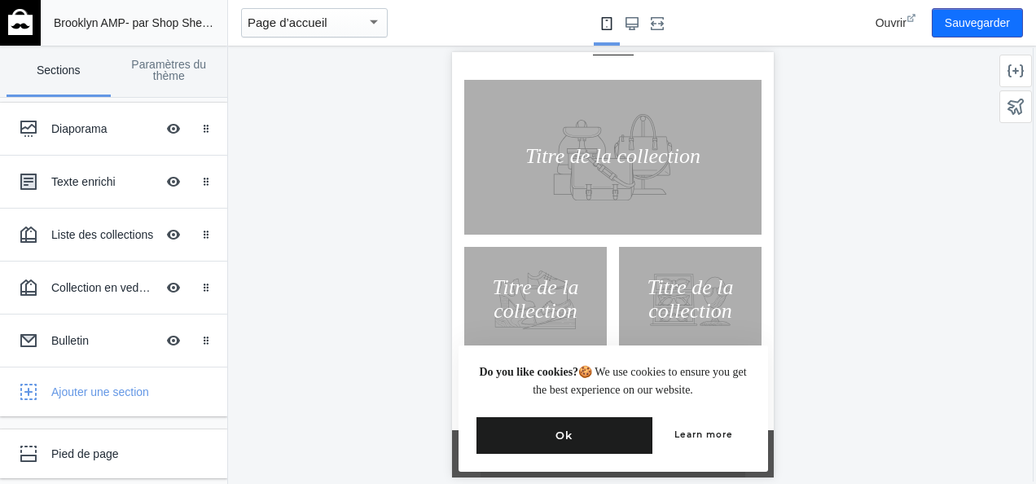
scroll to position [0, 0]
